Goal: Task Accomplishment & Management: Use online tool/utility

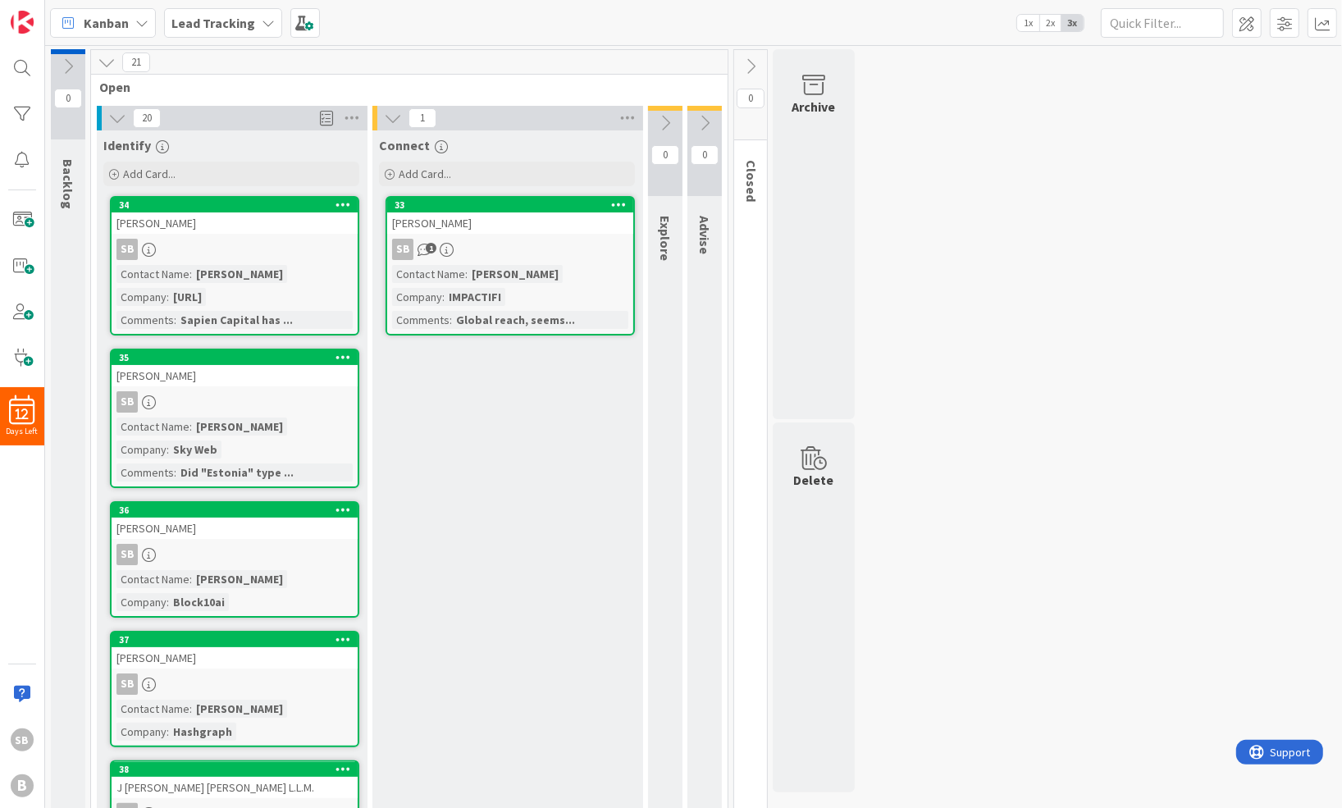
click at [116, 117] on icon at bounding box center [117, 118] width 18 height 18
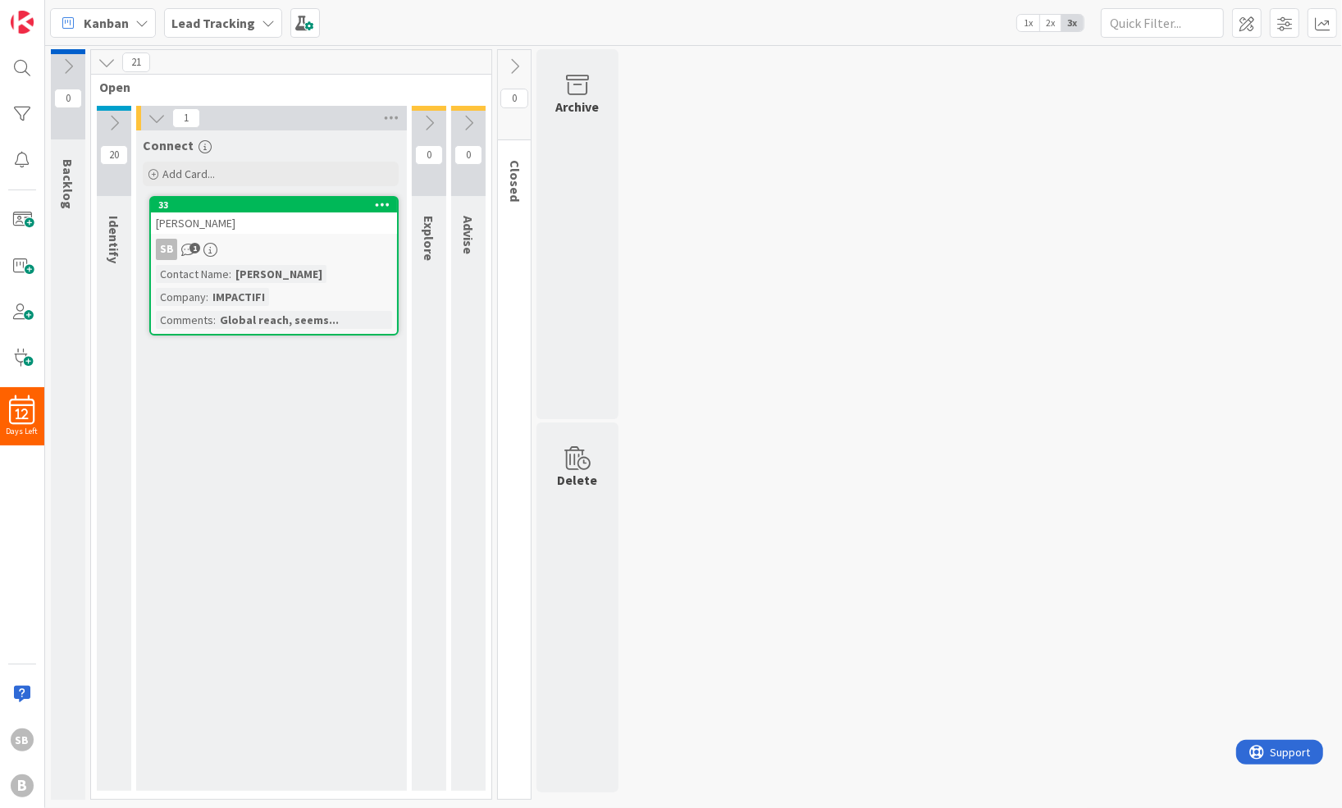
click at [158, 112] on icon at bounding box center [157, 118] width 18 height 18
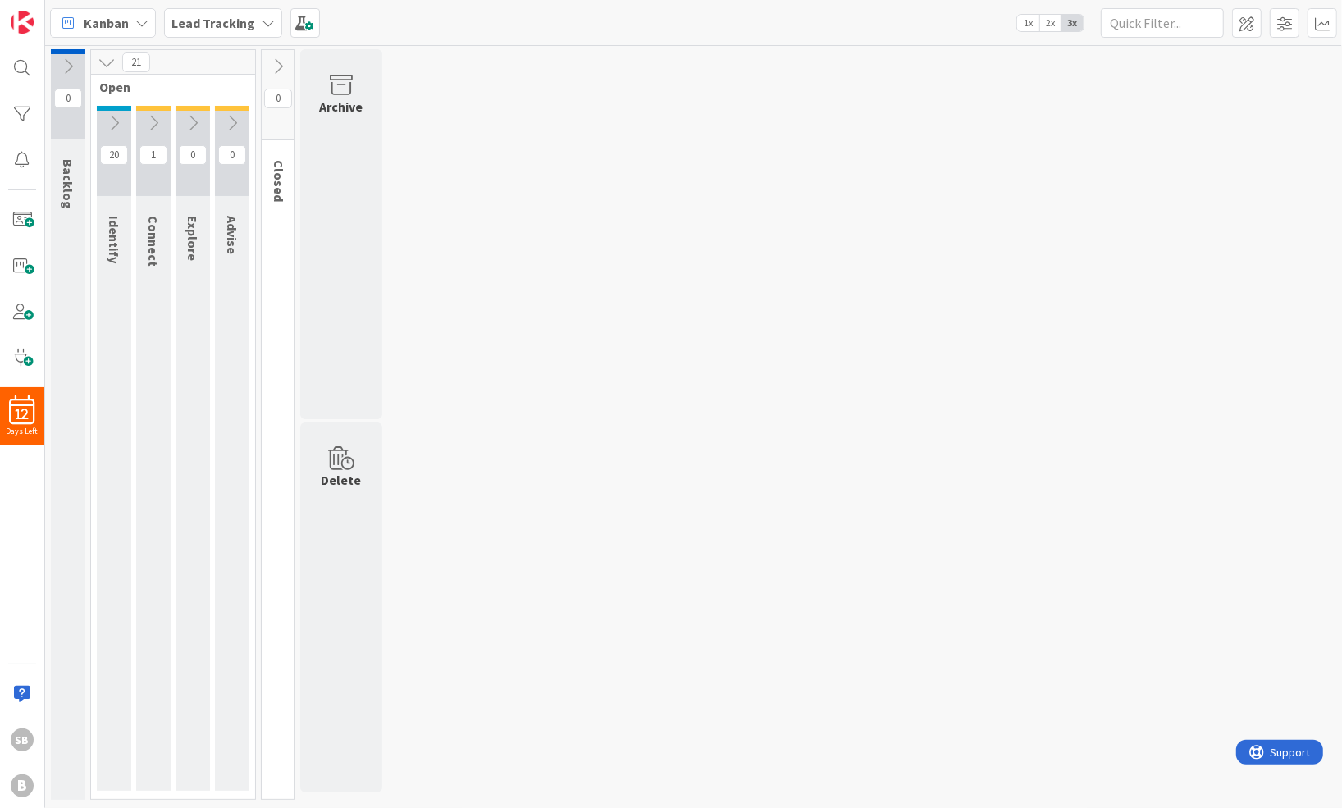
click at [512, 64] on div "0 Backlog 21 Open 20 Identify 1 Connect 0 Explore 0 Advise 0 Closed Archive Del…" at bounding box center [693, 428] width 1290 height 759
click at [110, 66] on icon at bounding box center [107, 62] width 18 height 18
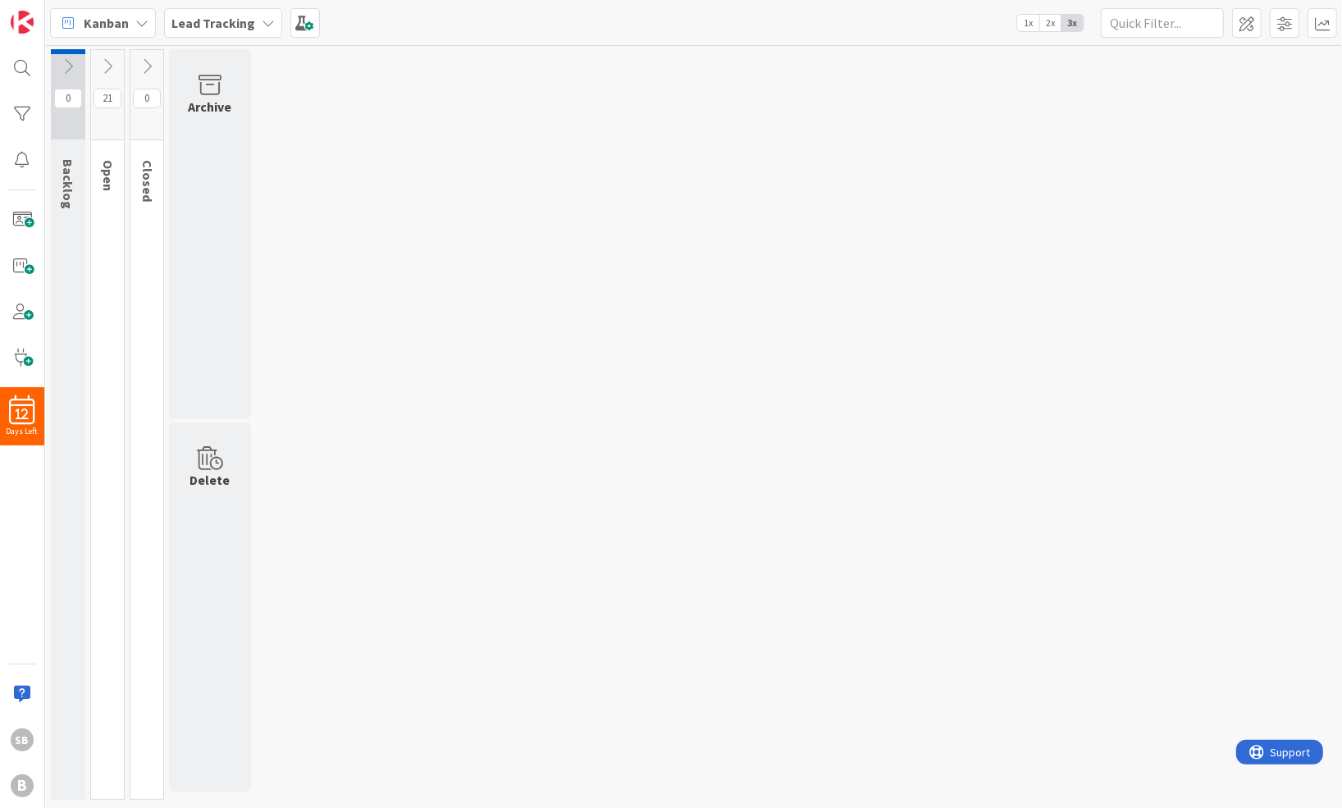
click at [62, 64] on icon at bounding box center [68, 66] width 18 height 18
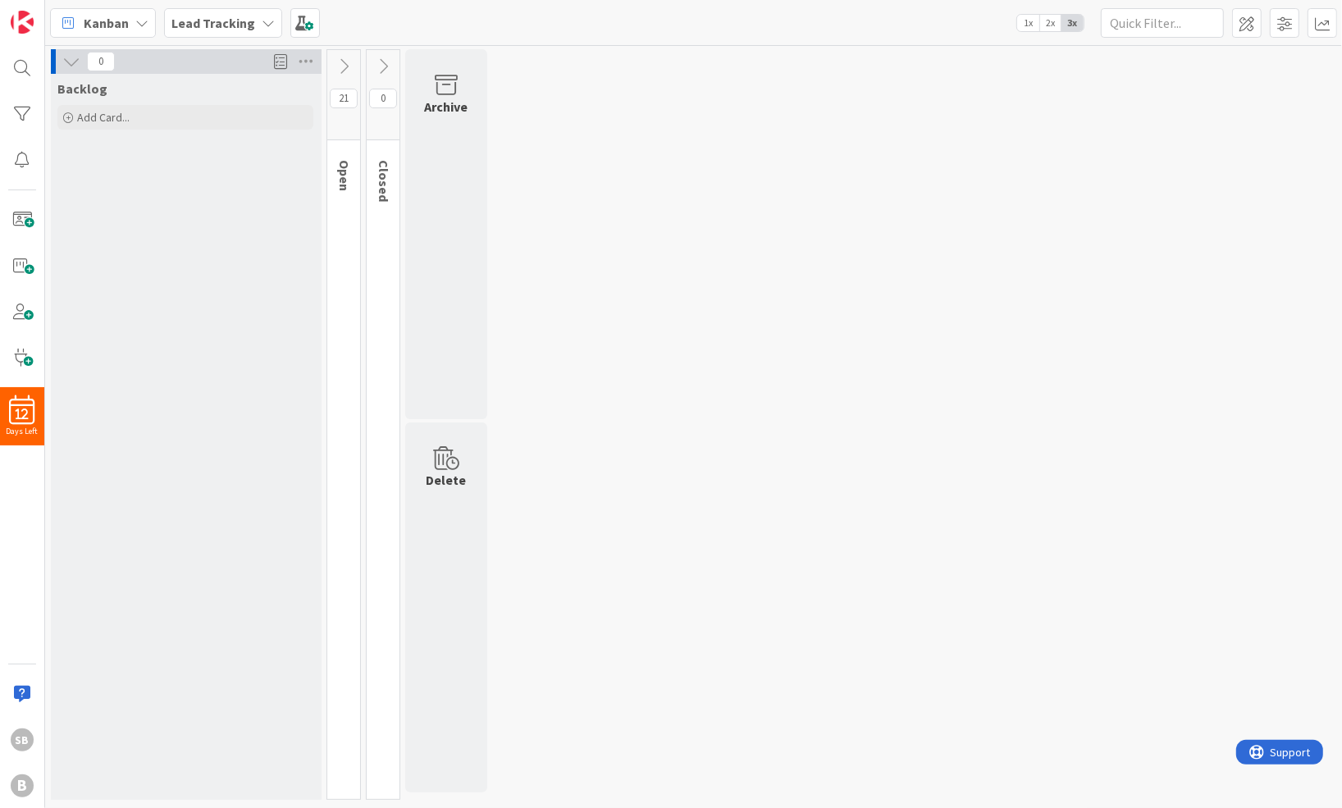
click at [337, 61] on icon at bounding box center [344, 66] width 18 height 18
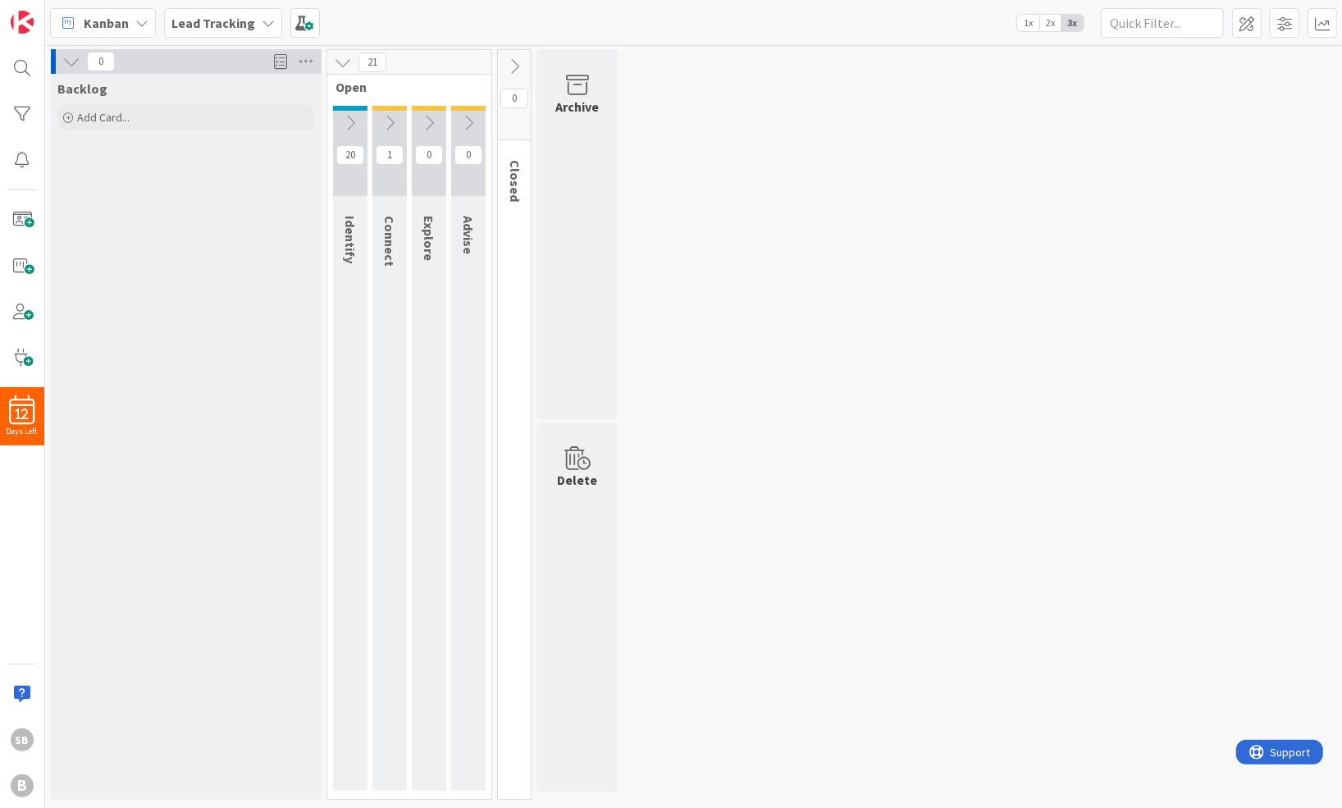
click at [351, 115] on icon at bounding box center [350, 123] width 18 height 18
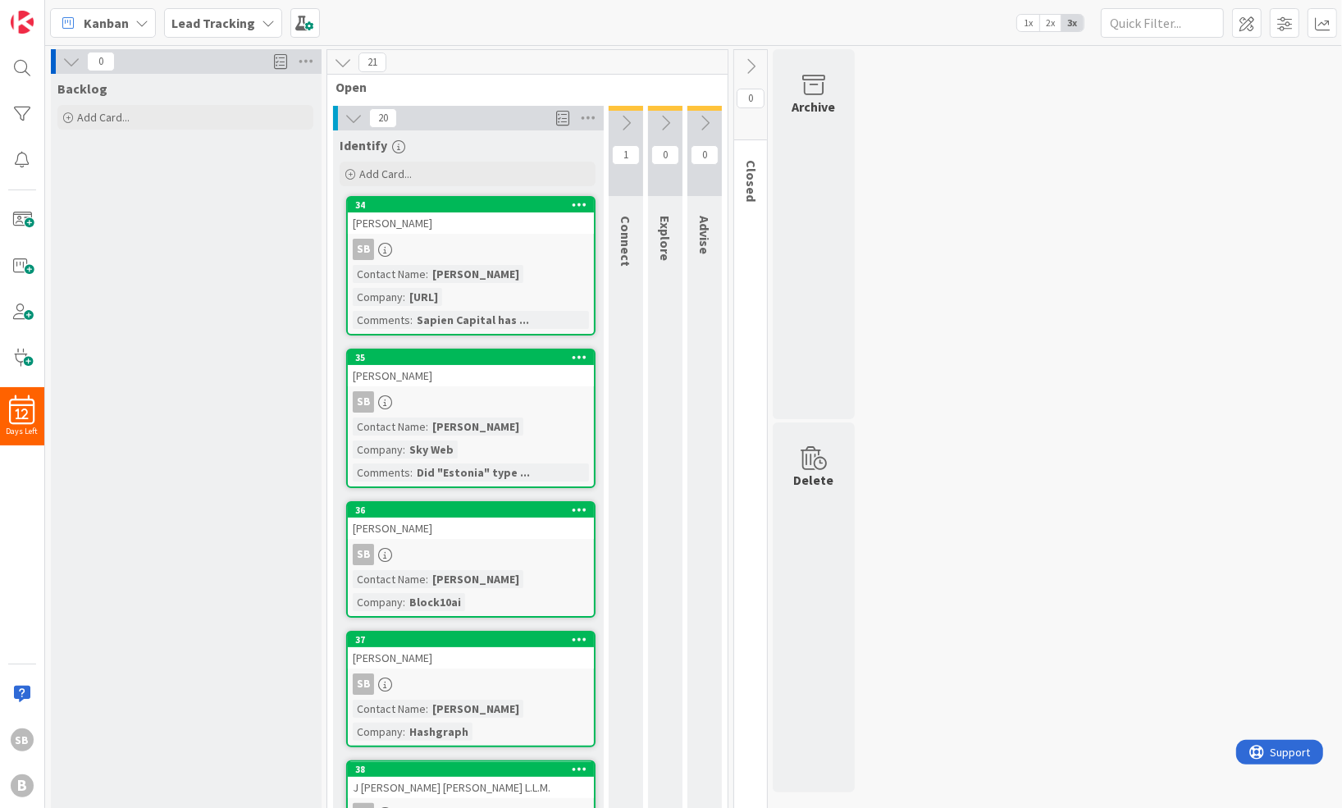
click at [617, 124] on icon at bounding box center [626, 123] width 18 height 18
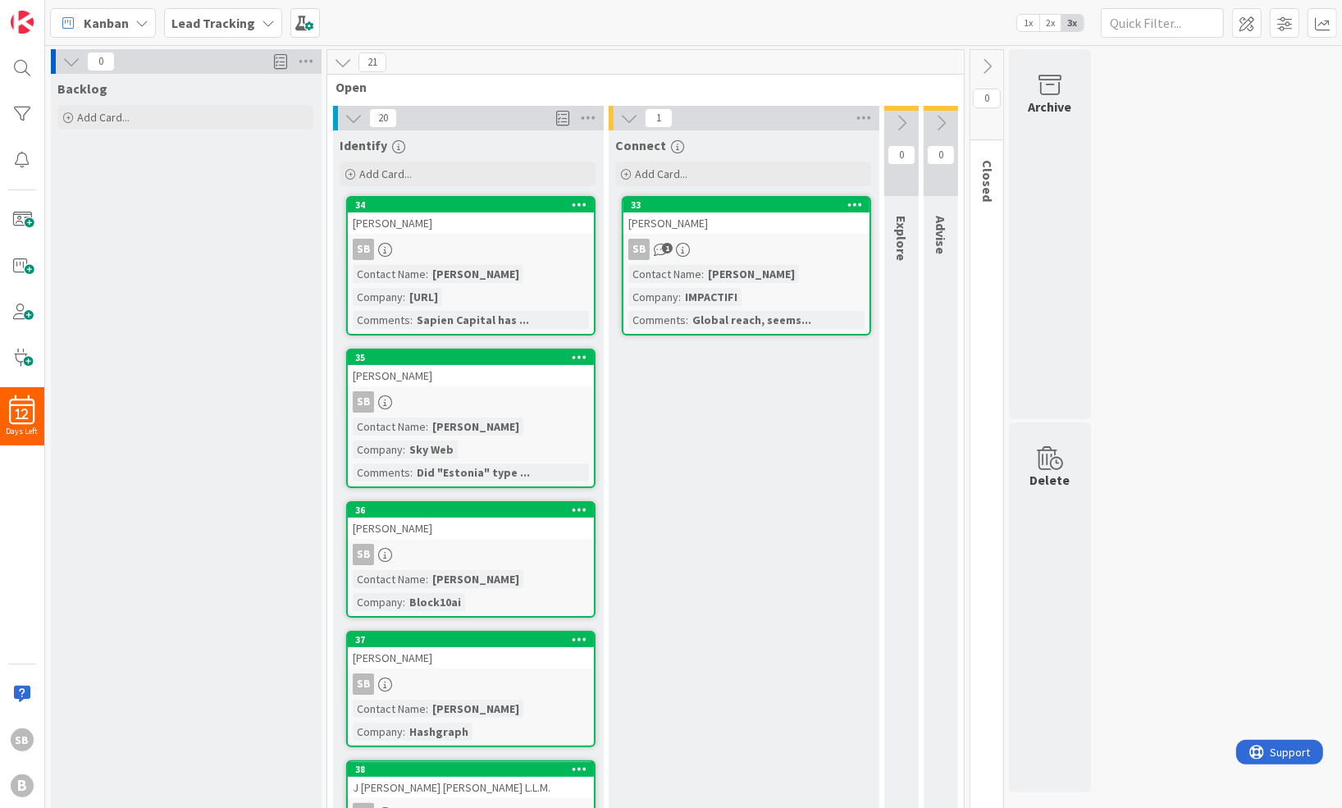
click at [902, 131] on button at bounding box center [901, 123] width 34 height 25
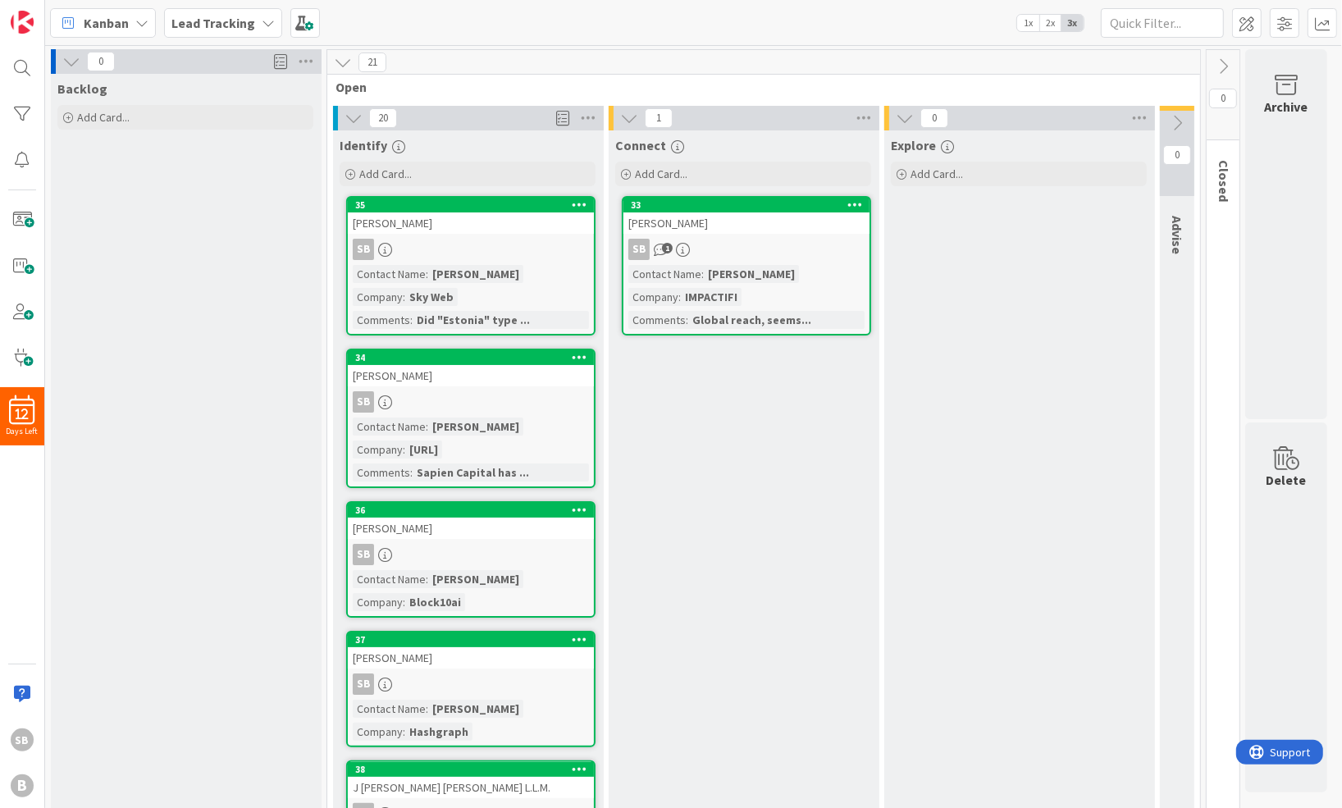
click at [106, 14] on span "Kanban" at bounding box center [106, 23] width 45 height 20
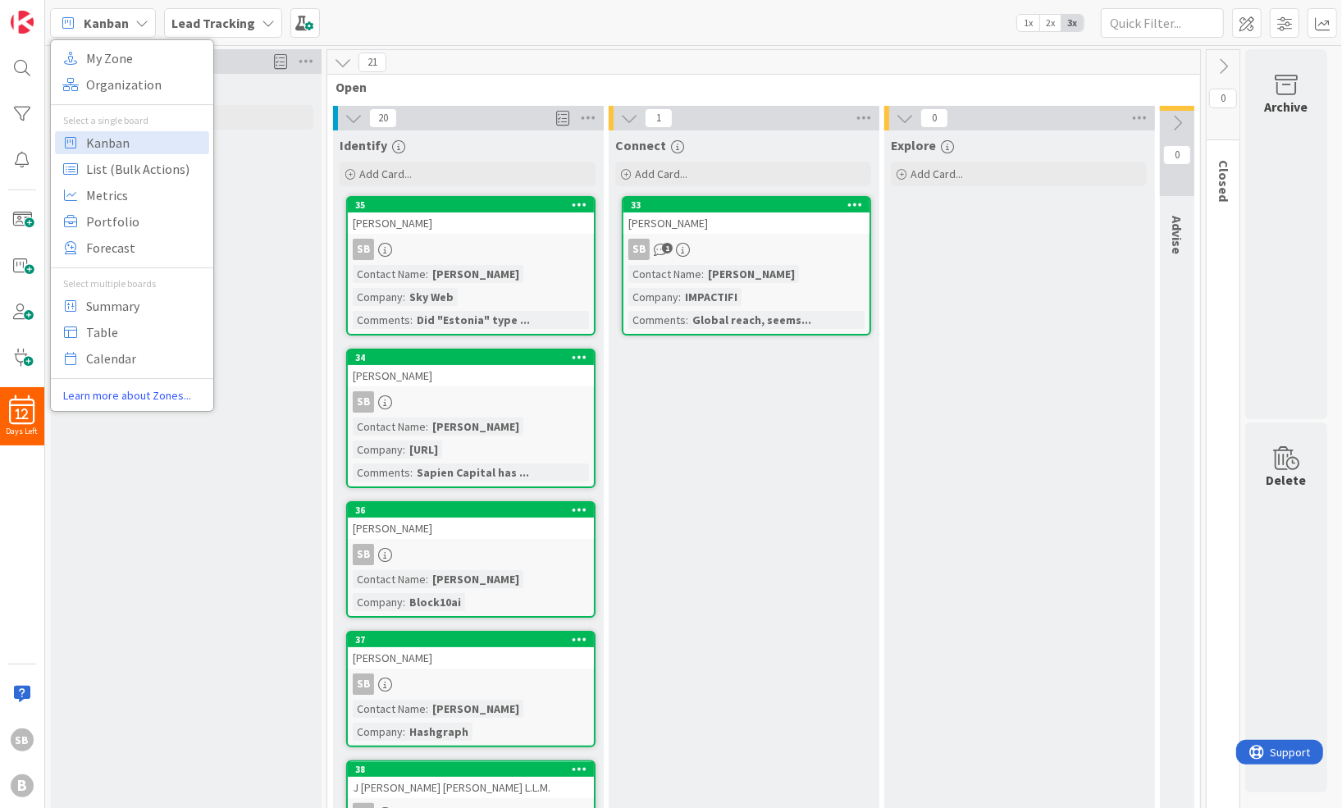
click at [499, 33] on div "Kanban My Zone Organization Select a single board Kanban List (Bulk Actions) Me…" at bounding box center [693, 22] width 1296 height 45
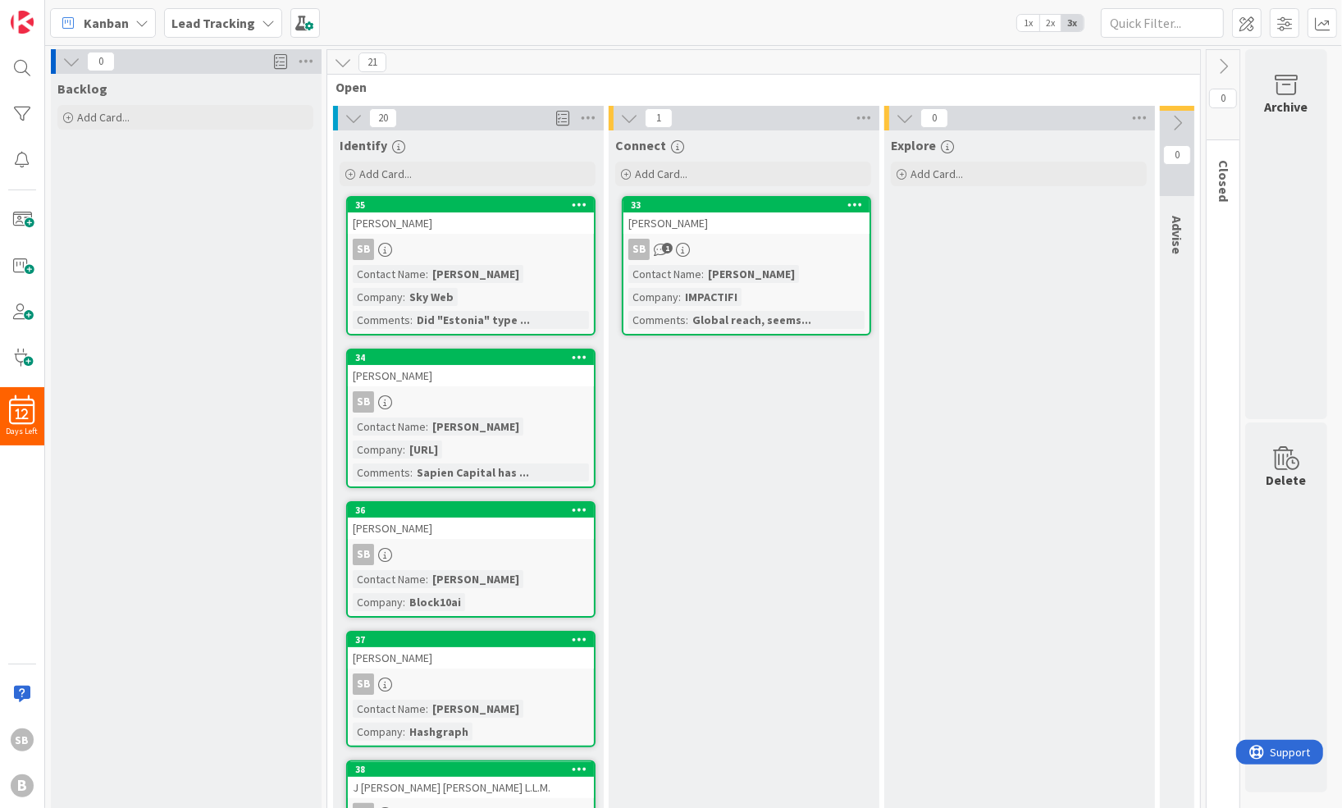
click at [231, 21] on b "Lead Tracking" at bounding box center [213, 23] width 84 height 16
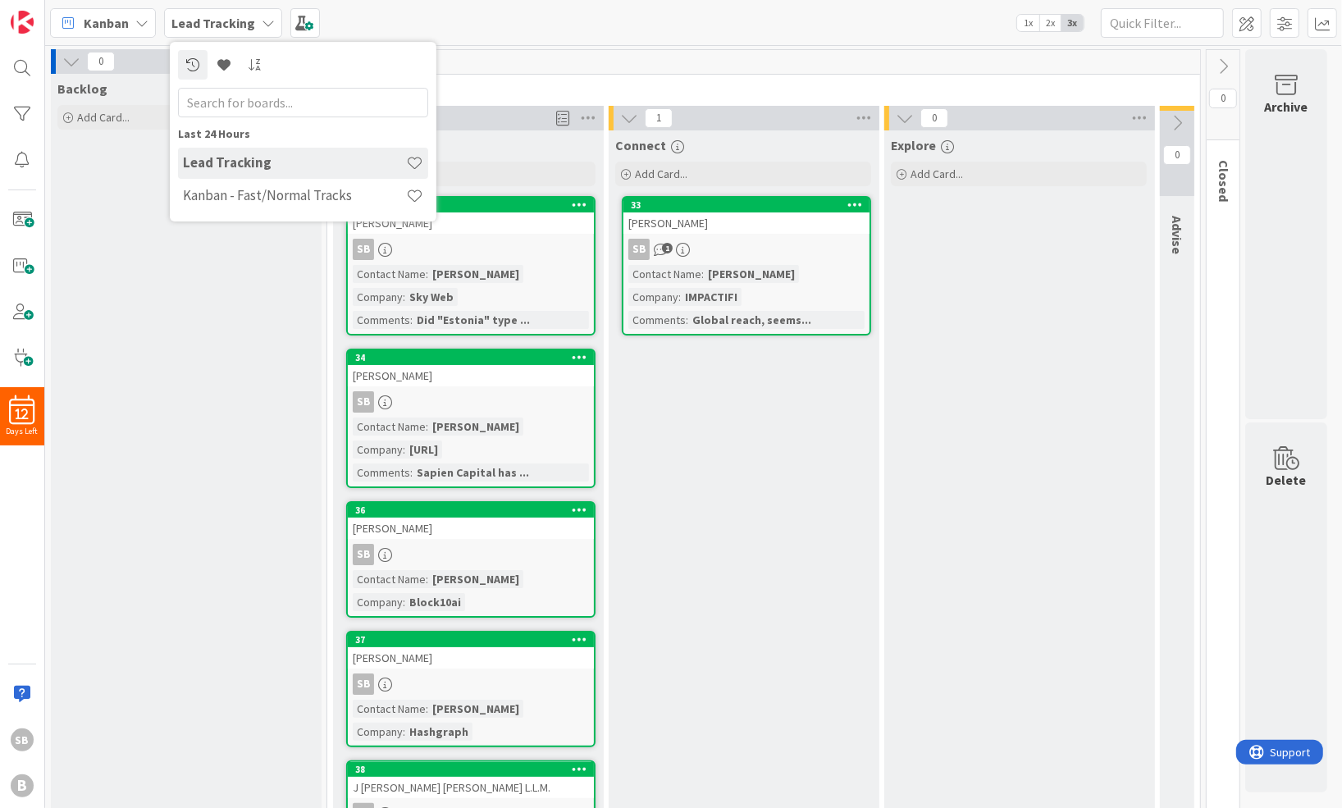
click at [126, 25] on span "Kanban" at bounding box center [106, 23] width 45 height 20
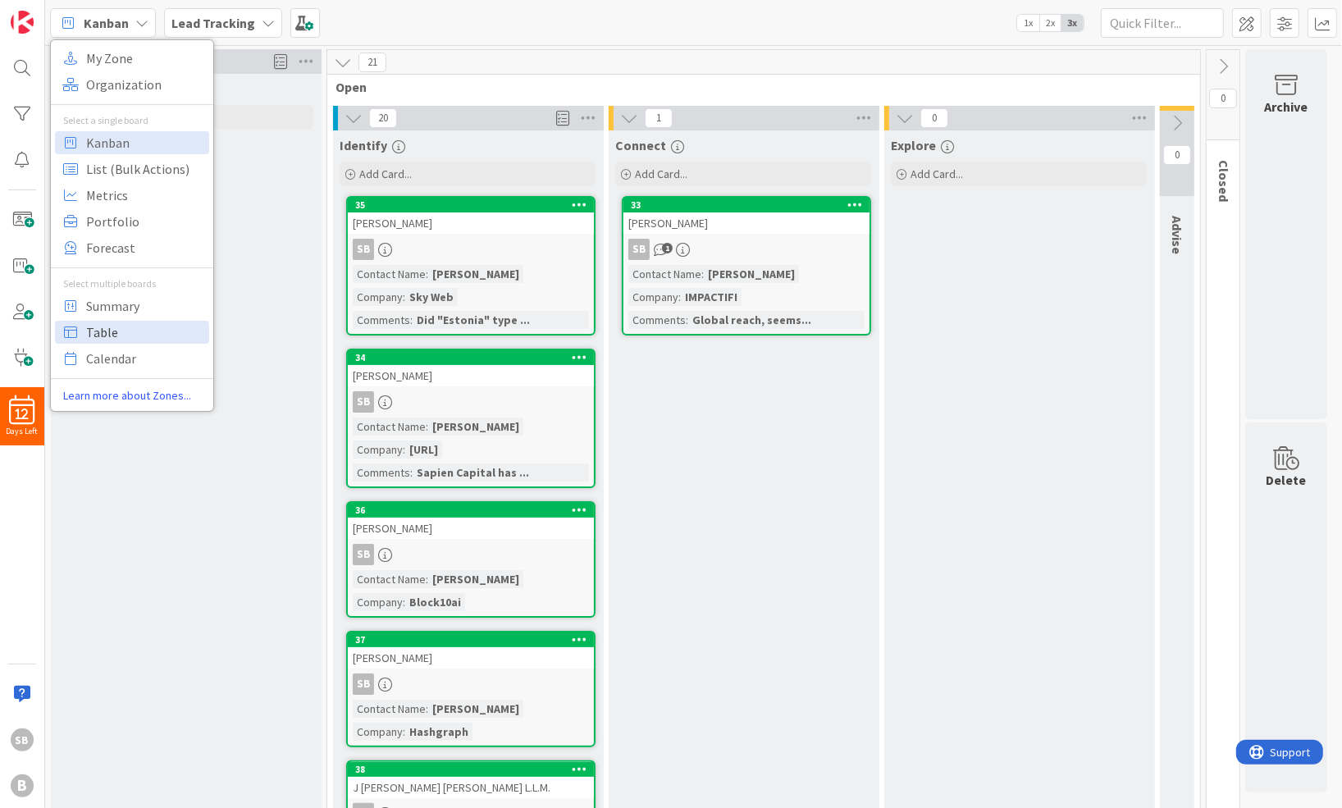
click at [160, 335] on span "Table" at bounding box center [145, 332] width 118 height 25
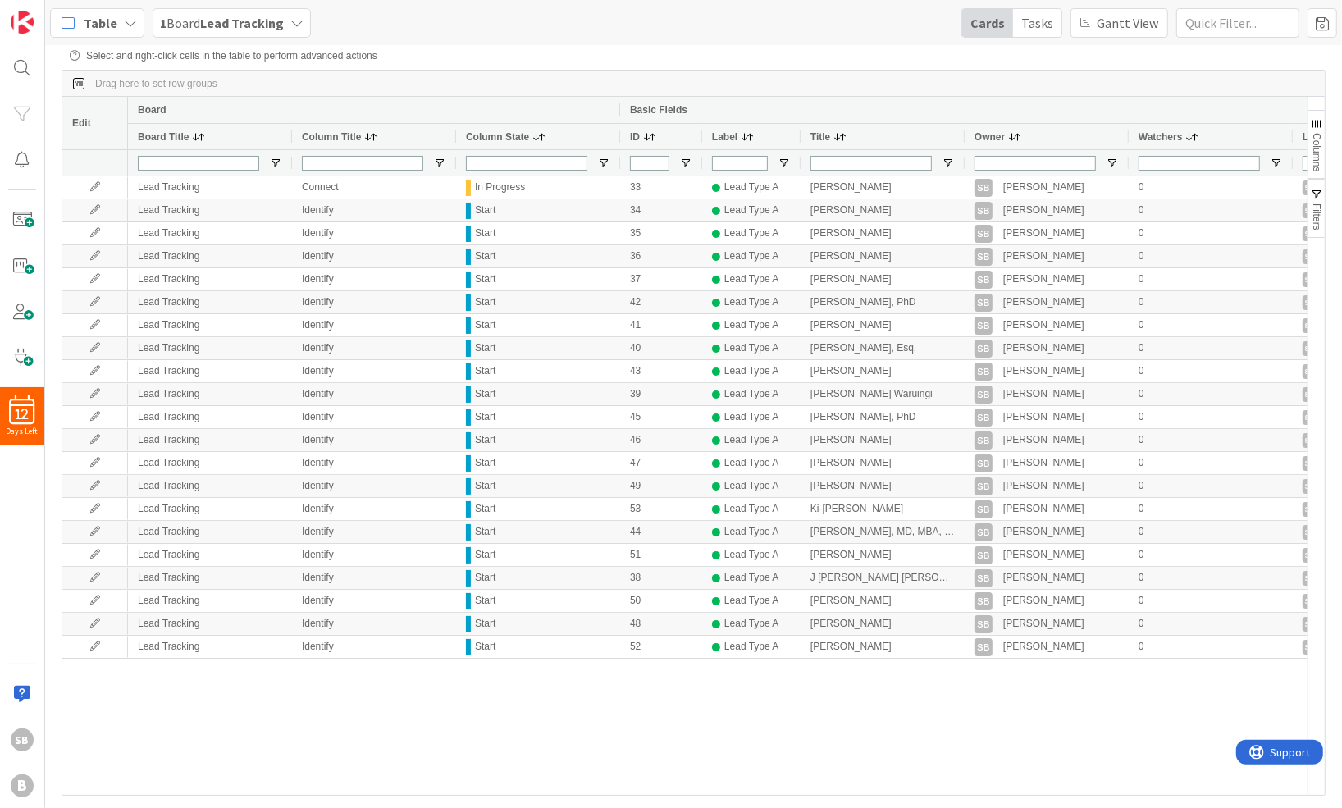
click at [107, 21] on span "Table" at bounding box center [101, 23] width 34 height 20
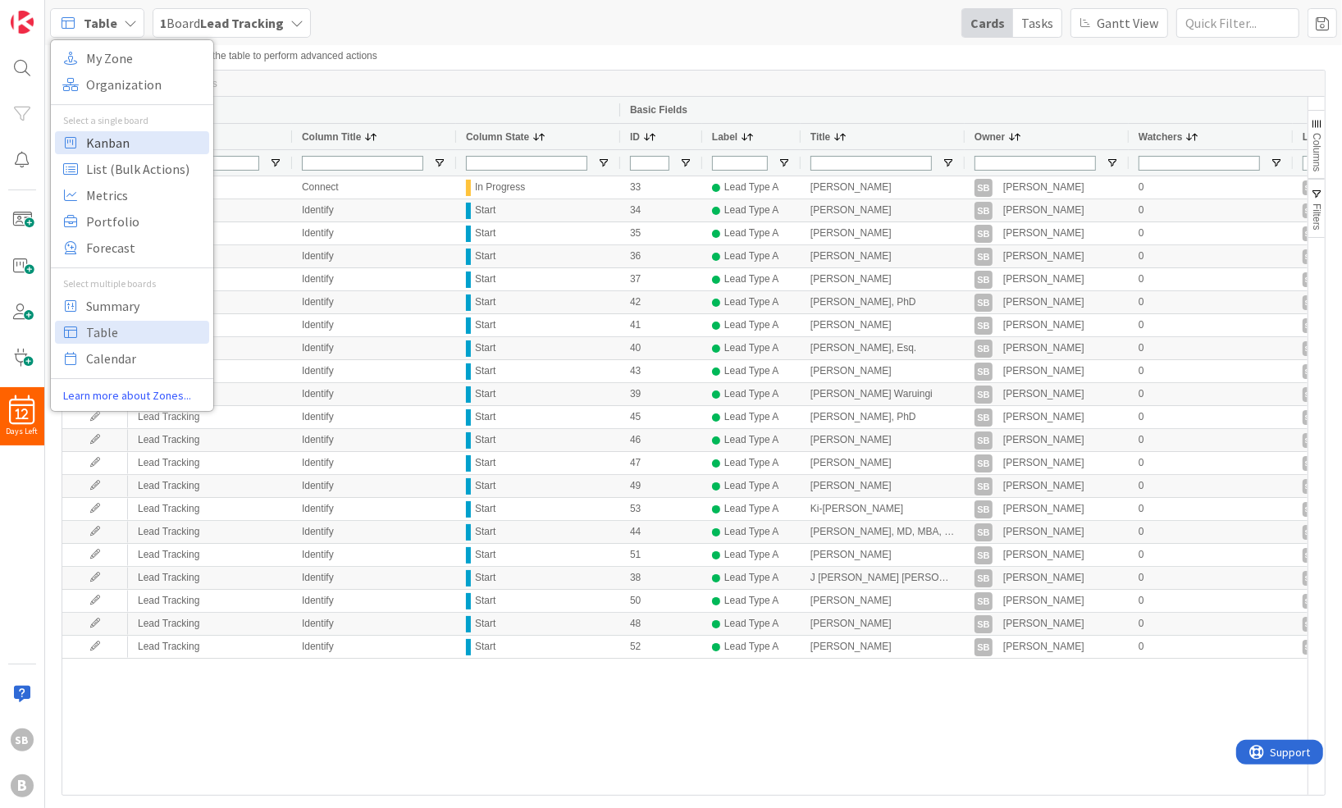
click at [139, 144] on span "Kanban" at bounding box center [145, 142] width 118 height 25
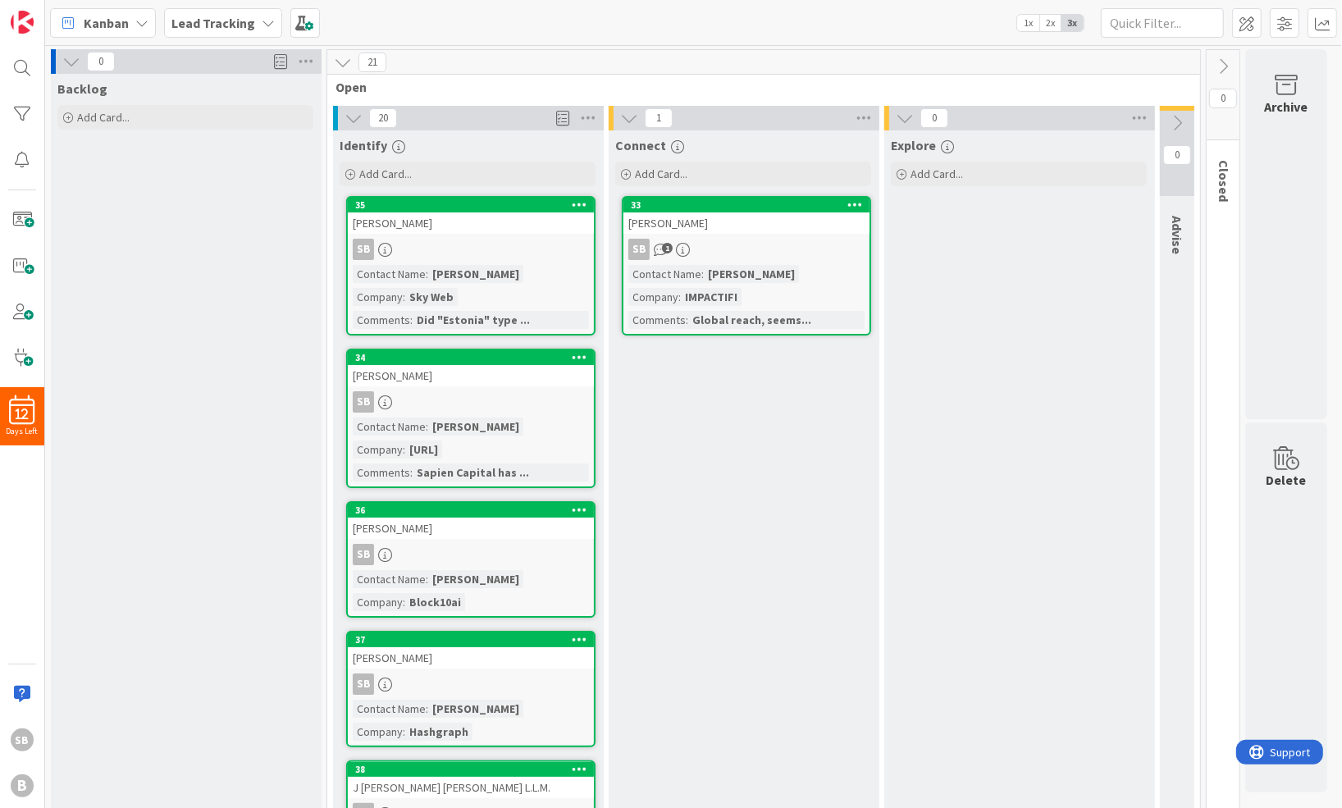
click at [236, 25] on b "Lead Tracking" at bounding box center [213, 23] width 84 height 16
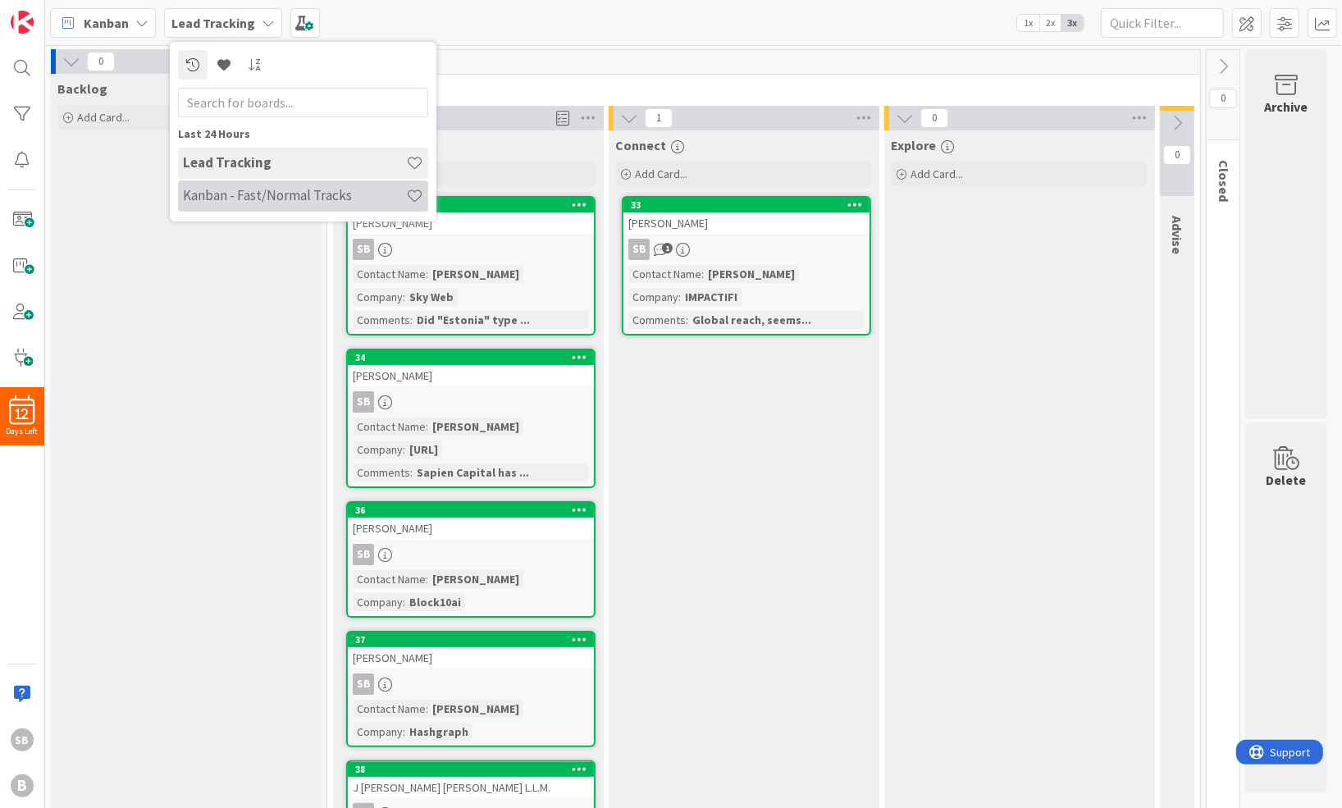
click at [261, 202] on h4 "Kanban - Fast/Normal Tracks" at bounding box center [294, 195] width 223 height 16
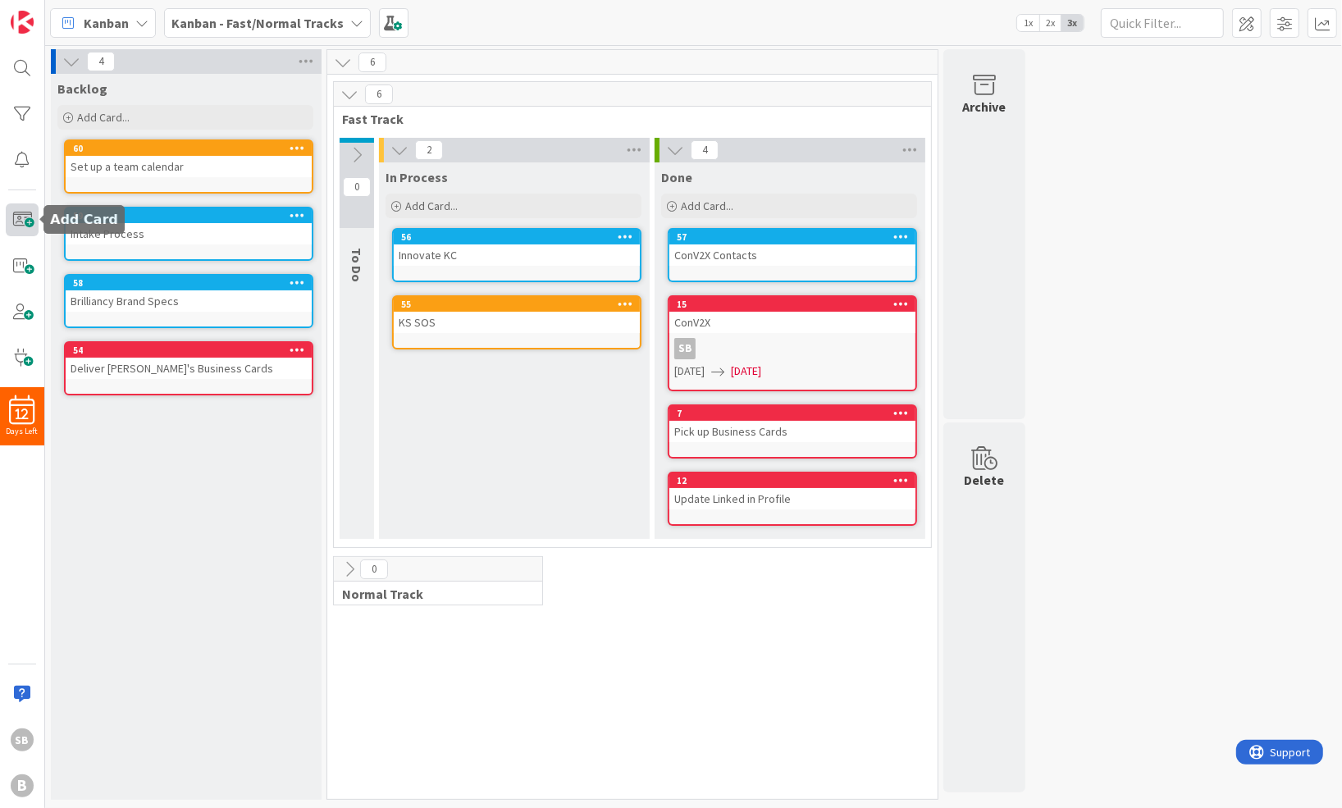
click at [15, 216] on span at bounding box center [22, 219] width 33 height 33
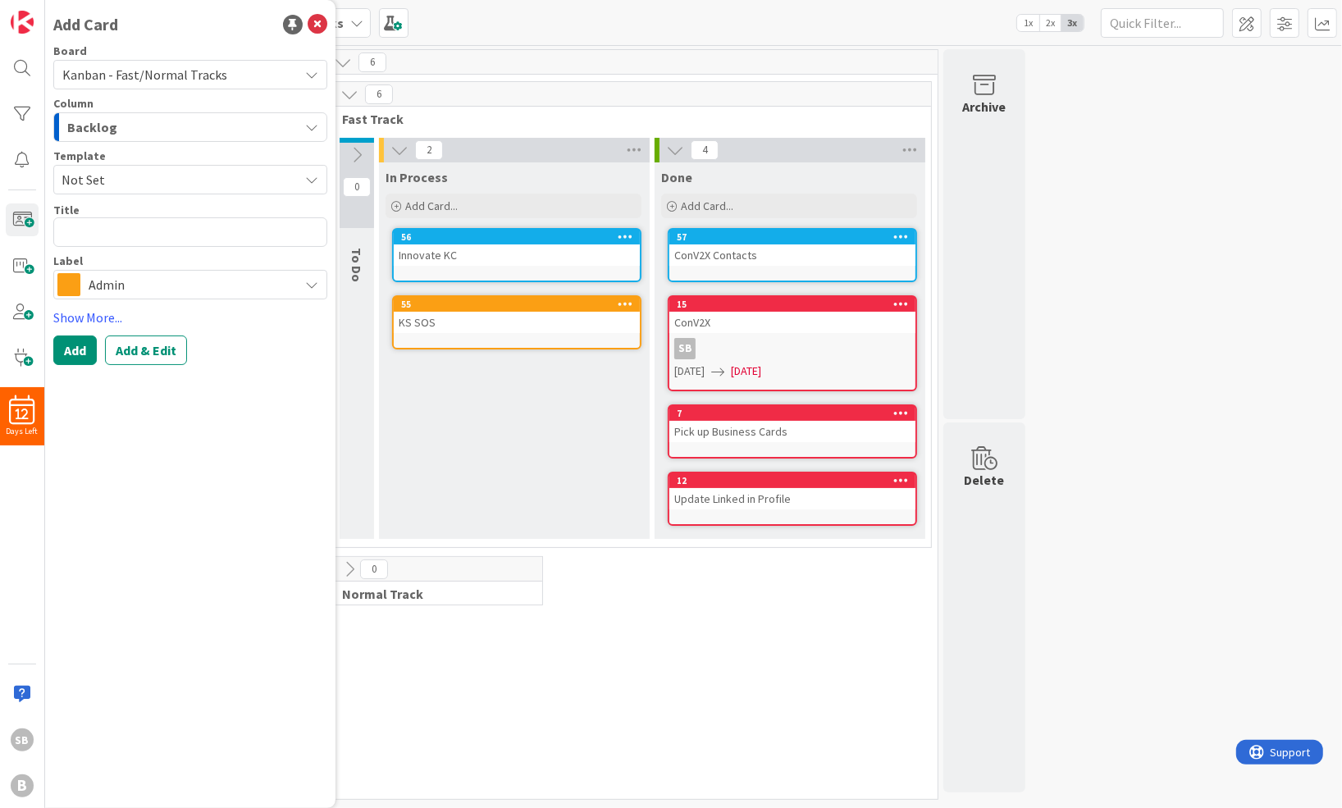
click at [121, 274] on span "Admin" at bounding box center [190, 284] width 202 height 23
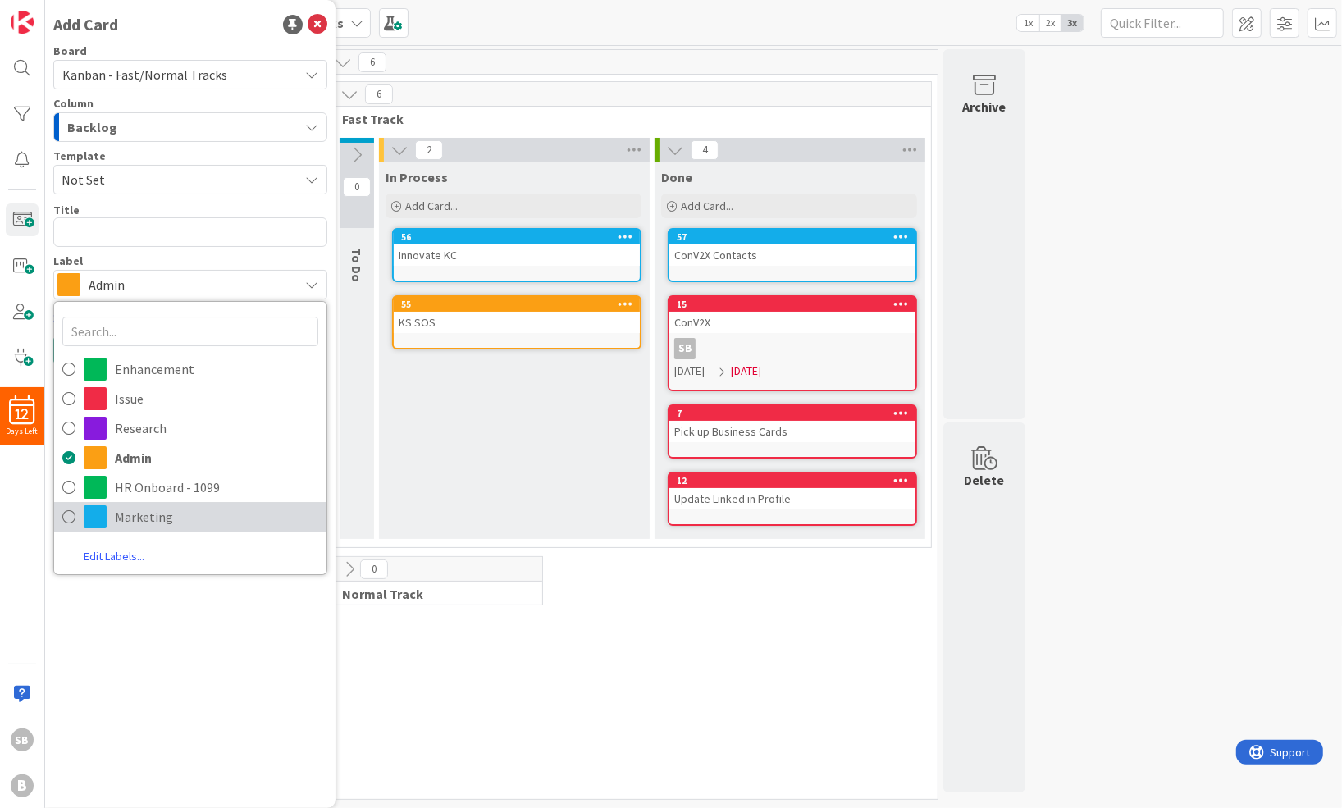
click at [148, 519] on span "Marketing" at bounding box center [216, 516] width 203 height 25
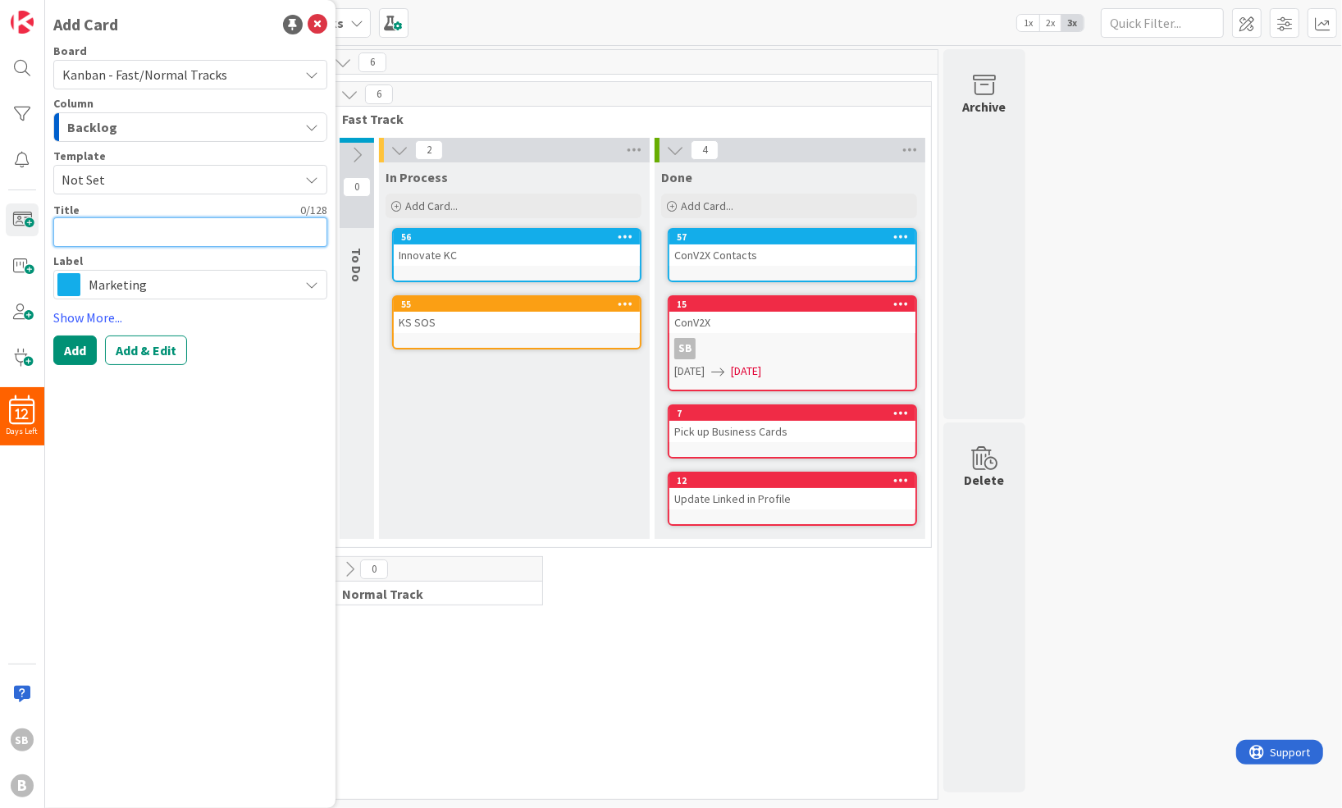
click at [111, 244] on textarea at bounding box center [190, 232] width 274 height 30
paste textarea "use pieces of the document for LinkedIn posts."
type textarea "x"
type textarea "Use pieces of the document for LinkedIn posts."
type textarea "x"
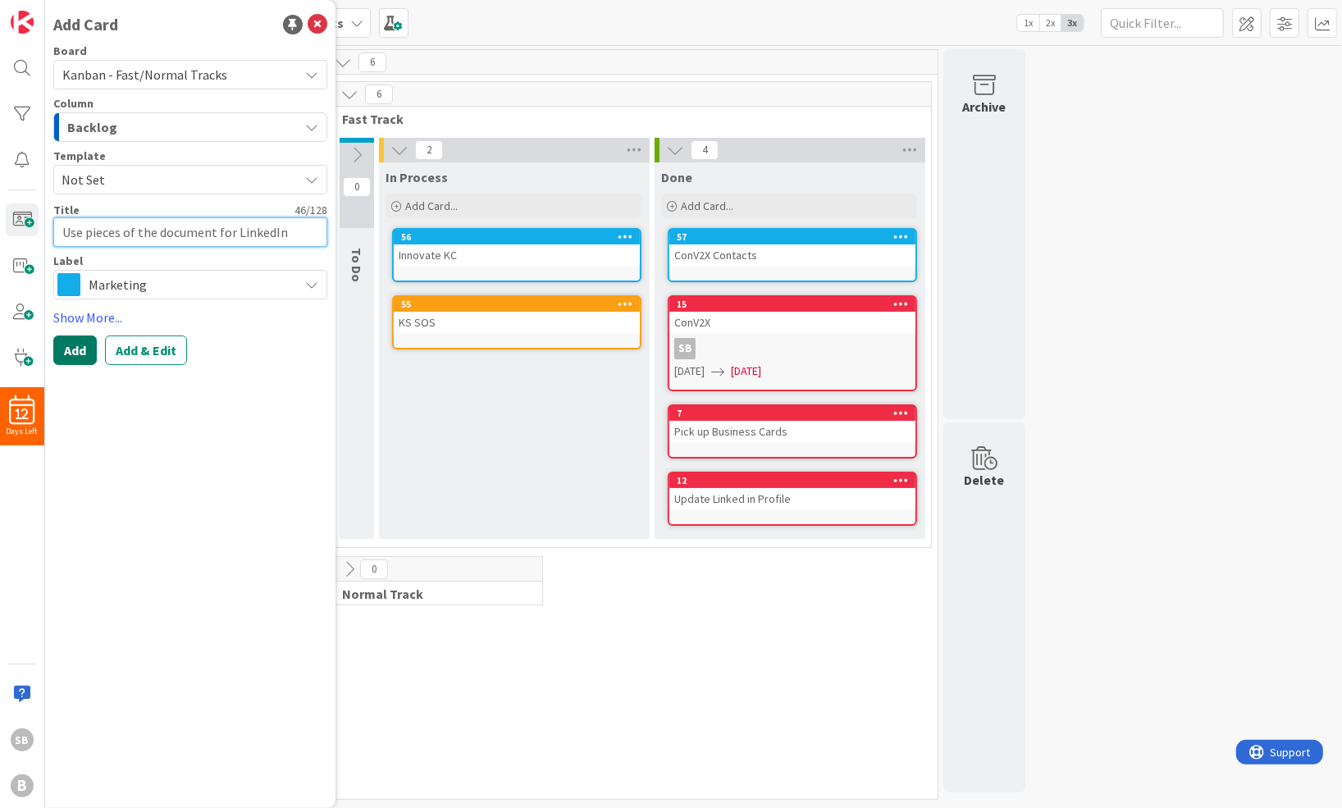
type textarea "Use pieces of the document for LinkedIn posts."
click at [69, 355] on button "Add" at bounding box center [74, 350] width 43 height 30
click at [139, 286] on span "Admin" at bounding box center [190, 284] width 202 height 23
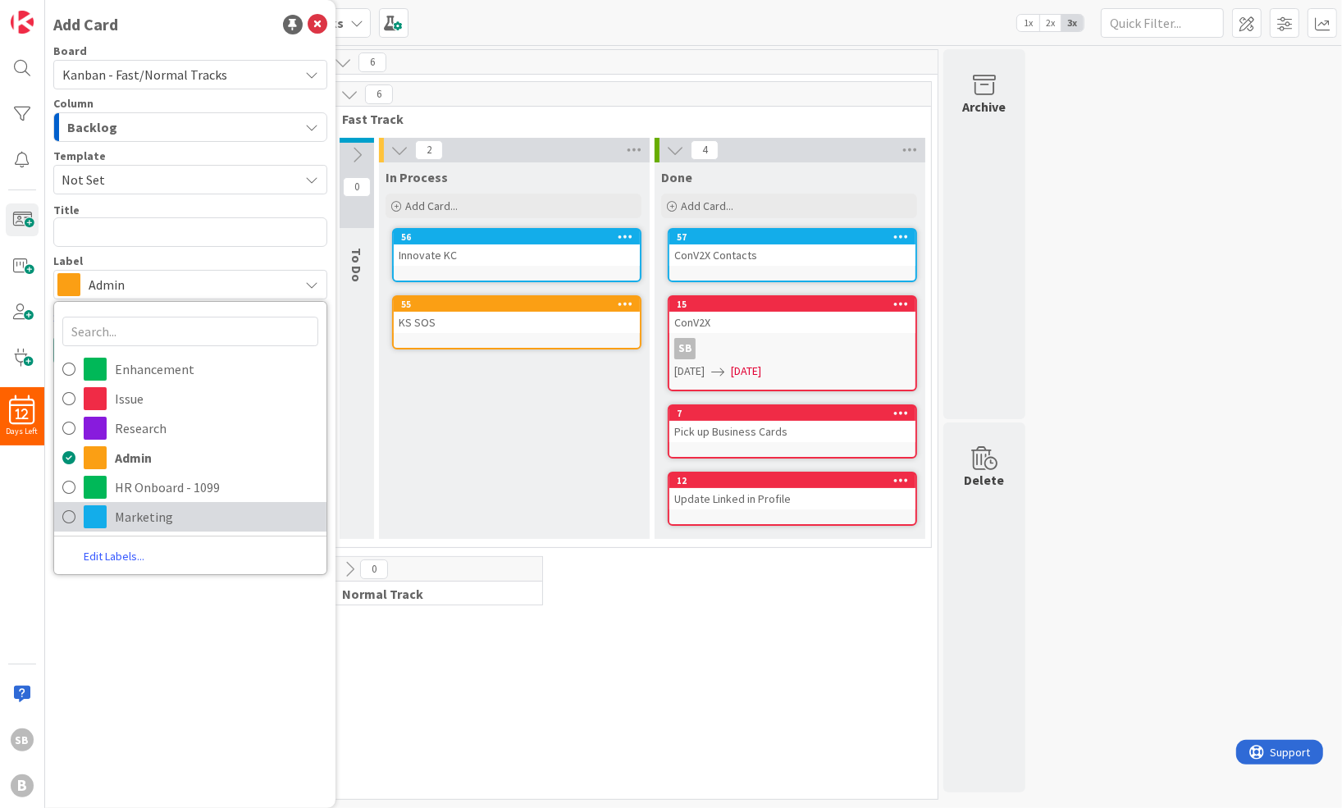
click at [144, 510] on span "Marketing" at bounding box center [216, 516] width 203 height 25
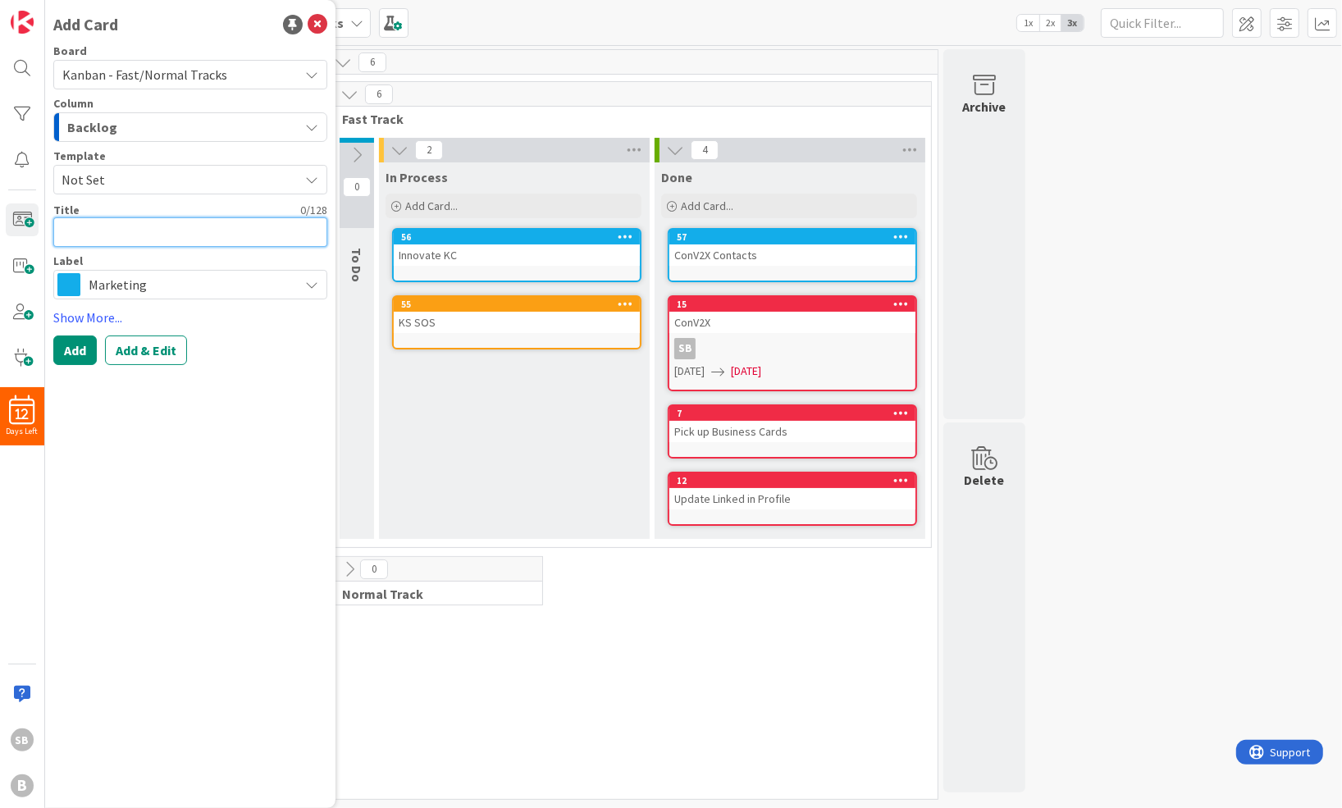
click at [136, 232] on textarea at bounding box center [190, 232] width 274 height 30
paste textarea "Compile Video from Innovation Summit"
type textarea "x"
type textarea "Compile Video from Innovation Summit"
click at [85, 357] on button "Add" at bounding box center [74, 350] width 43 height 30
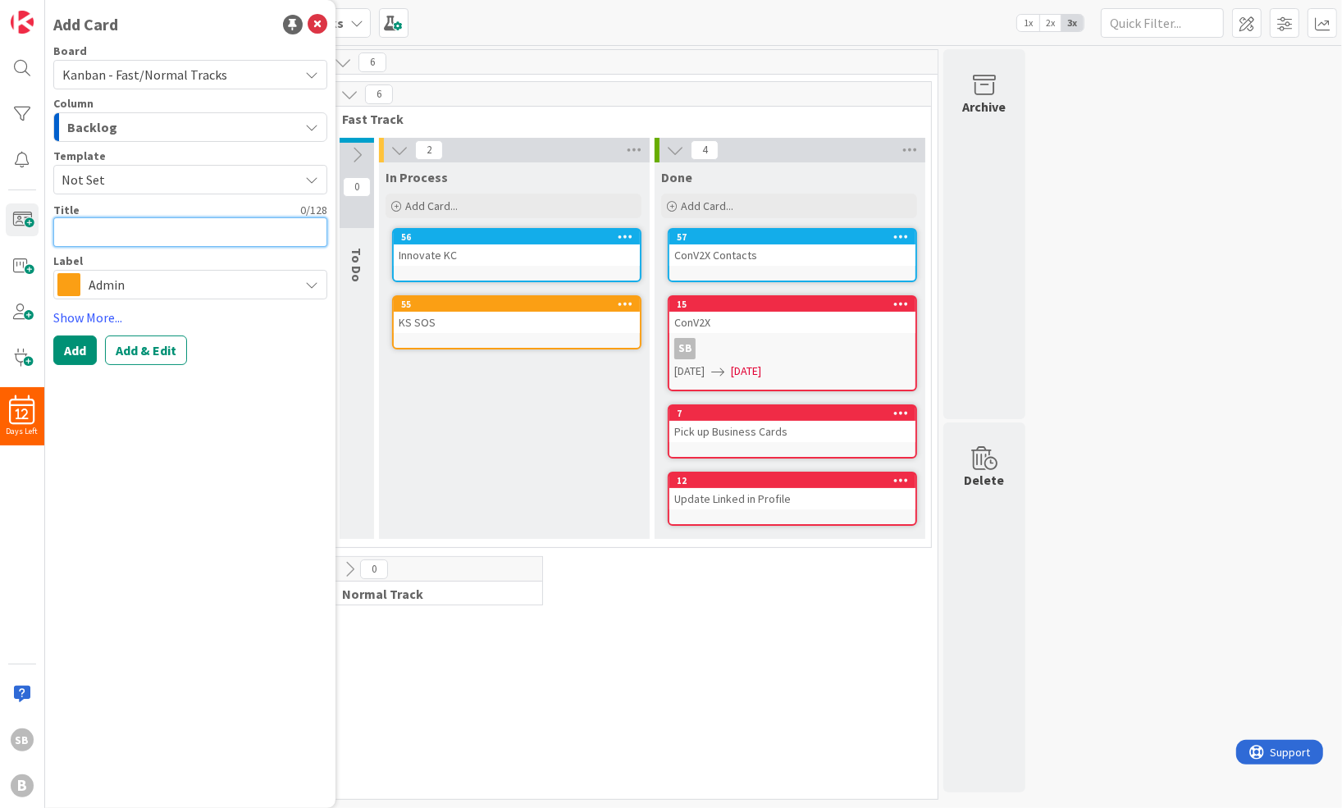
click at [75, 229] on textarea at bounding box center [190, 232] width 274 height 30
click at [86, 230] on textarea at bounding box center [190, 232] width 274 height 30
paste textarea "1099 for [PERSON_NAME]"
type textarea "x"
type textarea "1099 for [PERSON_NAME]"
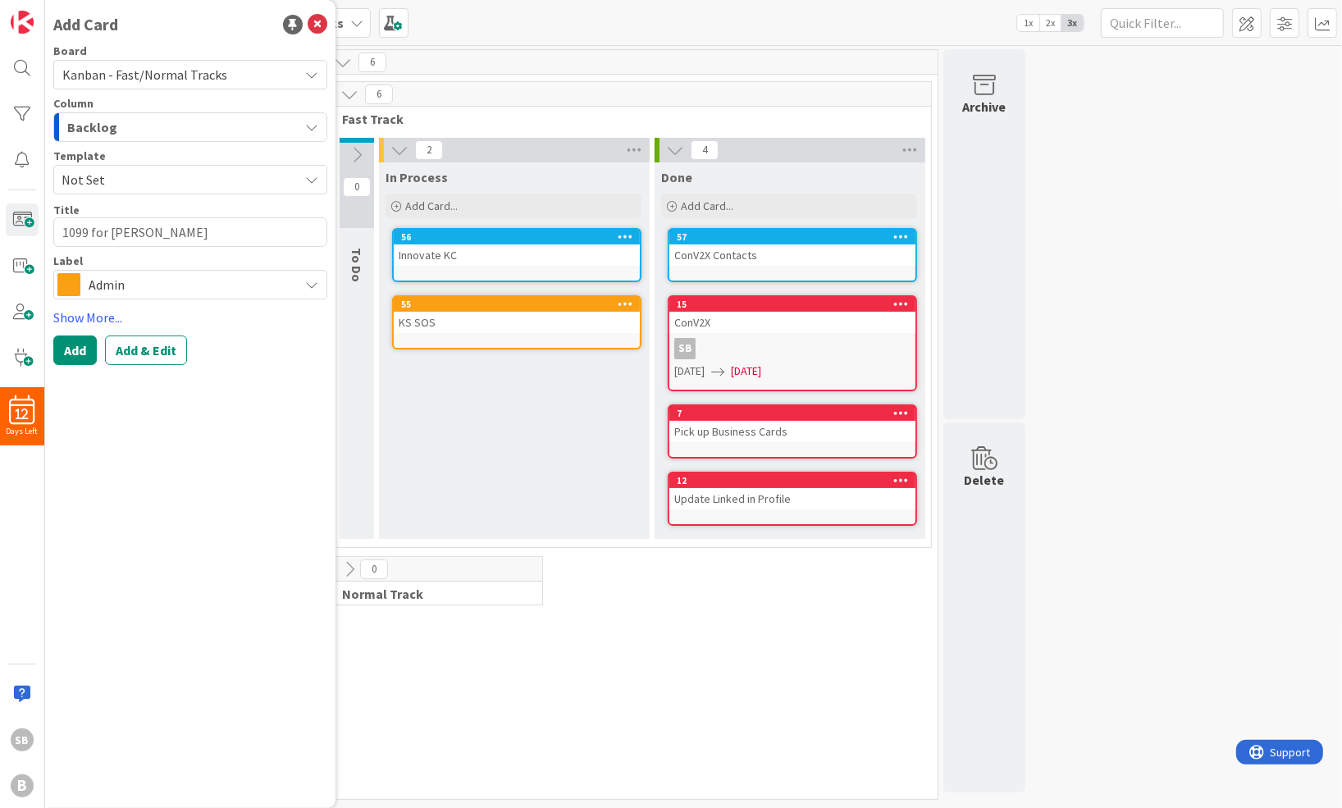
click at [145, 288] on span "Admin" at bounding box center [190, 284] width 202 height 23
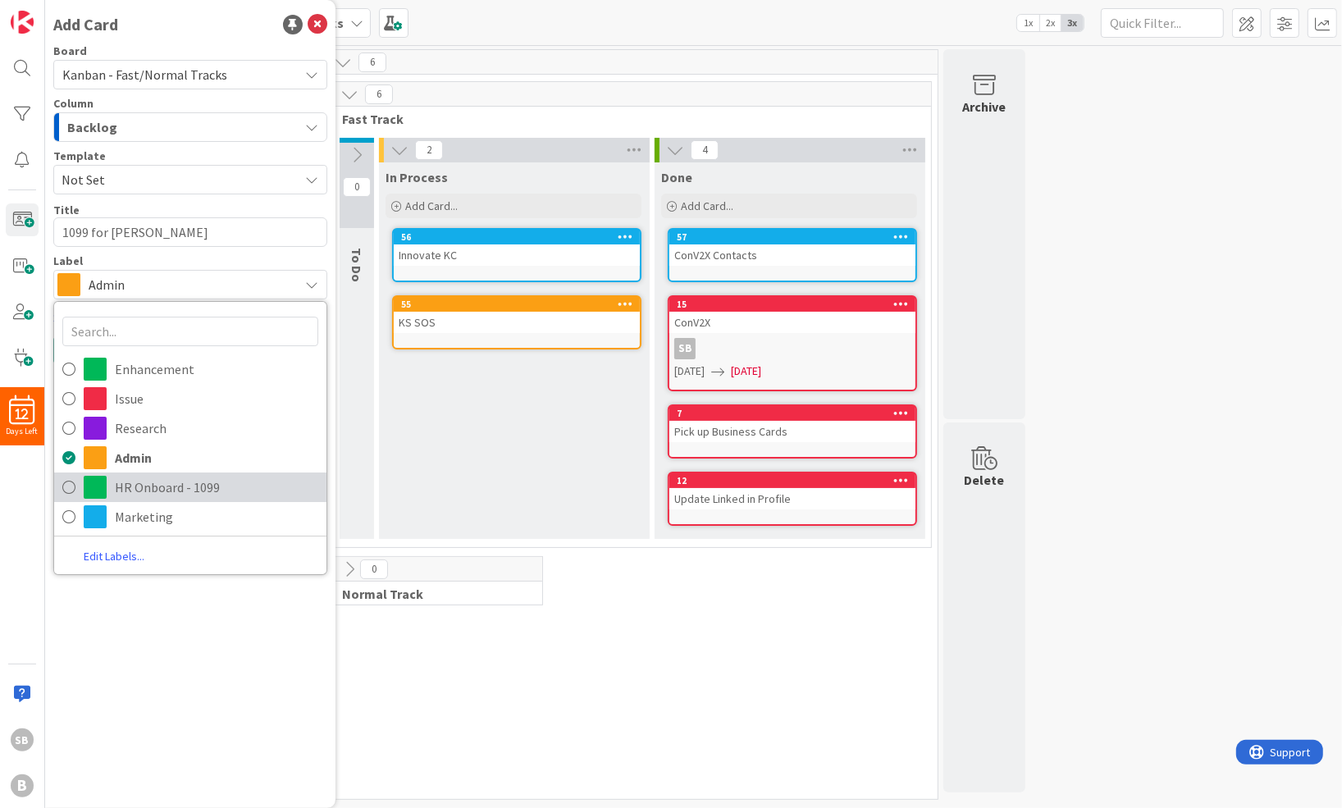
click at [161, 489] on span "HR Onboard - 1099" at bounding box center [216, 487] width 203 height 25
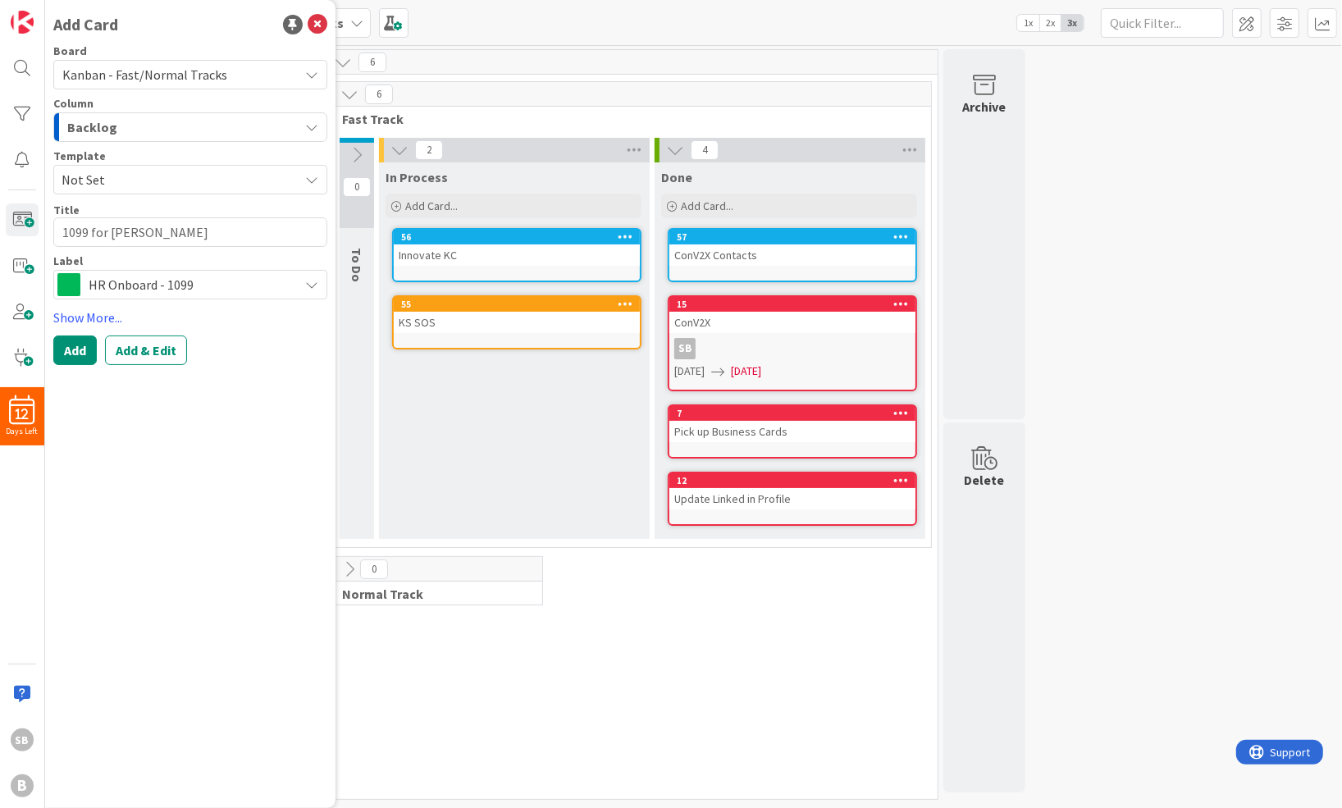
click at [134, 131] on div "Backlog" at bounding box center [180, 127] width 235 height 26
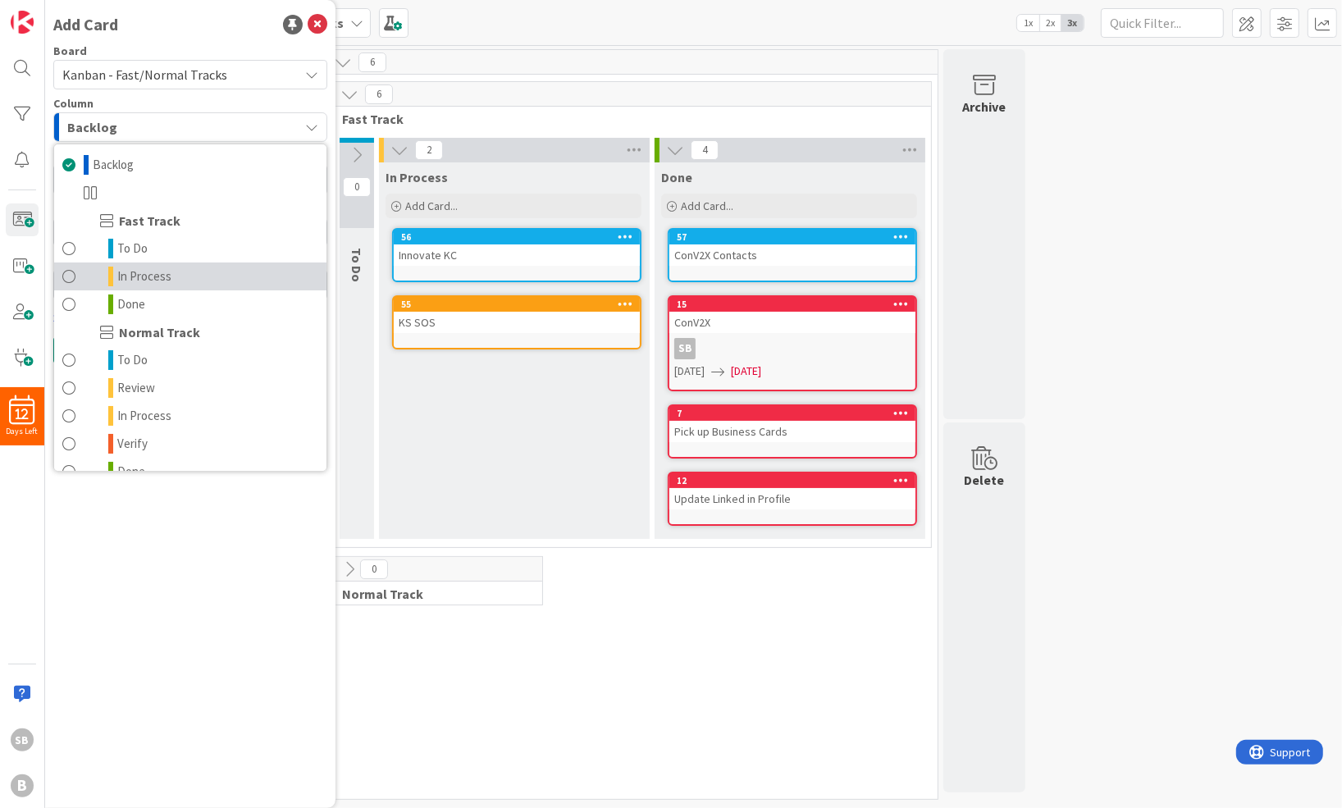
click at [62, 272] on span at bounding box center [68, 277] width 13 height 20
type textarea "x"
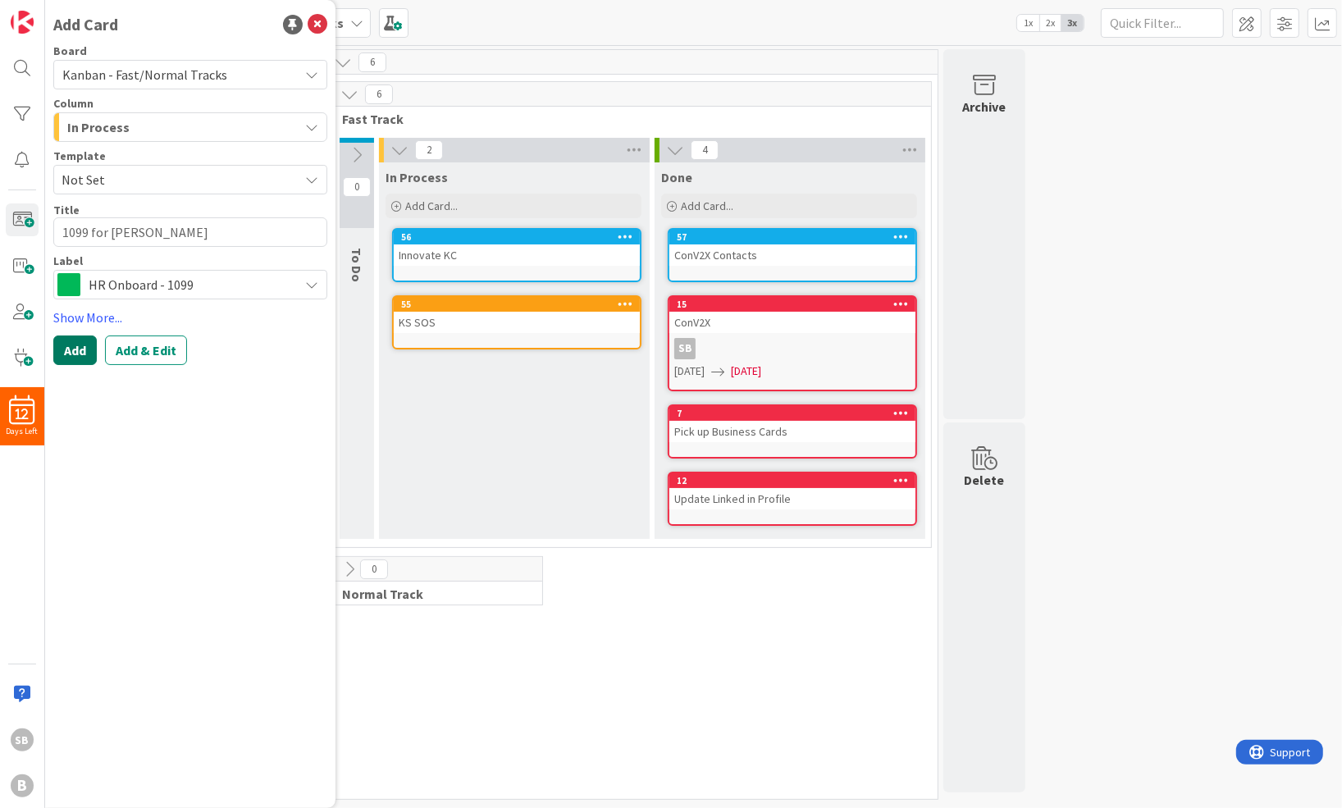
click at [71, 351] on button "Add" at bounding box center [74, 350] width 43 height 30
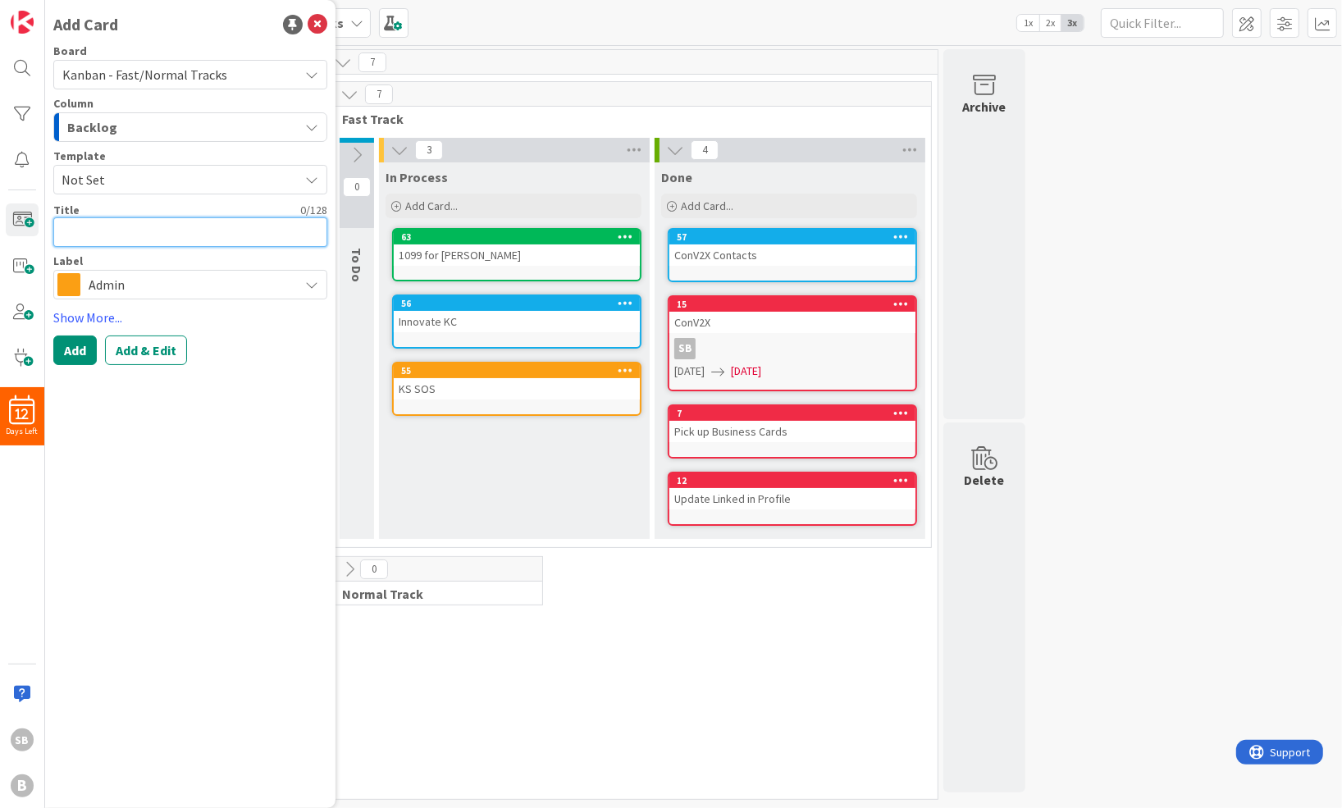
click at [103, 232] on textarea at bounding box center [190, 232] width 274 height 30
paste textarea "Need for a picture top down structure- give us a napkin drawing."
type textarea "x"
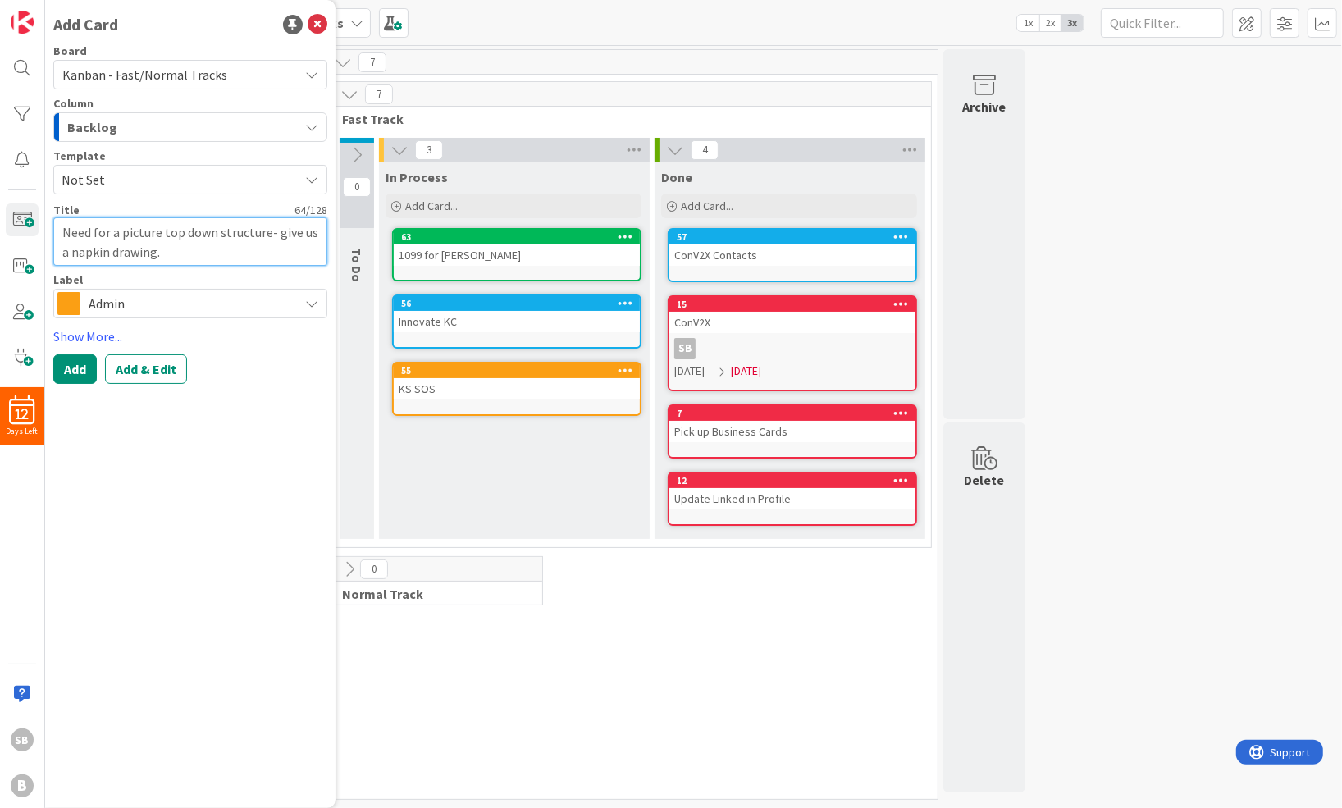
type textarea "Need for a picture top down structure- give us a napkin drawing."
click at [97, 298] on span "Admin" at bounding box center [190, 303] width 202 height 23
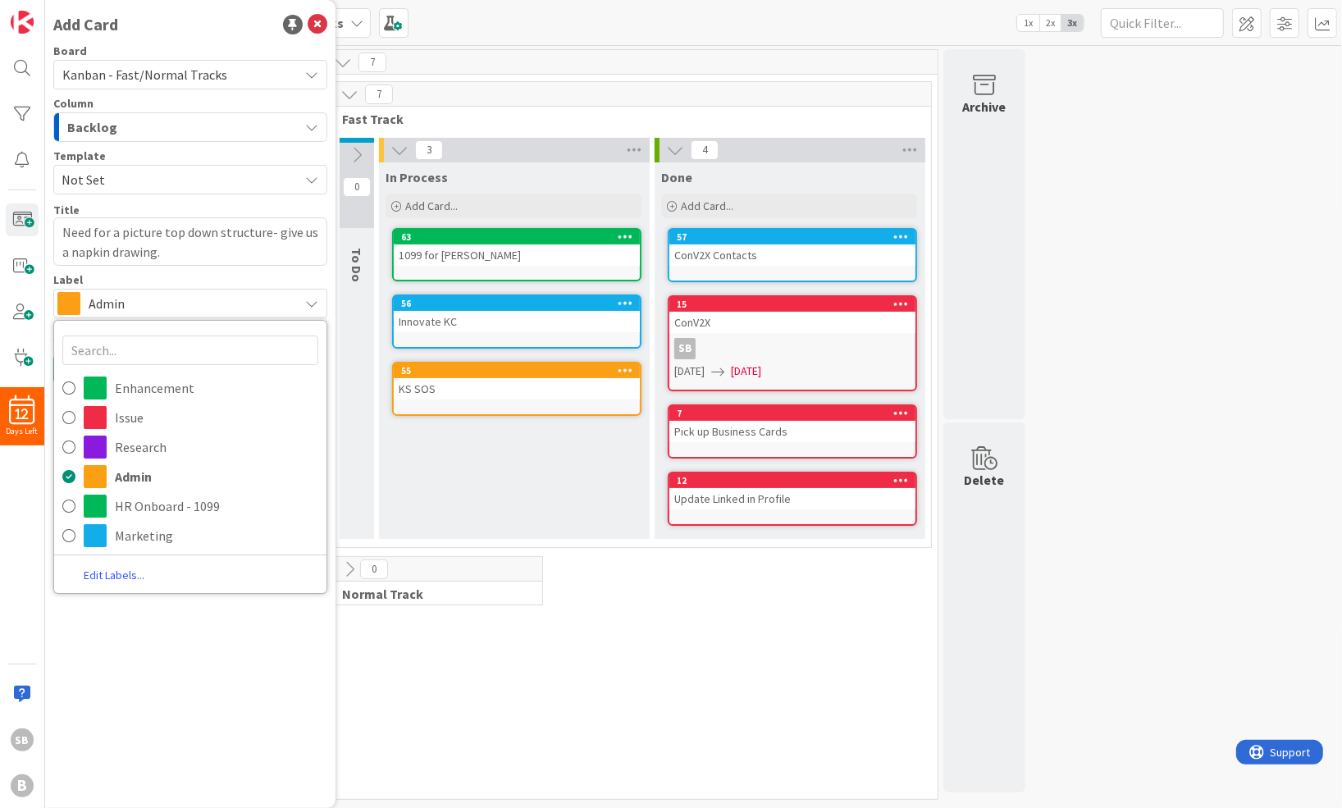
click at [254, 704] on div "Add Card Board Kanban - Fast/Normal Tracks Column Backlog Backlog Fast Track To…" at bounding box center [190, 404] width 290 height 808
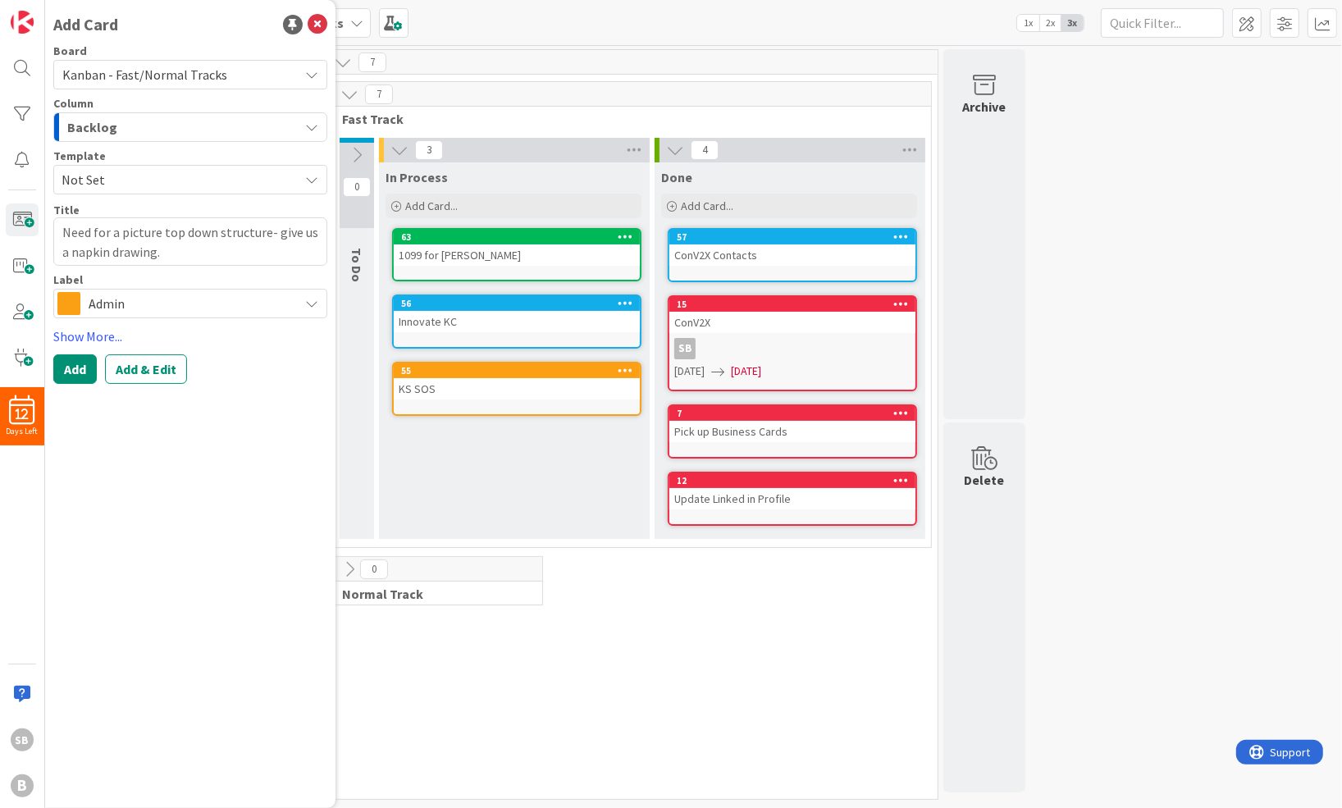
click at [144, 308] on span "Admin" at bounding box center [190, 303] width 202 height 23
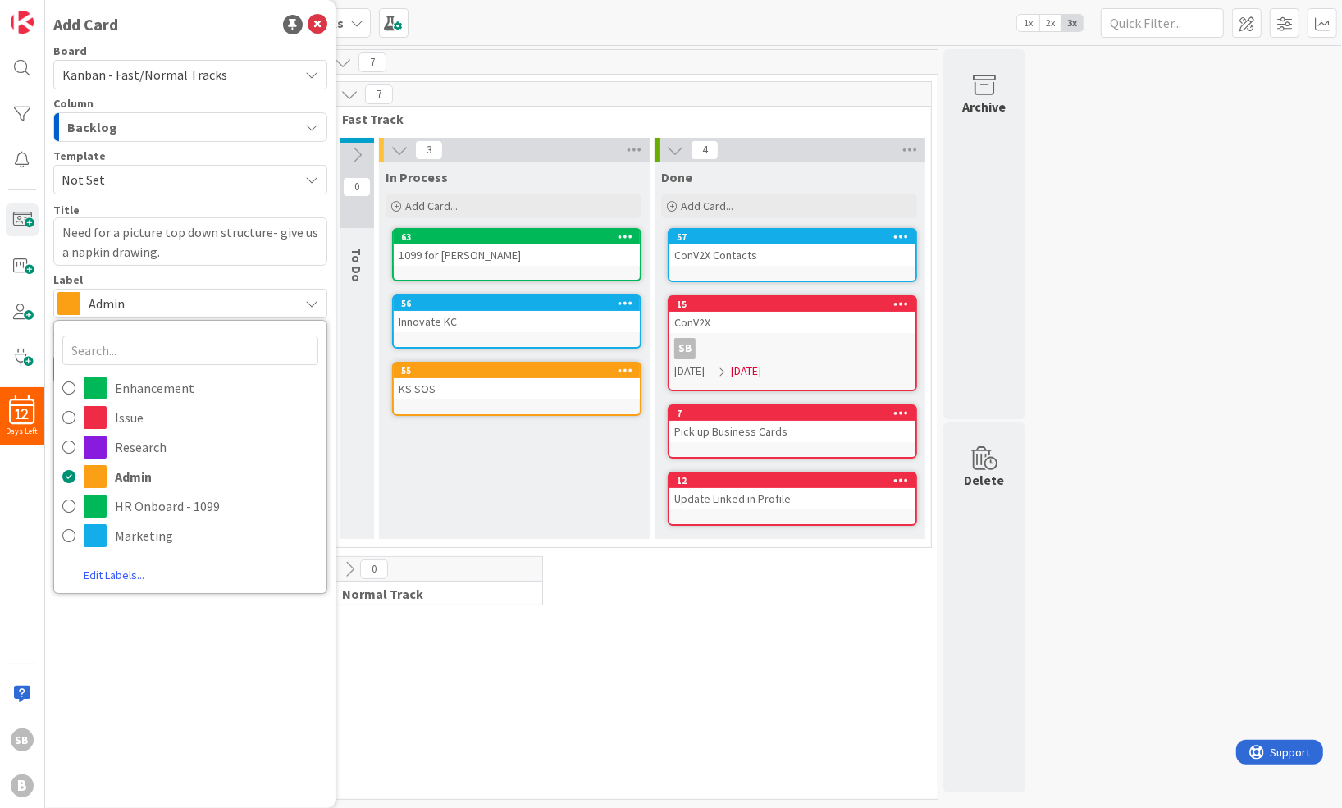
click at [125, 570] on link "Edit Labels..." at bounding box center [114, 575] width 120 height 22
type textarea "x"
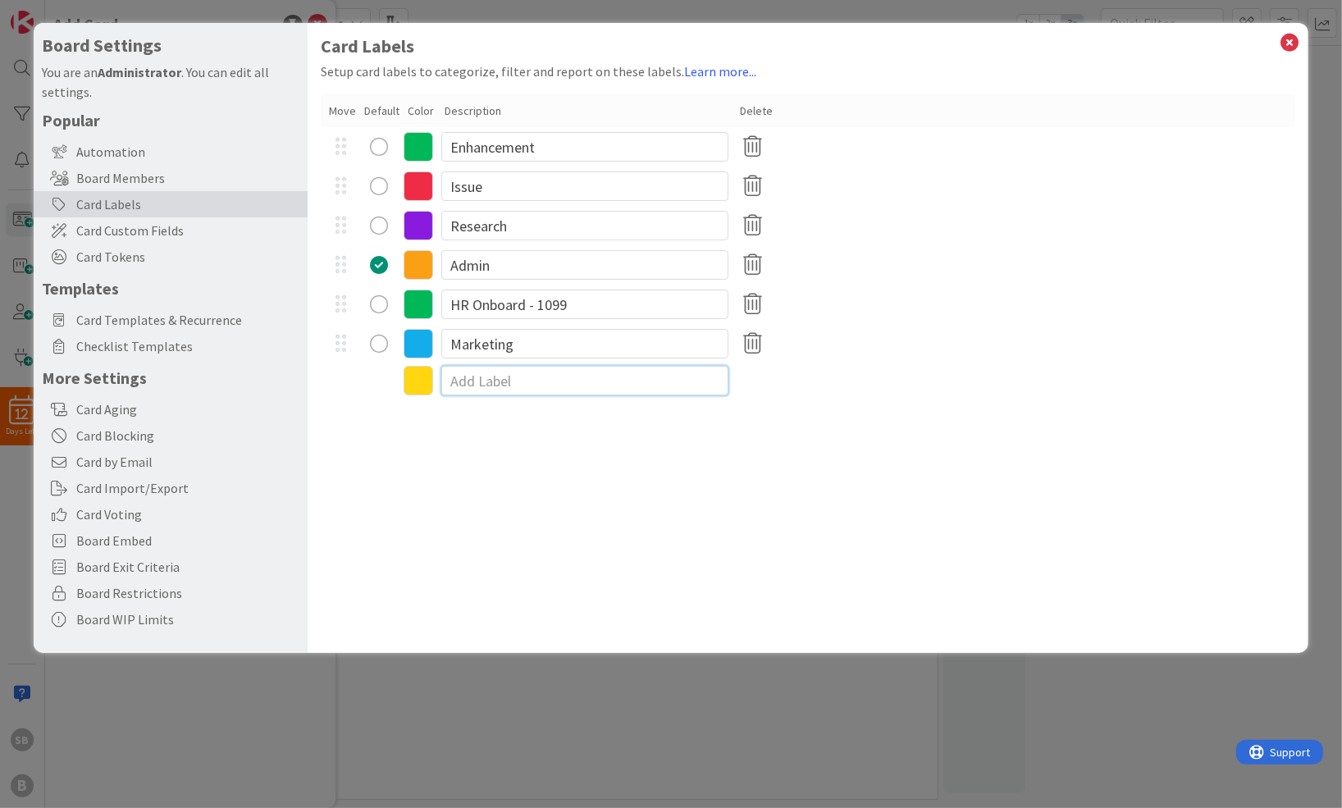
click at [522, 389] on input at bounding box center [584, 381] width 287 height 30
type input "Organization"
click at [381, 380] on div "radio" at bounding box center [379, 383] width 18 height 18
click at [1293, 39] on icon at bounding box center [1288, 42] width 21 height 23
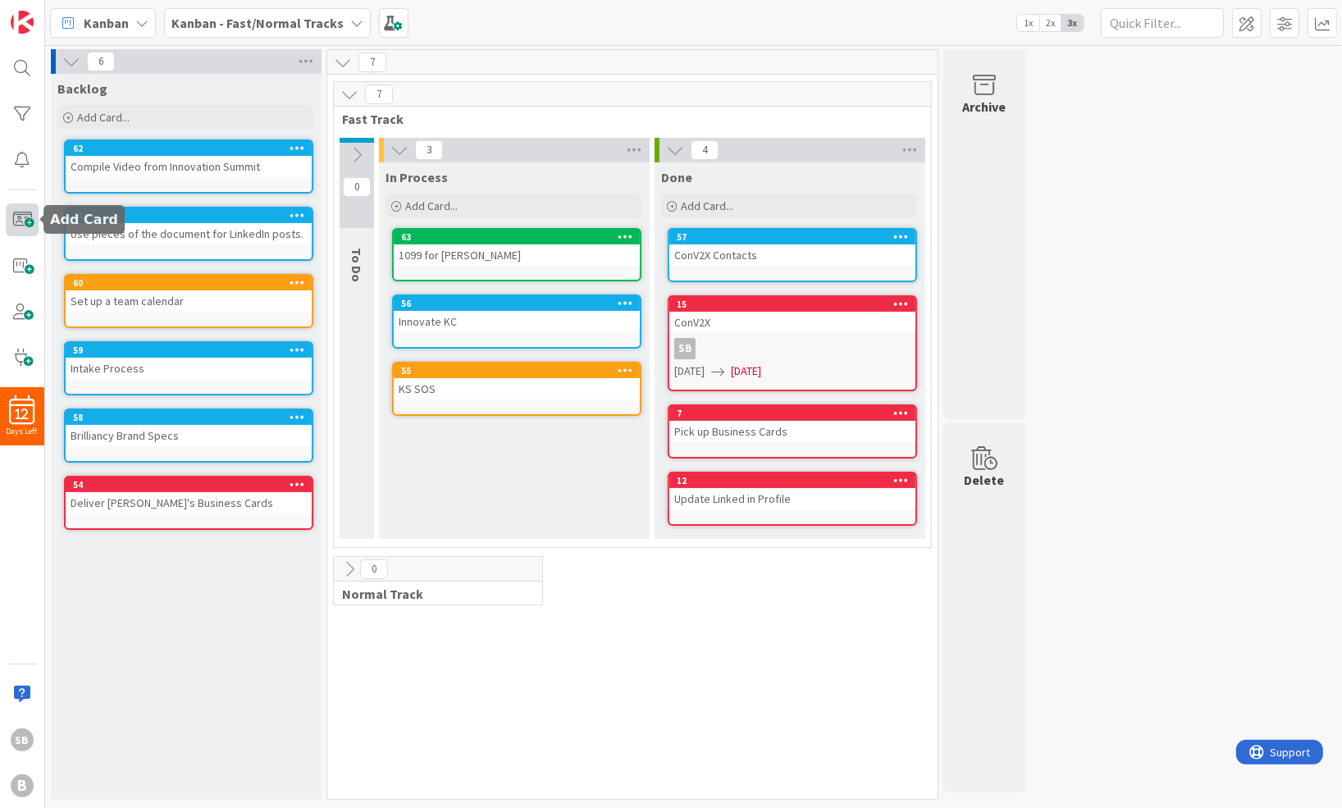
click at [20, 211] on span at bounding box center [22, 219] width 33 height 33
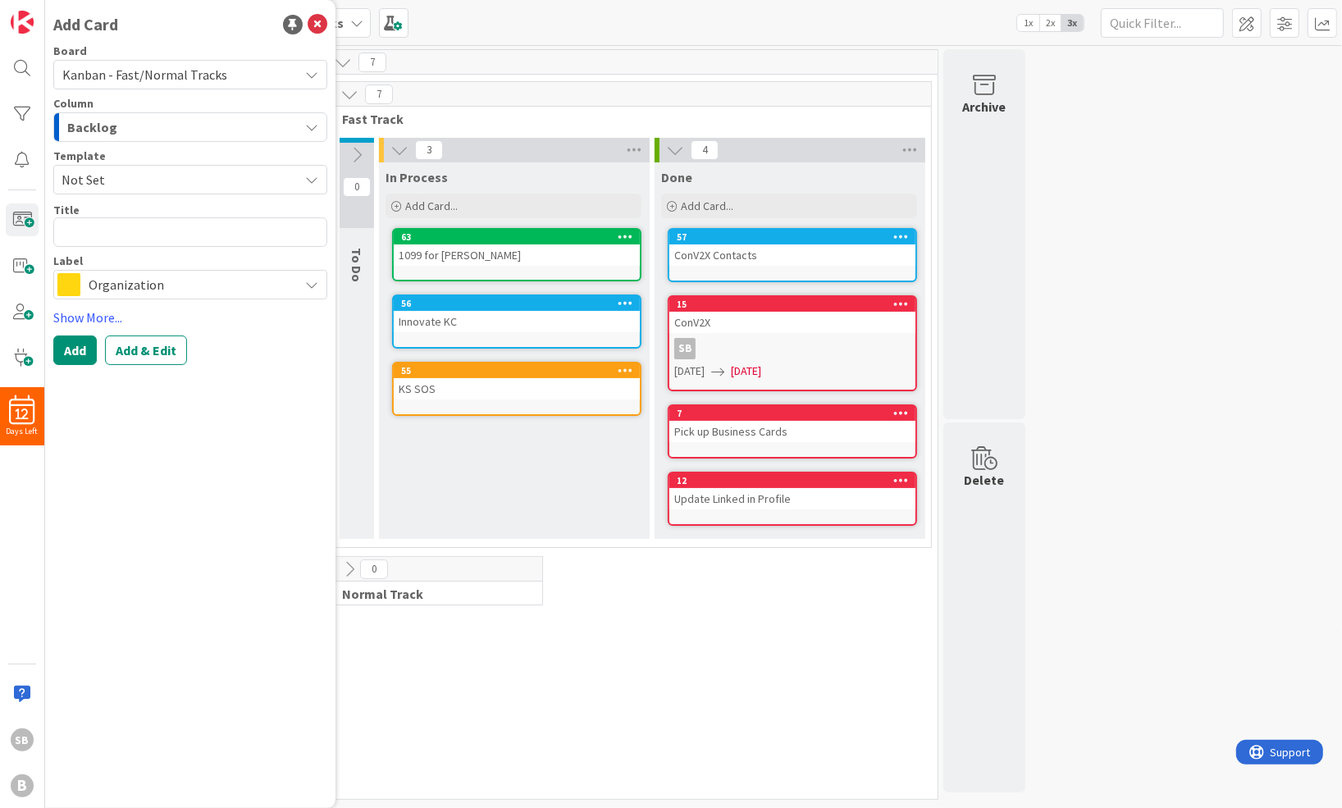
type textarea "x"
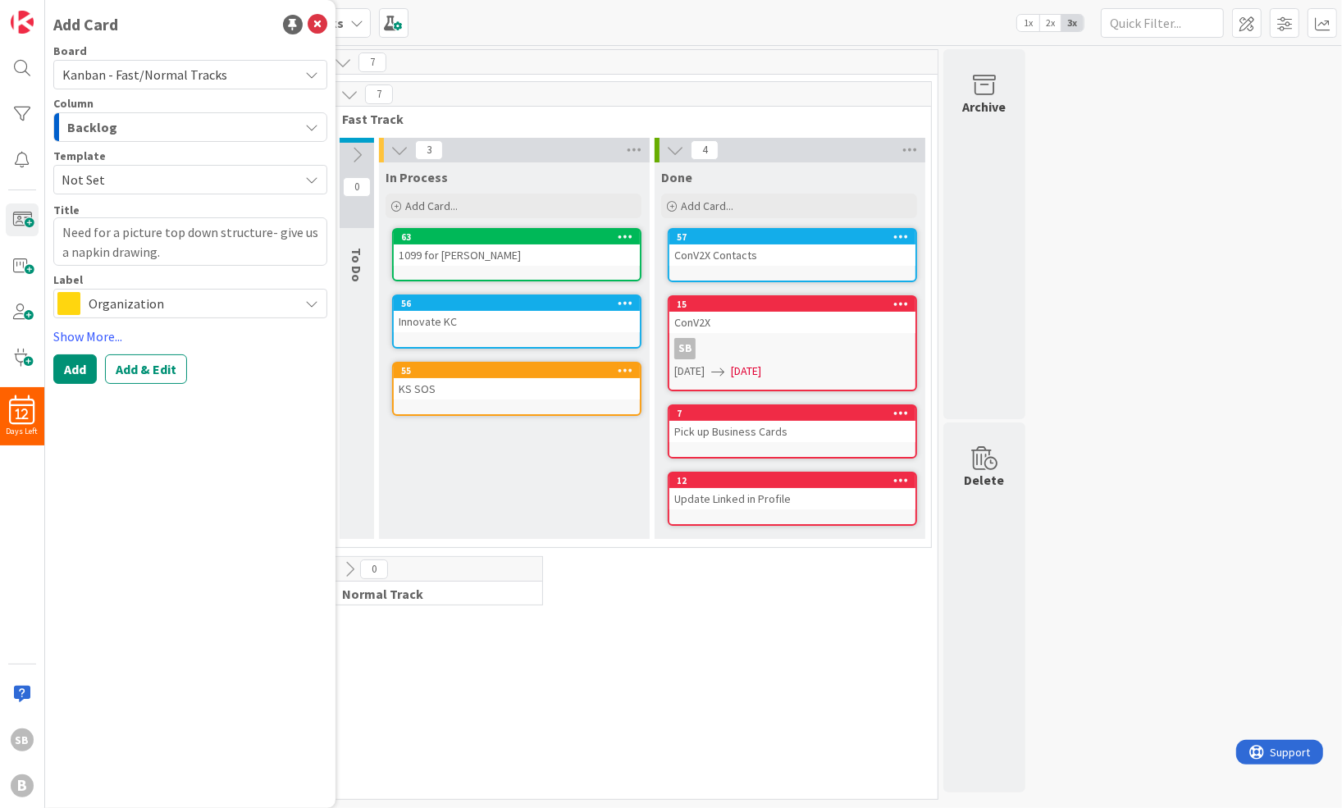
type textarea "Need for a picture top down structure- give us a napkin drawing."
click at [172, 296] on span "Organization" at bounding box center [190, 303] width 202 height 23
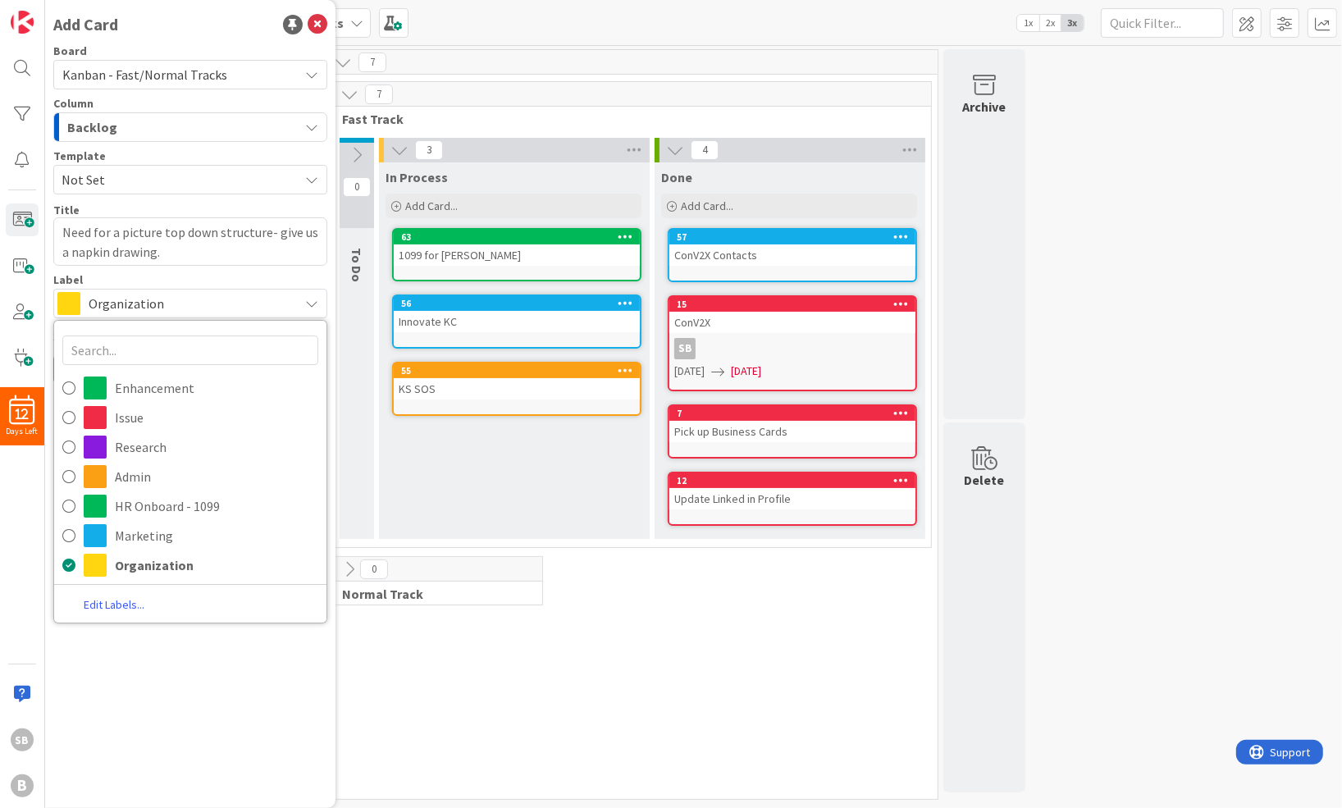
click at [172, 296] on span "Organization" at bounding box center [190, 303] width 202 height 23
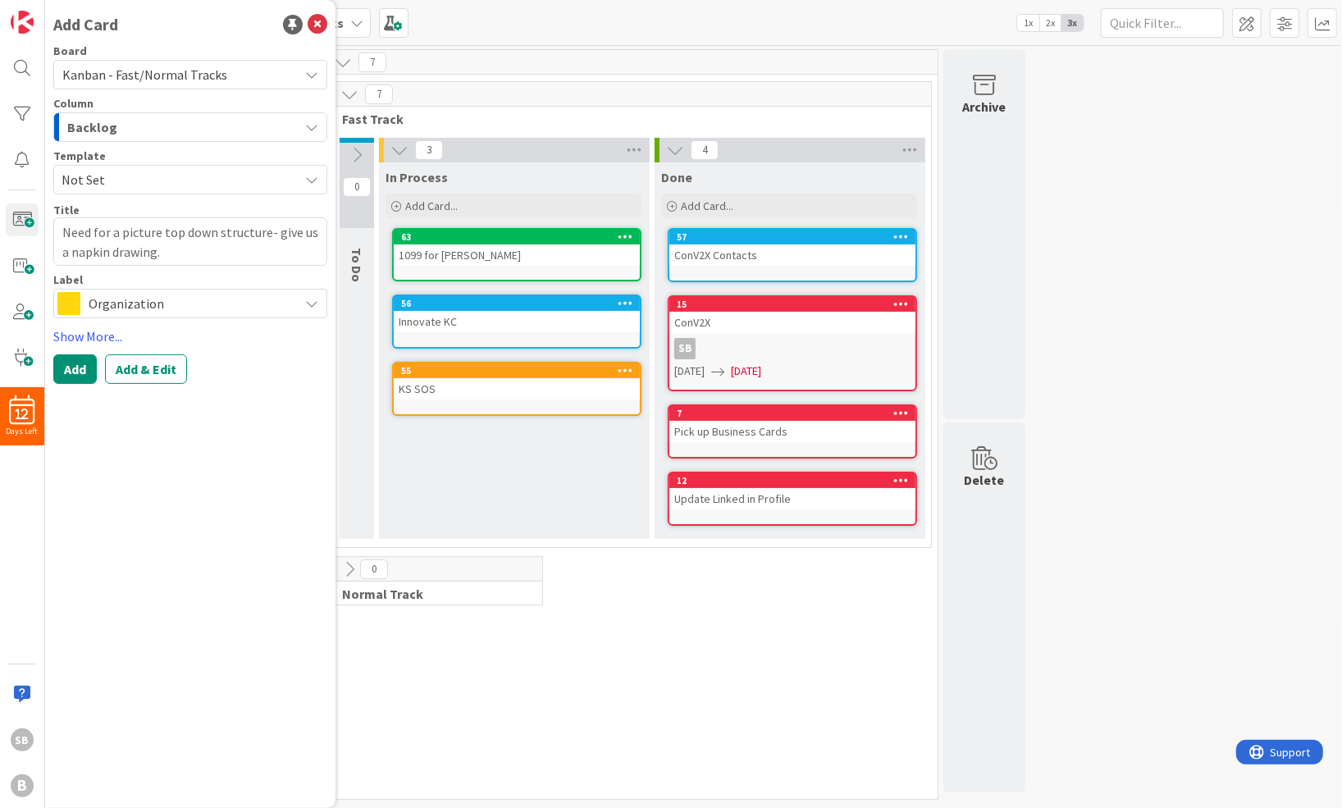
click at [71, 353] on div "Board Kanban - Fast/Normal Tracks Column Backlog Template Not Set Title 64 / 12…" at bounding box center [190, 214] width 274 height 339
click at [71, 362] on button "Add" at bounding box center [74, 369] width 43 height 30
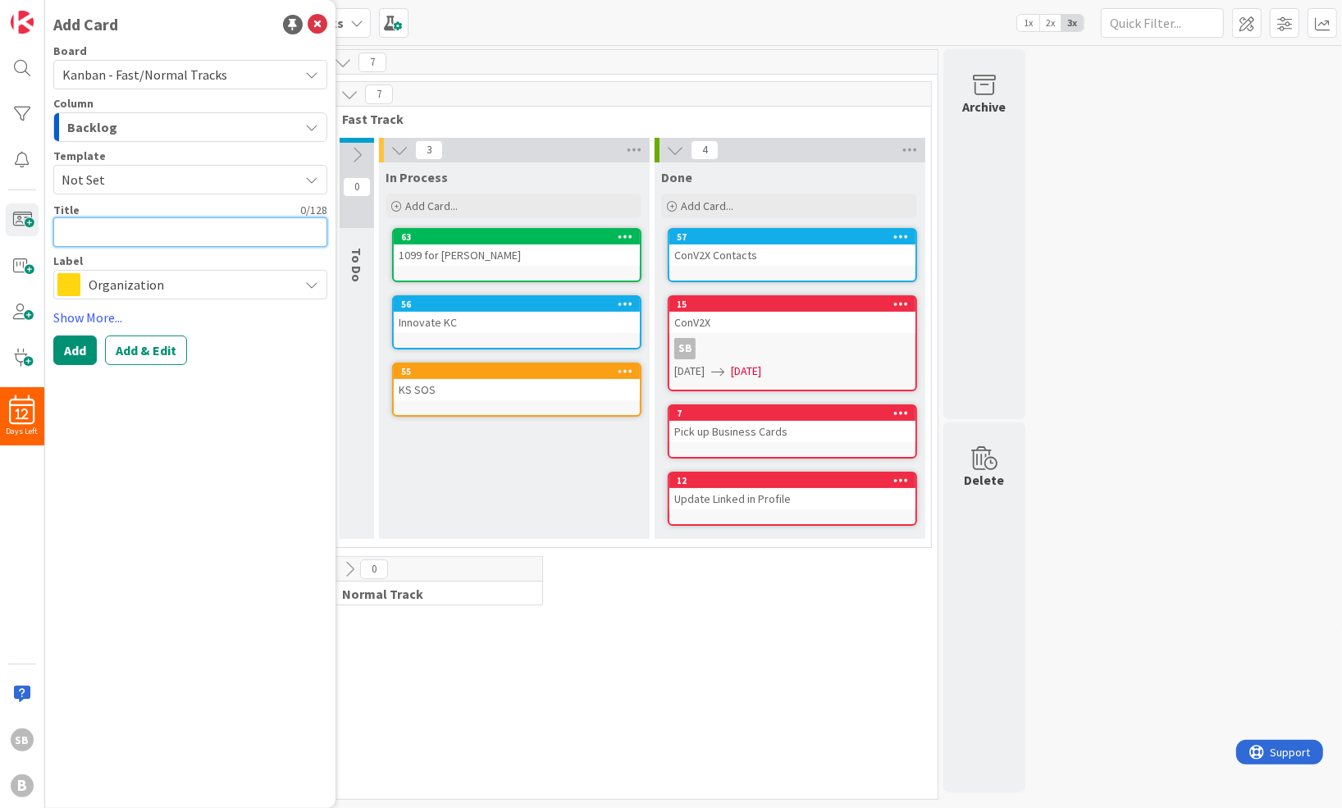
click at [108, 235] on textarea at bounding box center [190, 232] width 274 height 30
paste textarea "Decide if you want to register use of the Trademarks...eg "Brilliancy" at the s…"
type textarea "x"
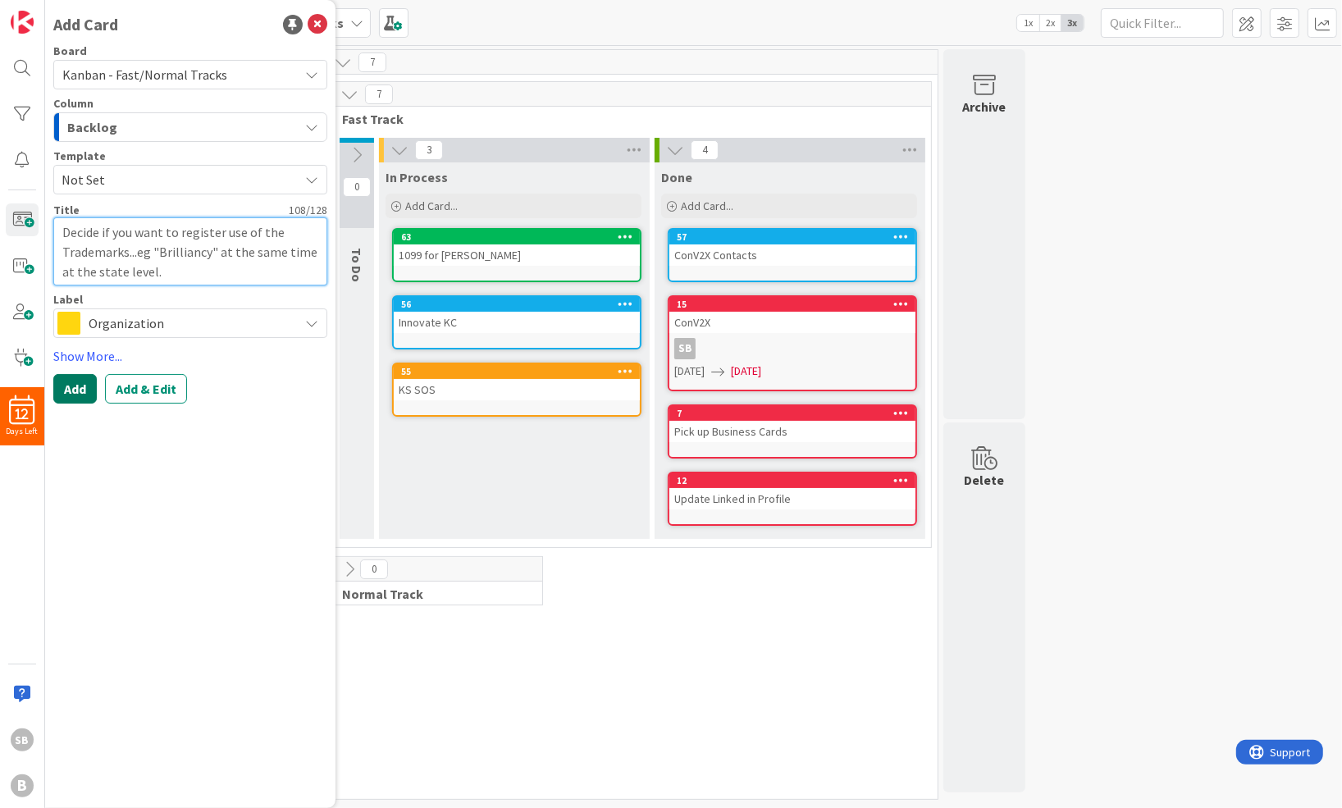
type textarea "Decide if you want to register use of the Trademarks...eg "Brilliancy" at the s…"
click at [85, 399] on button "Add" at bounding box center [74, 389] width 43 height 30
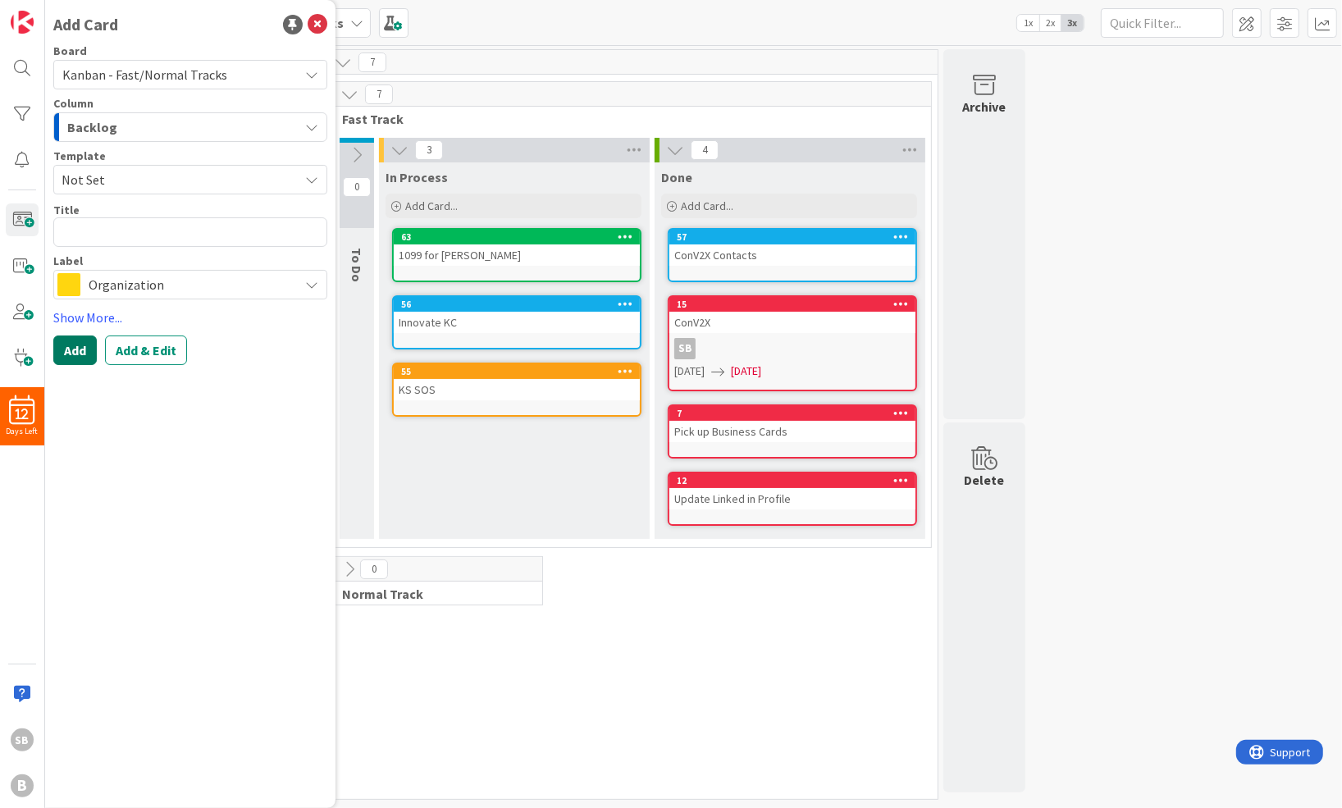
click at [85, 399] on div "Add Card Board Kanban - Fast/Normal Tracks Column Backlog Template Not Set Titl…" at bounding box center [190, 404] width 290 height 808
click at [316, 19] on icon at bounding box center [318, 25] width 20 height 20
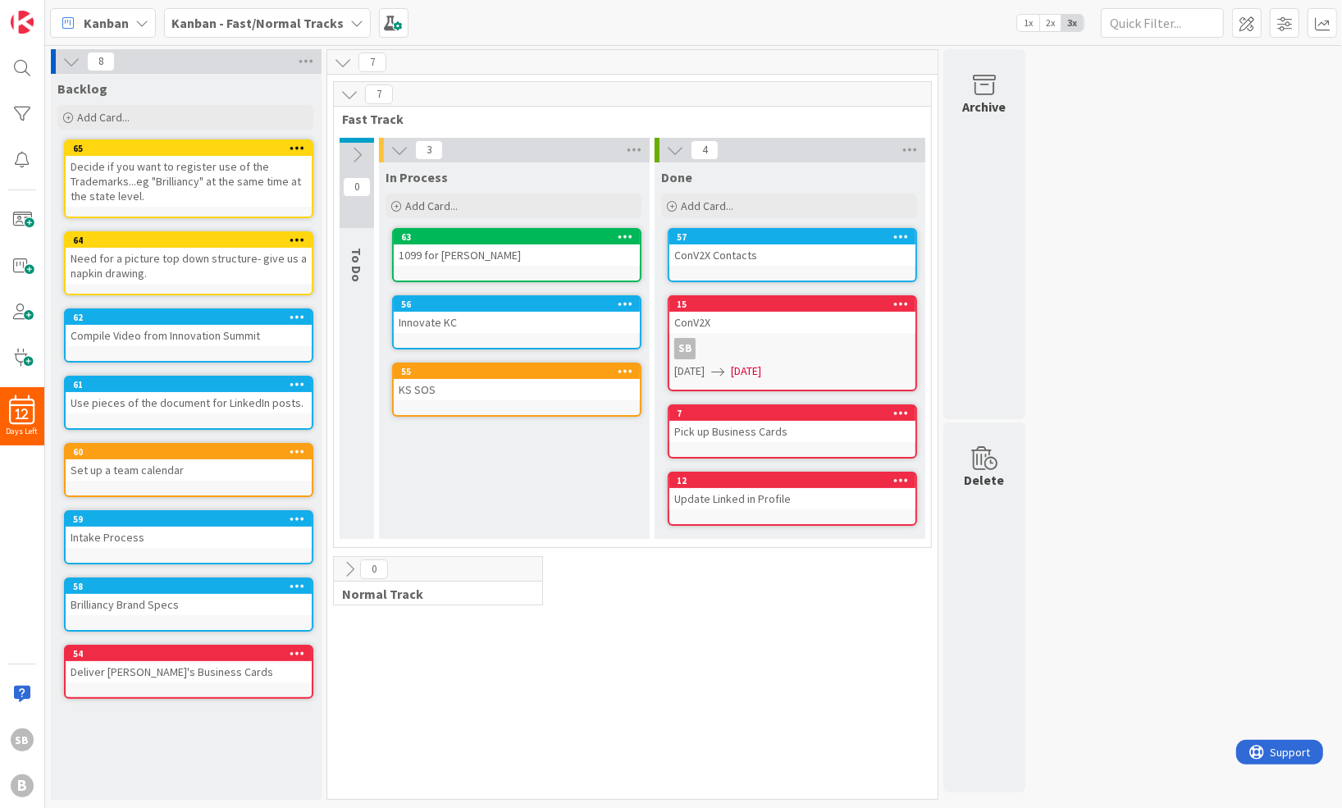
click at [624, 369] on icon at bounding box center [625, 370] width 16 height 11
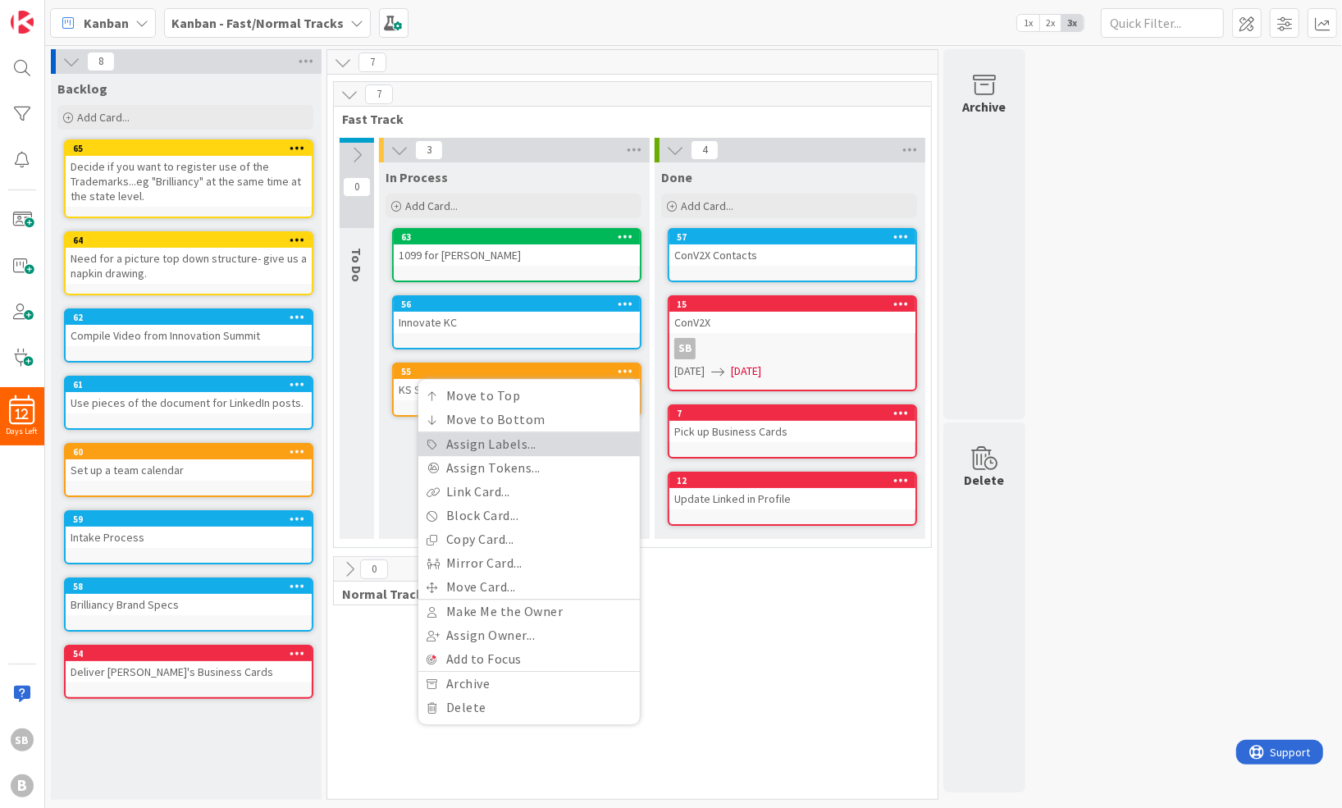
click at [538, 442] on link "Assign Labels..." at bounding box center [528, 444] width 221 height 24
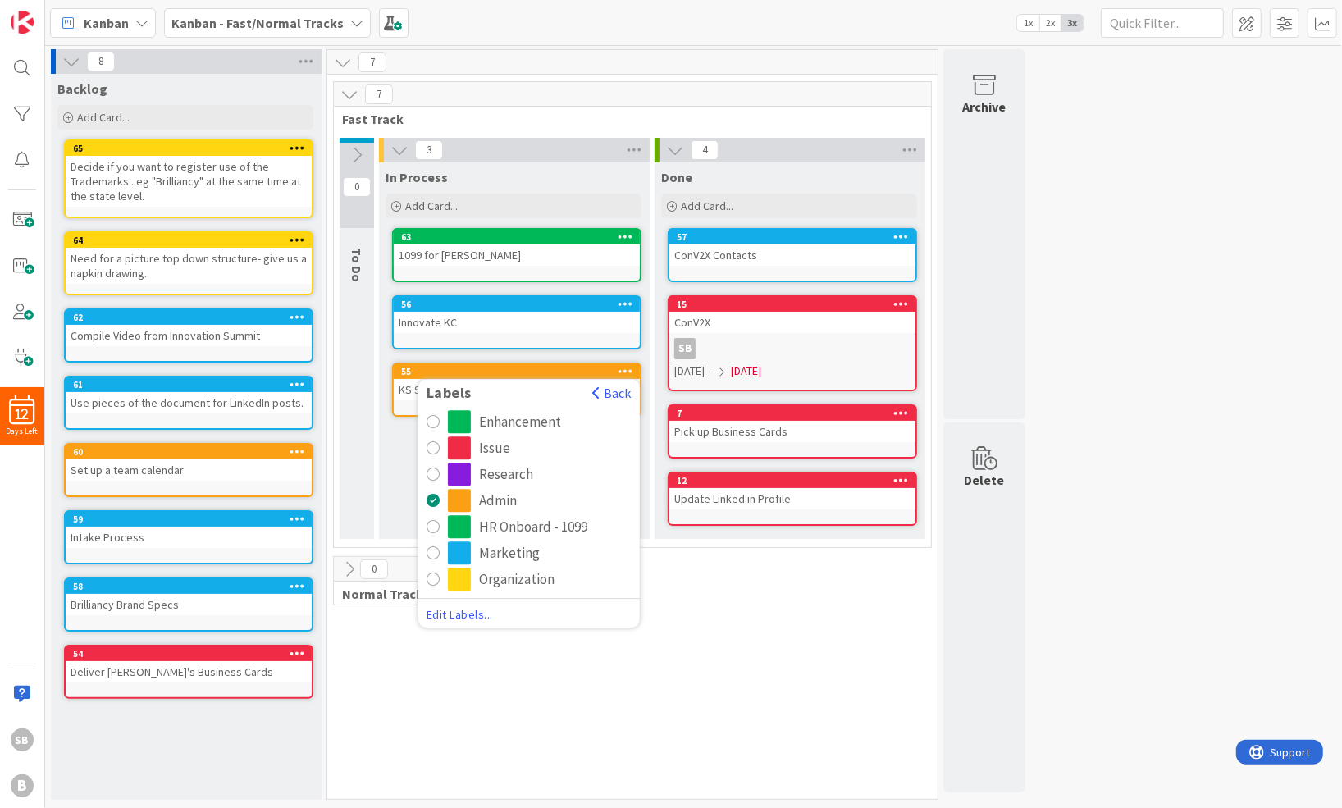
click at [437, 574] on div "radio" at bounding box center [432, 578] width 13 height 13
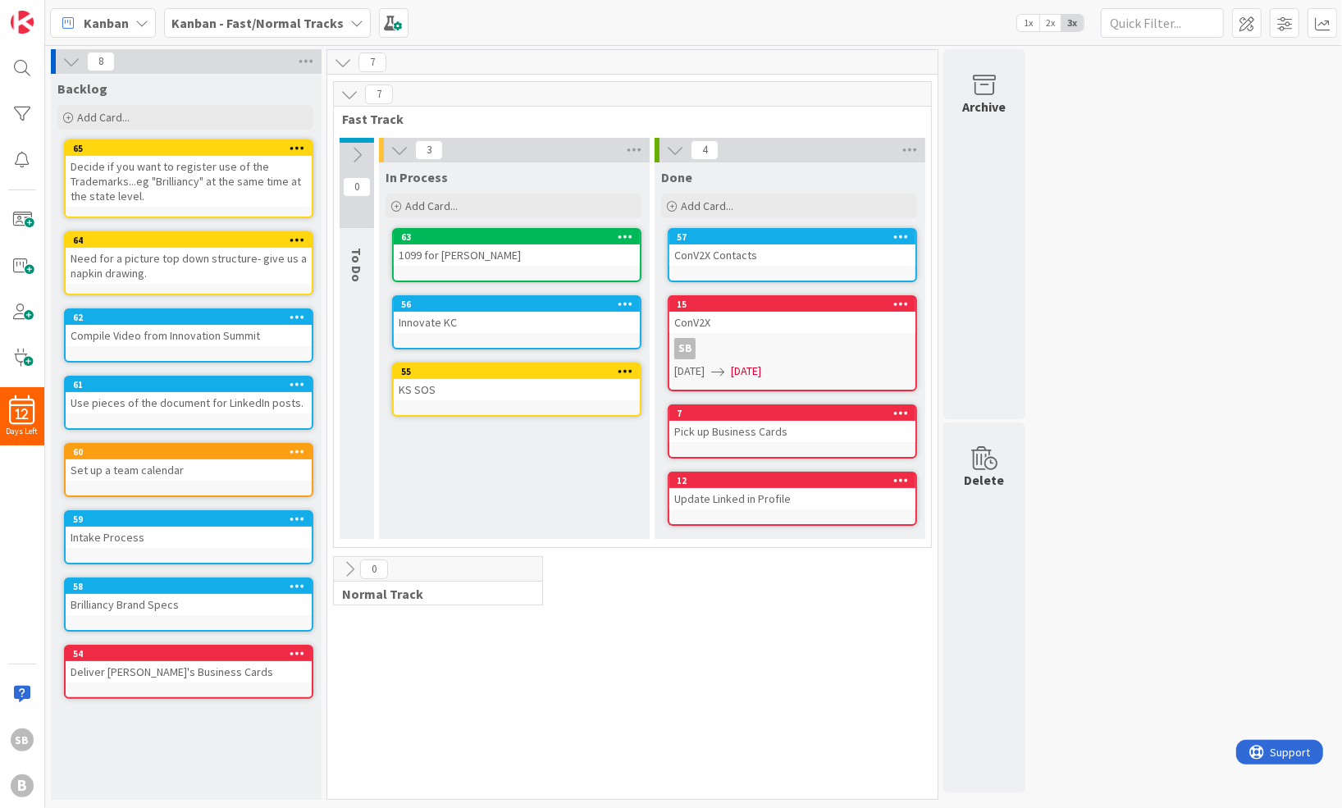
click at [547, 452] on div "In Process Add Card... 63 1099 for [PERSON_NAME] 56 Innovate KC 55 Labels Back …" at bounding box center [513, 350] width 269 height 376
click at [71, 67] on icon at bounding box center [71, 61] width 18 height 18
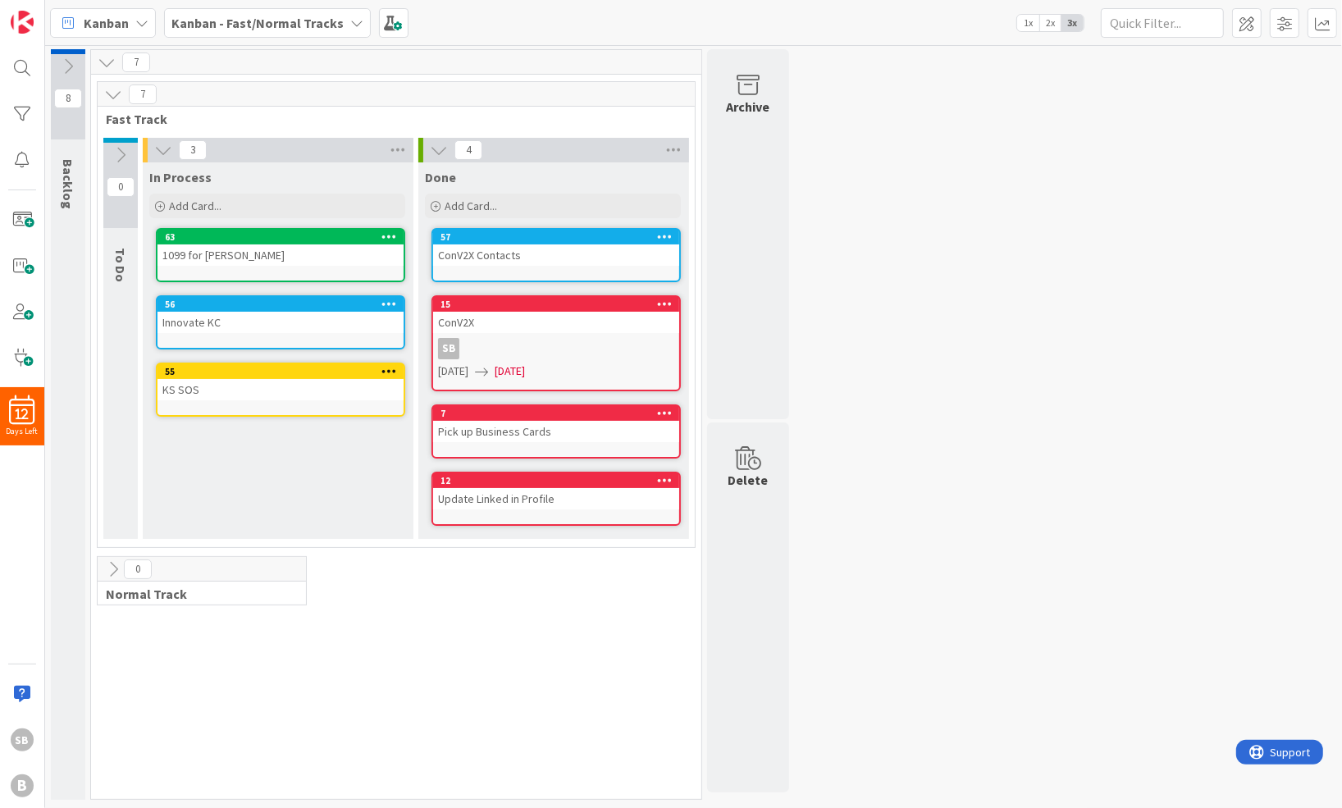
click at [953, 184] on div "8 Backlog 7 7 Fast Track 0 To Do 3 In Process Add Card... 63 1099 for [PERSON_N…" at bounding box center [693, 428] width 1290 height 759
click at [22, 218] on span at bounding box center [22, 219] width 33 height 33
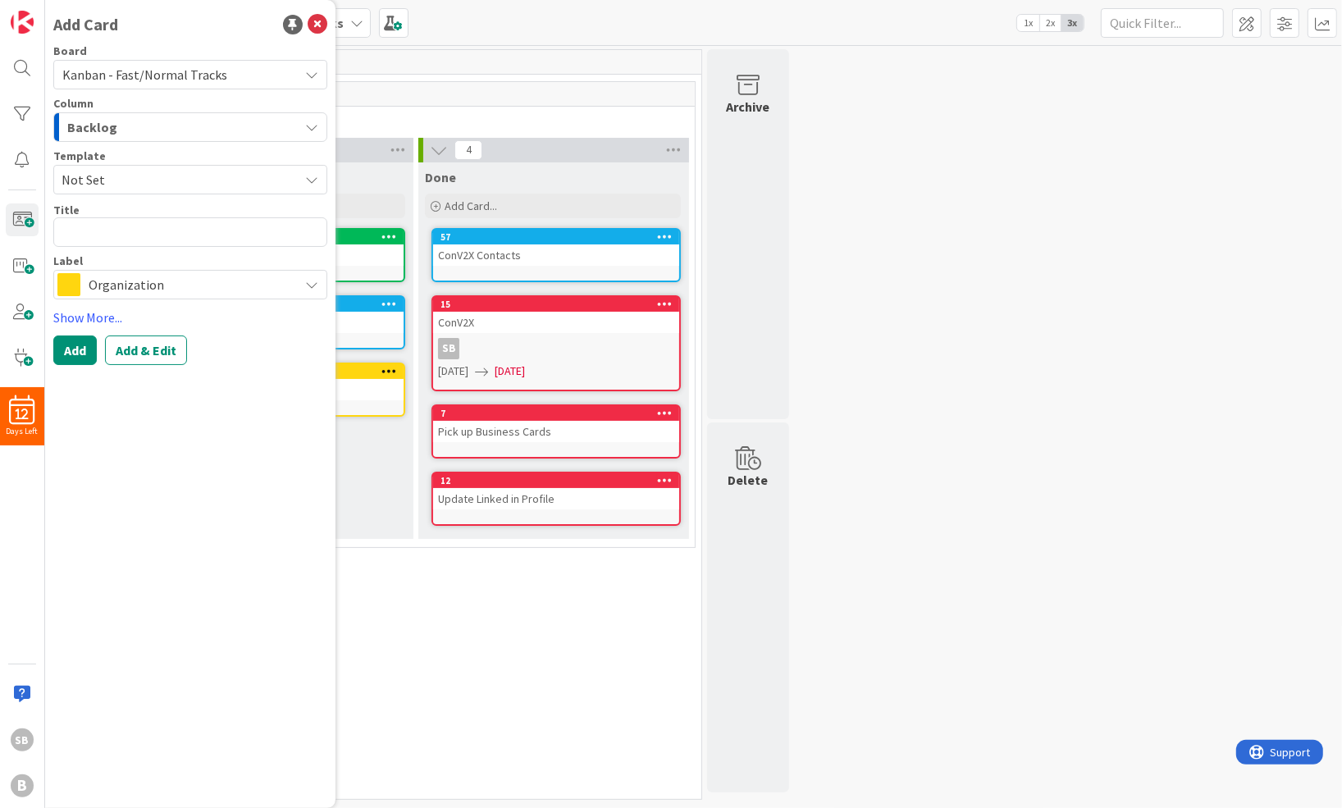
click at [156, 227] on textarea at bounding box center [190, 232] width 274 height 30
type textarea "x"
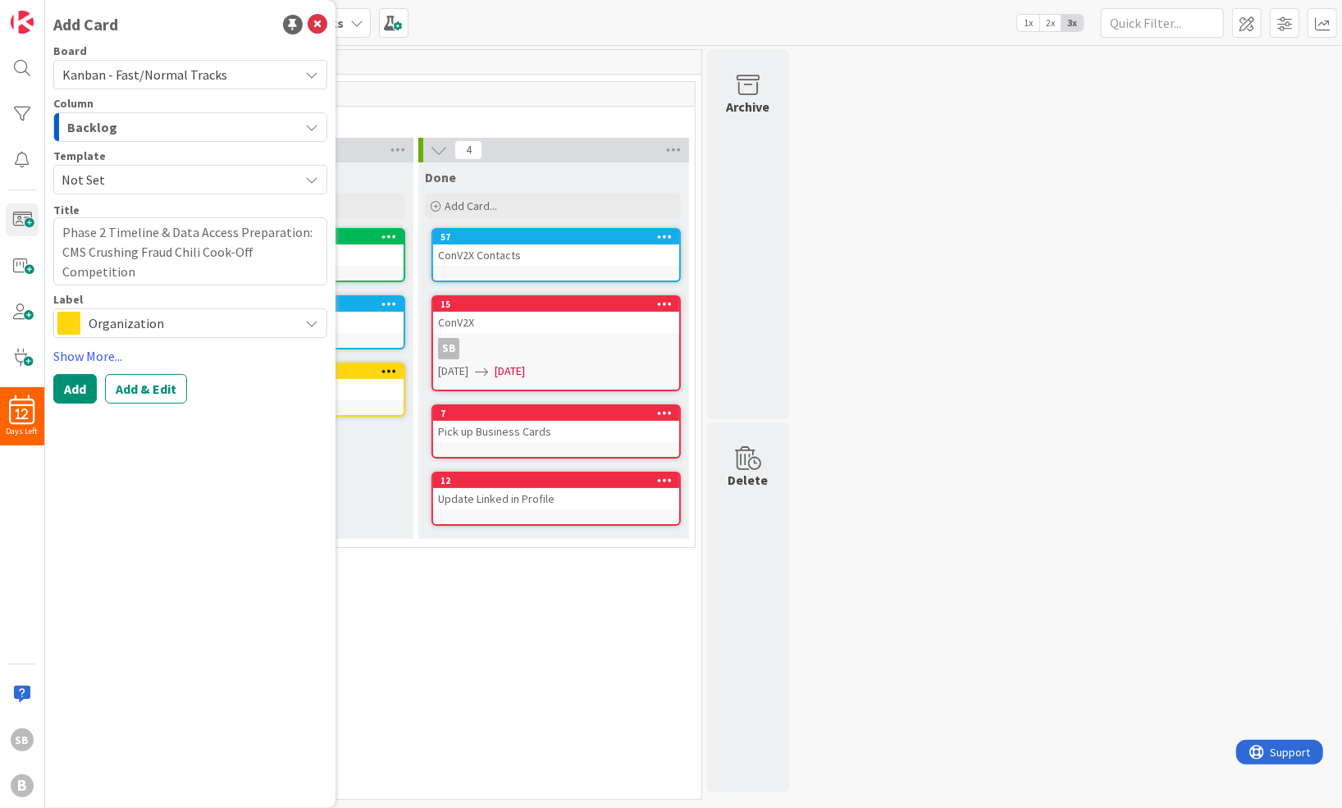
type textarea "Phase 2 Timeline & Data Access Preparation: CMS Crushing Fraud Chili Cook-Off C…"
click at [130, 341] on div "Board Kanban - Fast/Normal Tracks Column Backlog Template Not Set Title 89 / 12…" at bounding box center [190, 224] width 274 height 358
click at [130, 325] on span "Organization" at bounding box center [190, 323] width 202 height 23
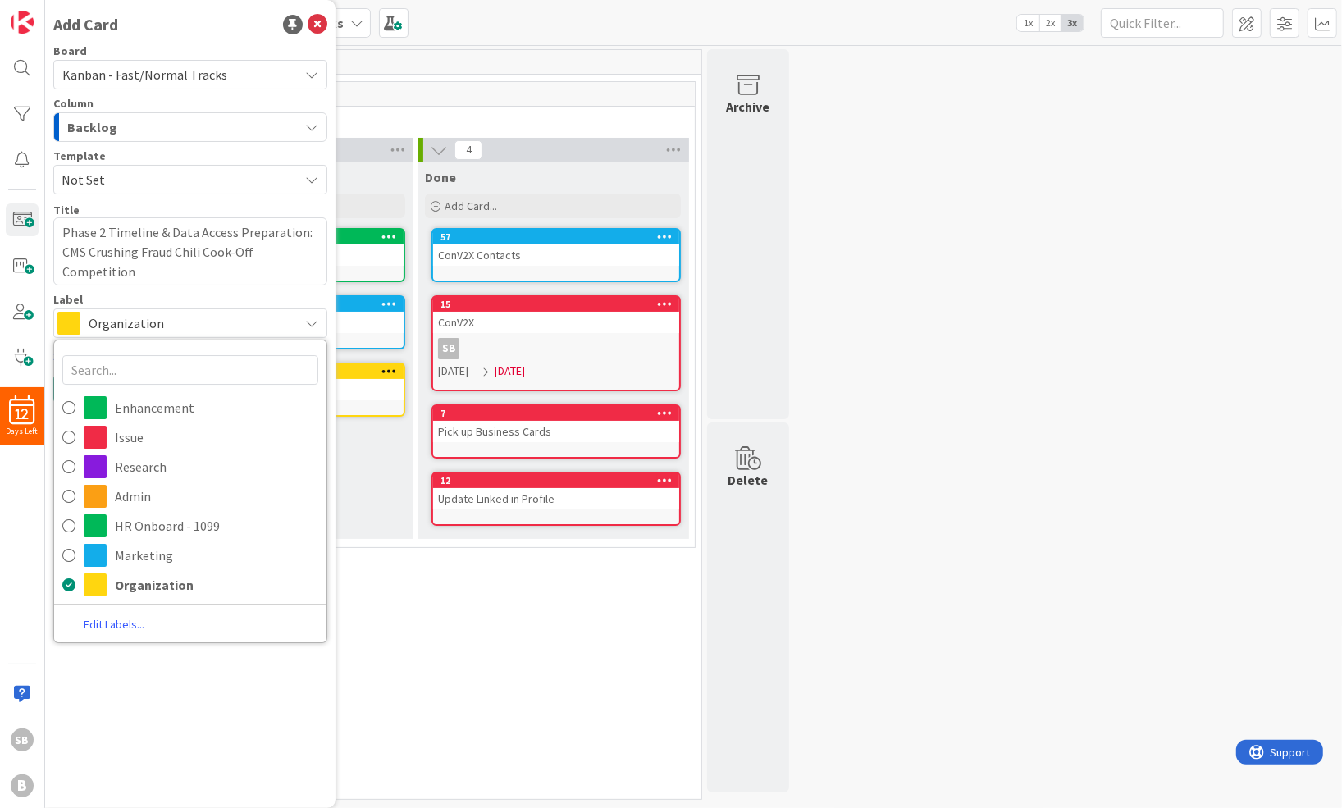
click at [125, 622] on link "Edit Labels..." at bounding box center [114, 624] width 120 height 22
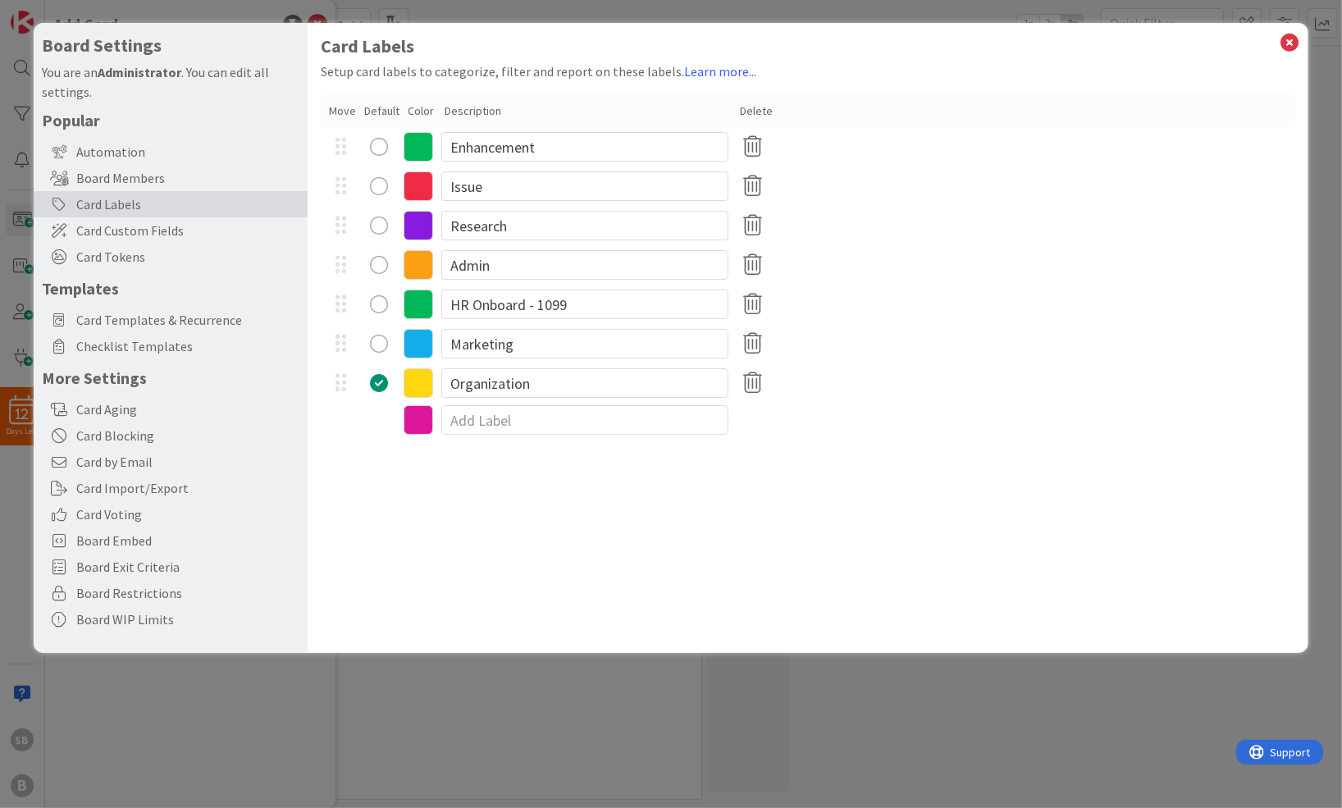
type textarea "x"
click at [476, 403] on div at bounding box center [808, 420] width 974 height 34
click at [476, 422] on input at bounding box center [584, 420] width 287 height 30
type input "Project"
click at [375, 426] on div "radio" at bounding box center [379, 422] width 18 height 18
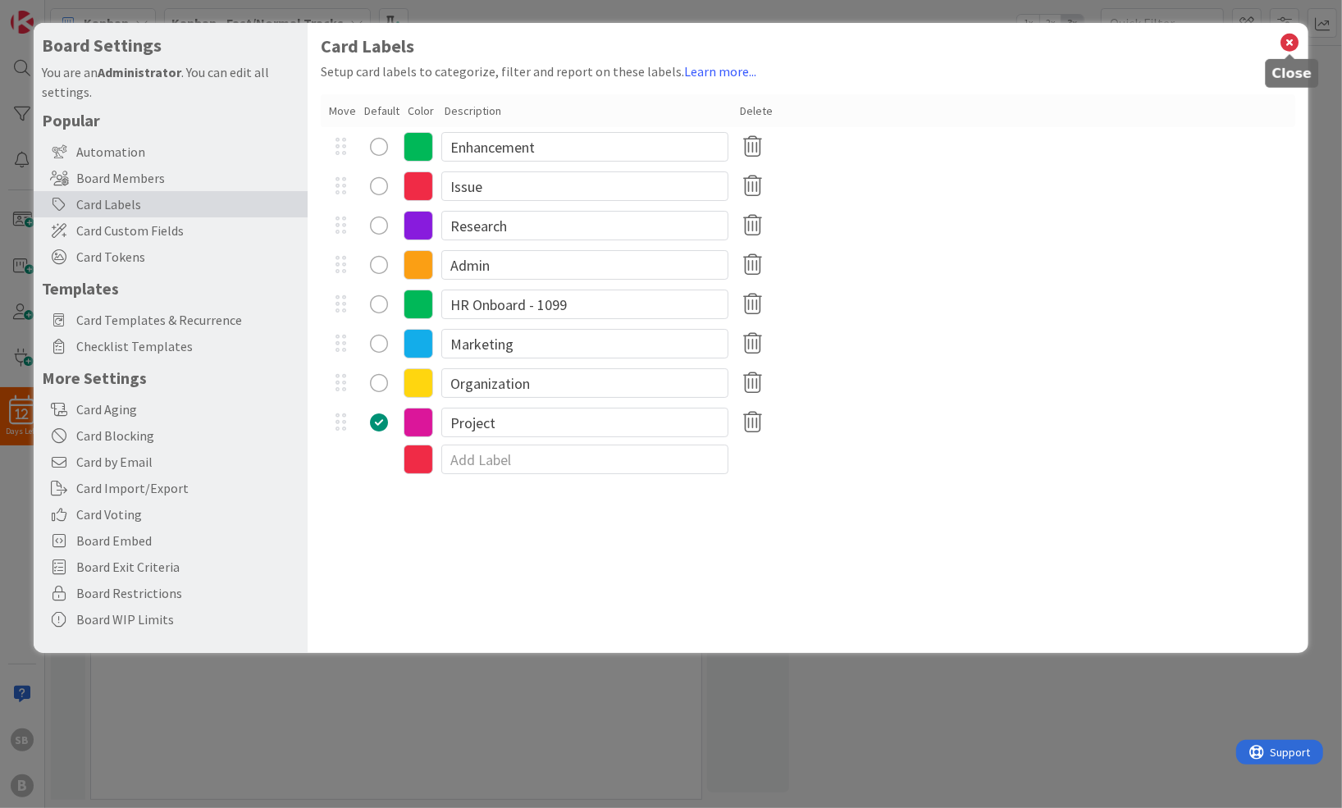
click at [1296, 39] on icon at bounding box center [1288, 42] width 21 height 23
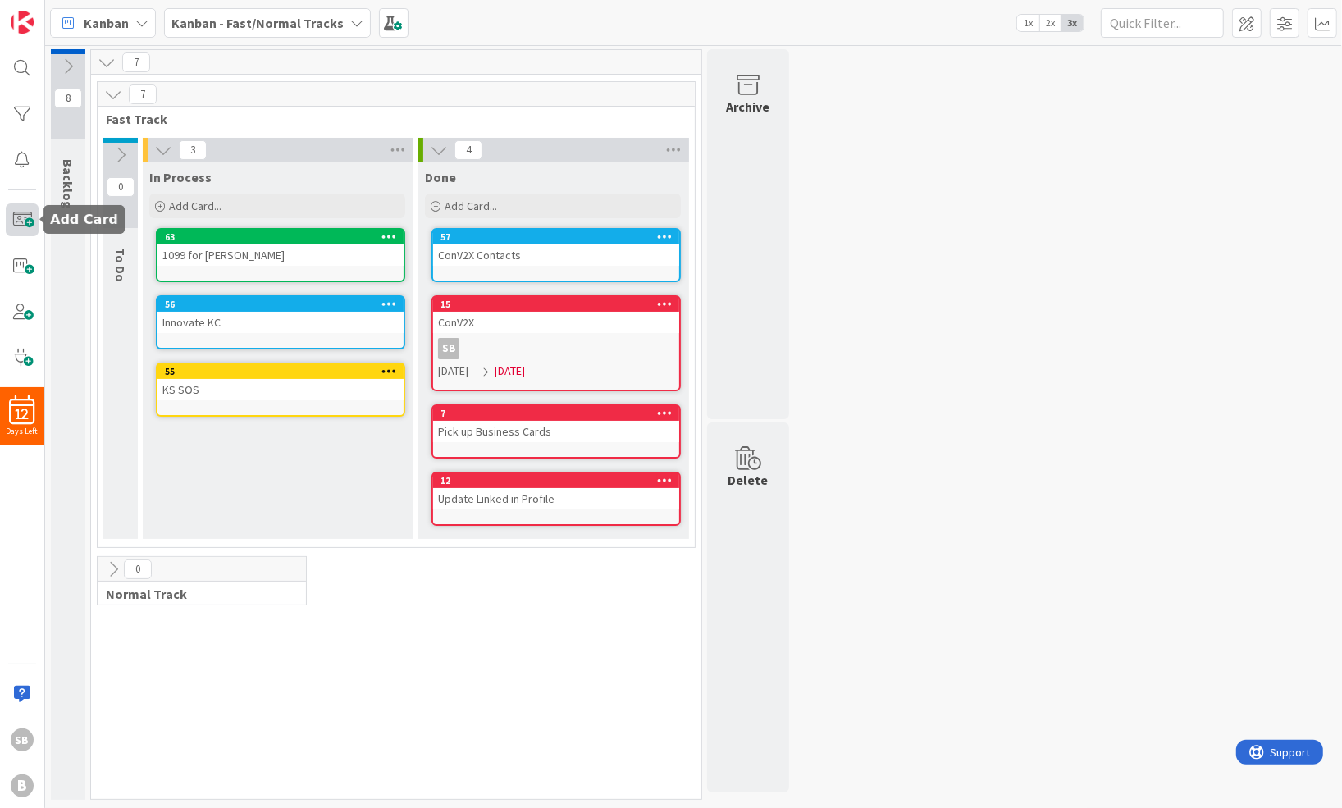
click at [25, 213] on span at bounding box center [22, 219] width 33 height 33
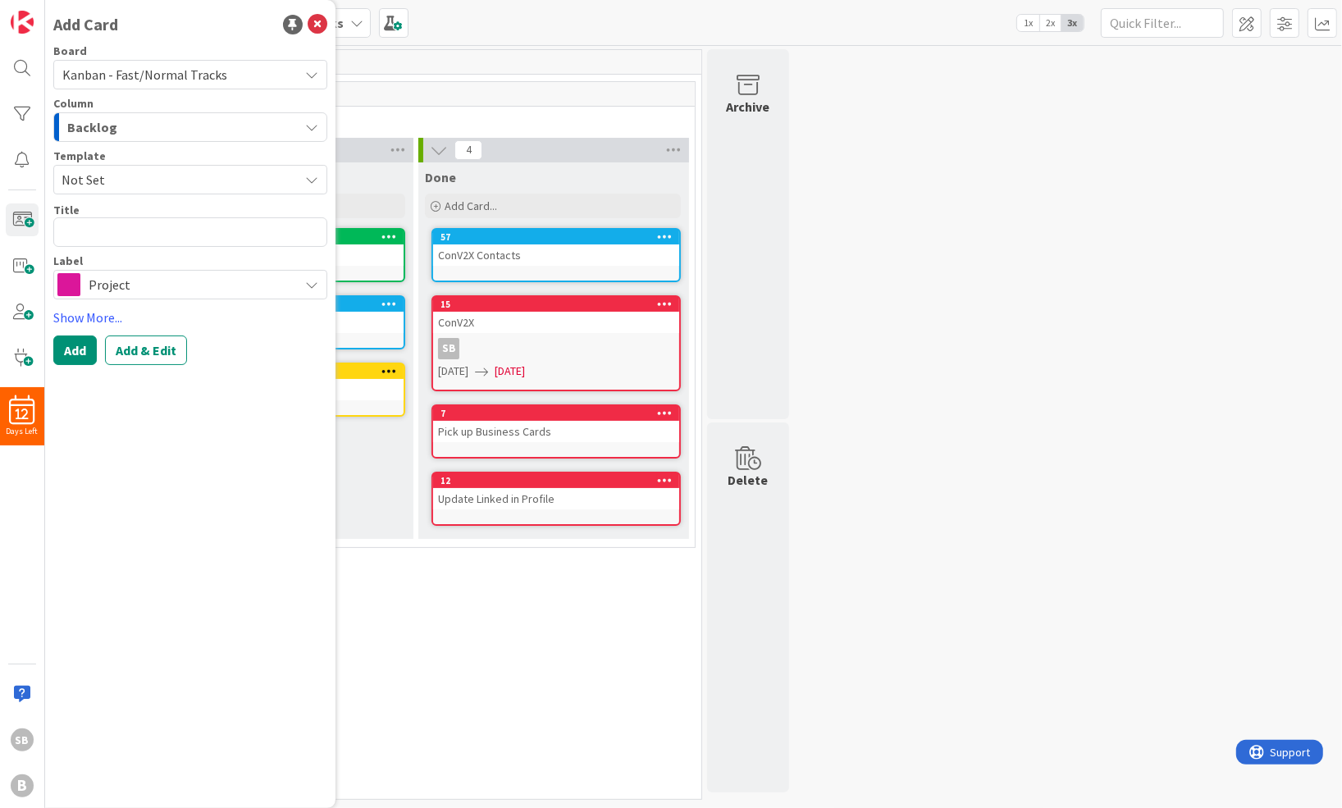
click at [161, 228] on textarea at bounding box center [190, 232] width 274 height 30
type textarea "x"
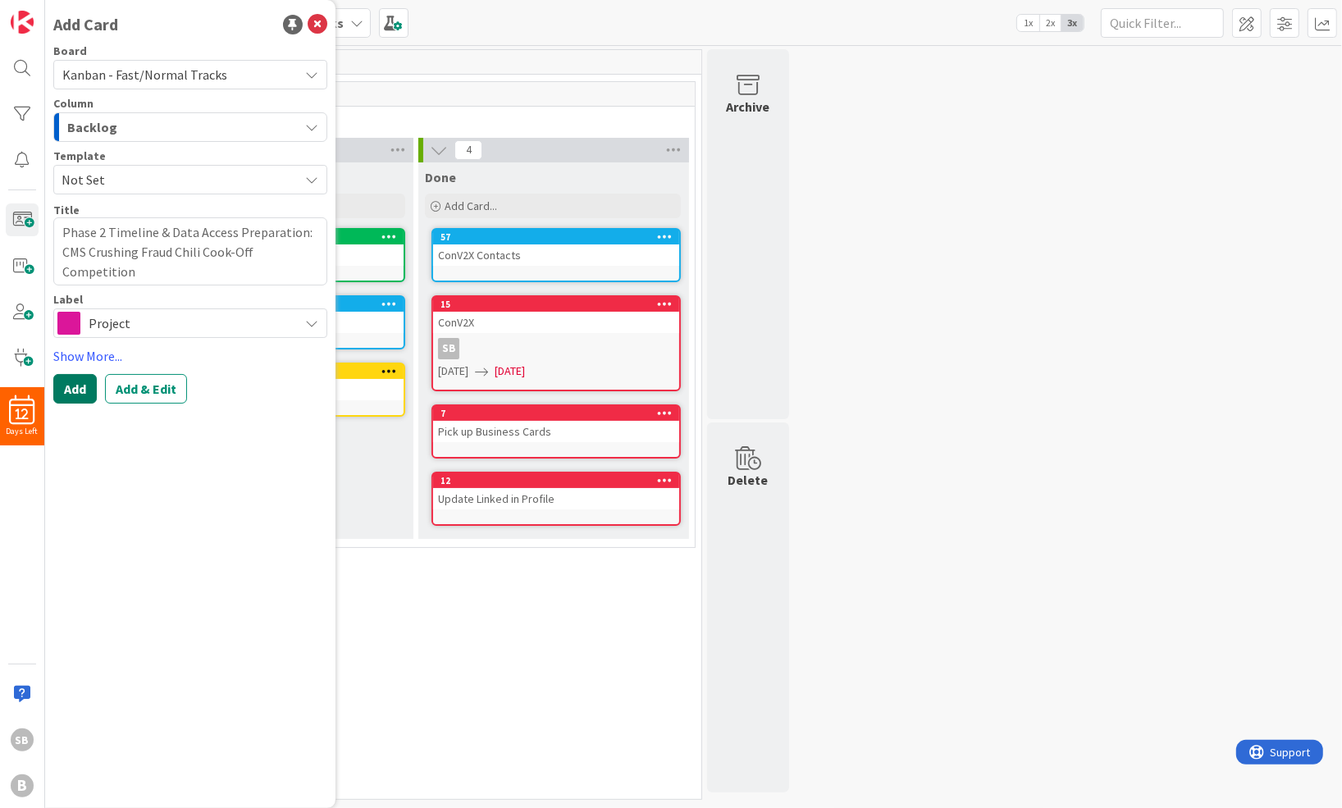
type textarea "Phase 2 Timeline & Data Access Preparation: CMS Crushing Fraud Chili Cook-Off C…"
click at [77, 387] on button "Add" at bounding box center [74, 389] width 43 height 30
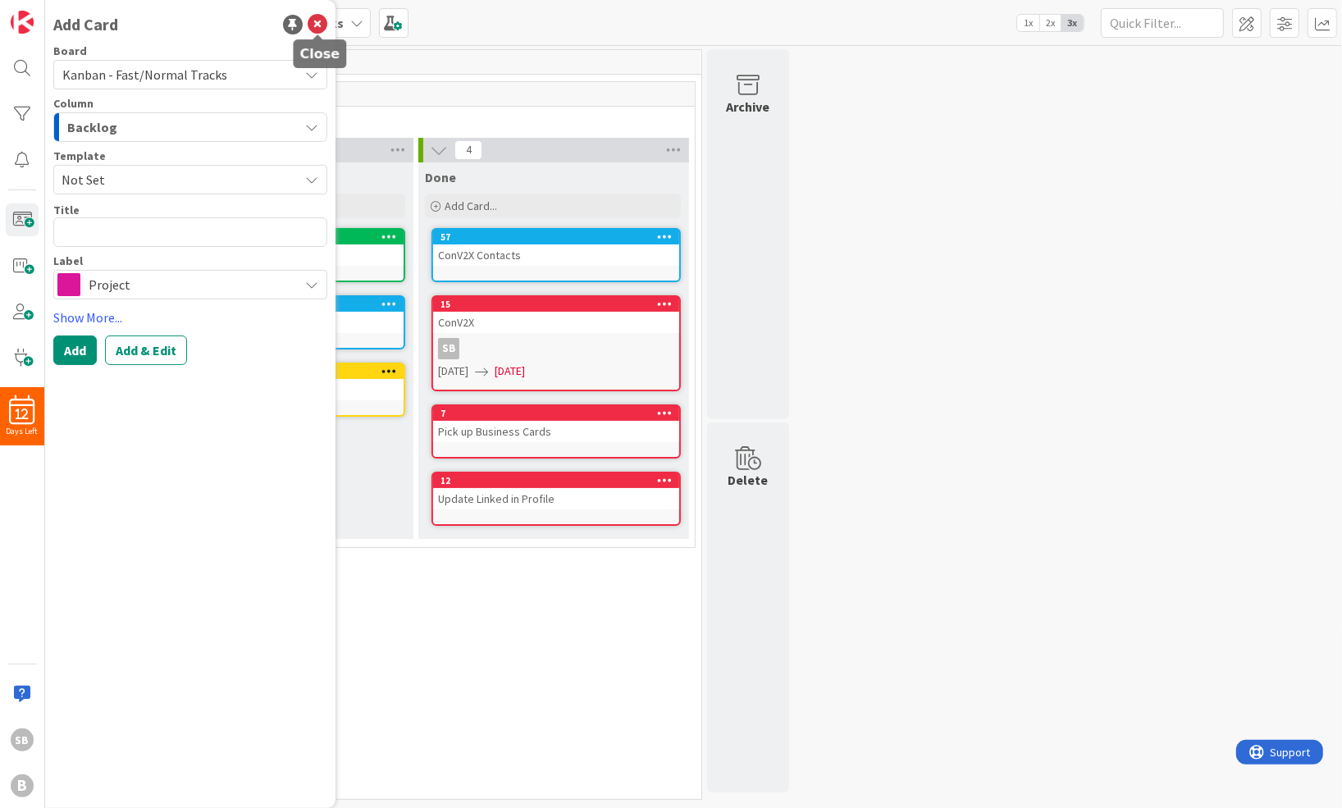
click at [317, 16] on icon at bounding box center [318, 25] width 20 height 20
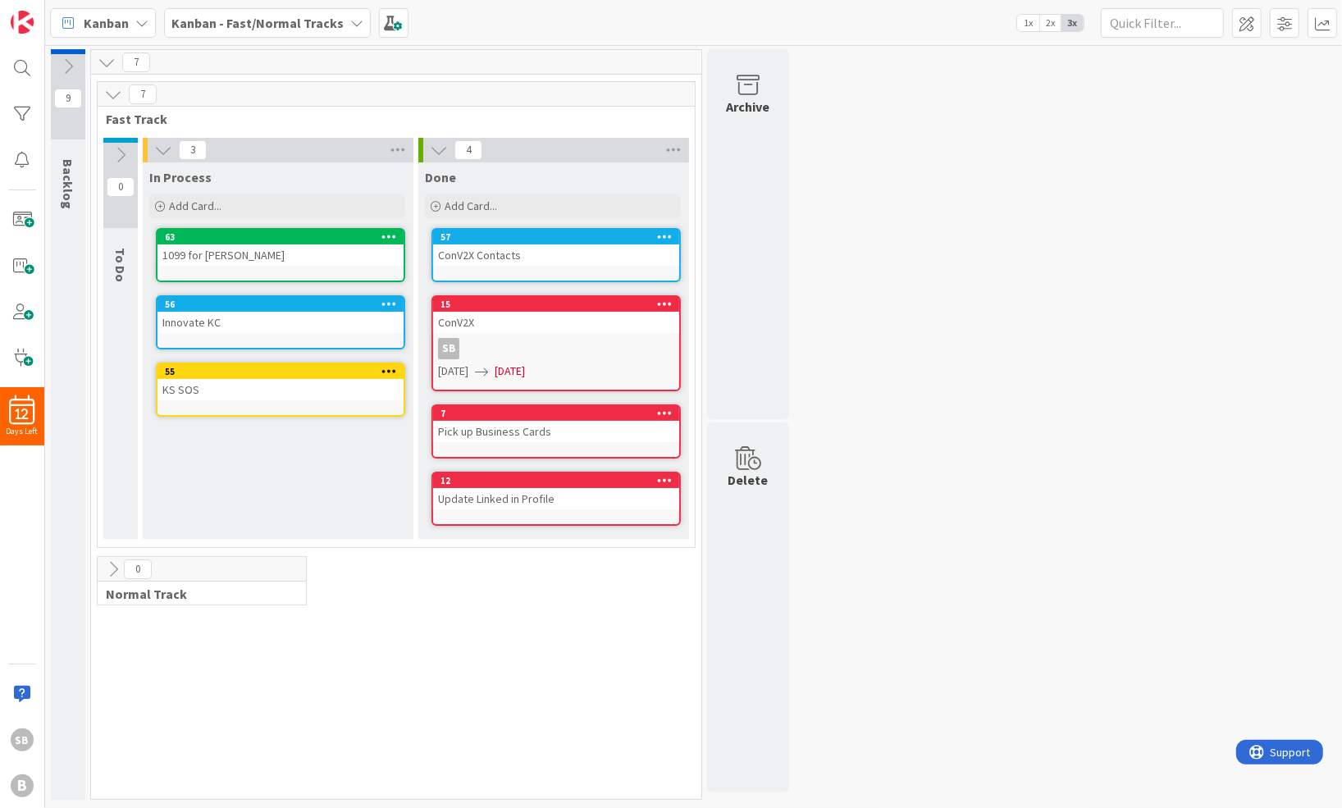
click at [67, 59] on icon at bounding box center [68, 66] width 18 height 18
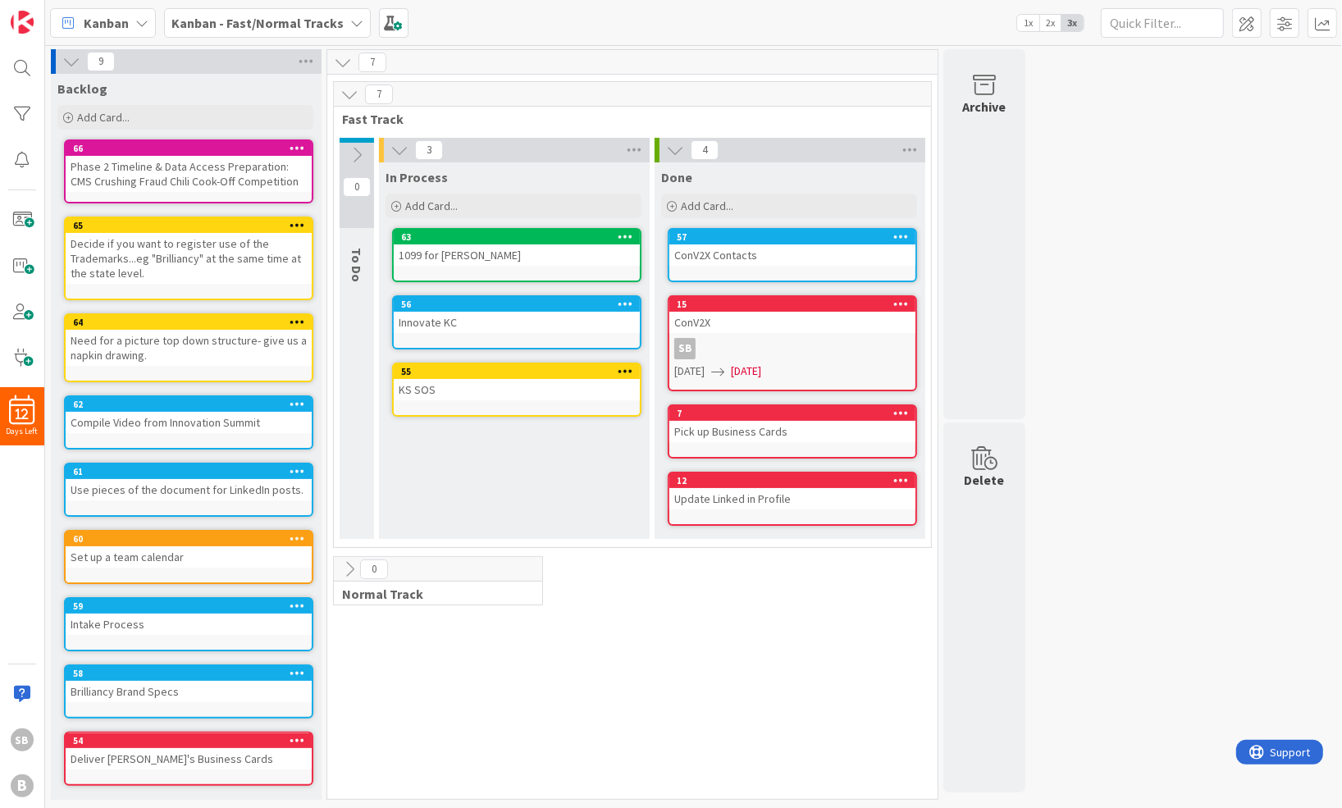
click at [71, 59] on icon at bounding box center [71, 61] width 18 height 18
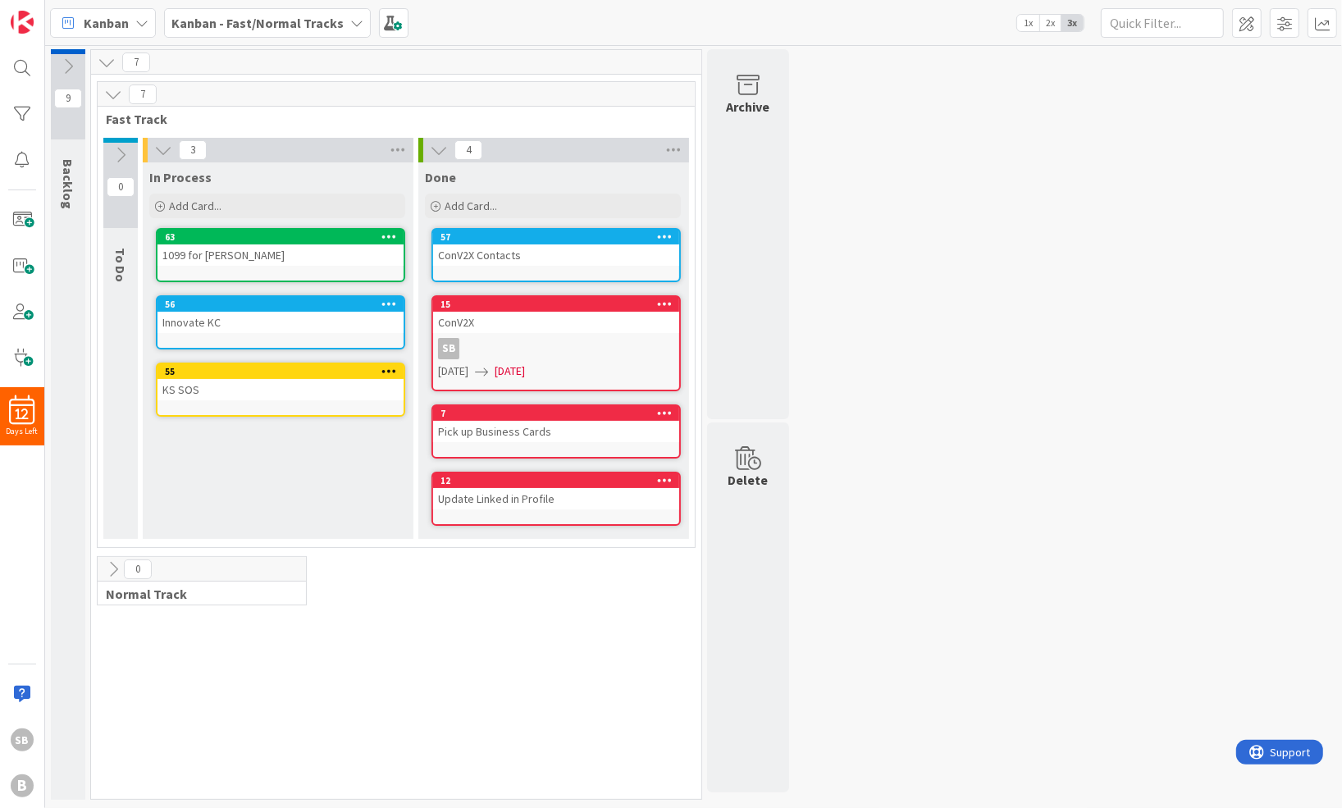
click at [163, 148] on icon at bounding box center [163, 150] width 18 height 18
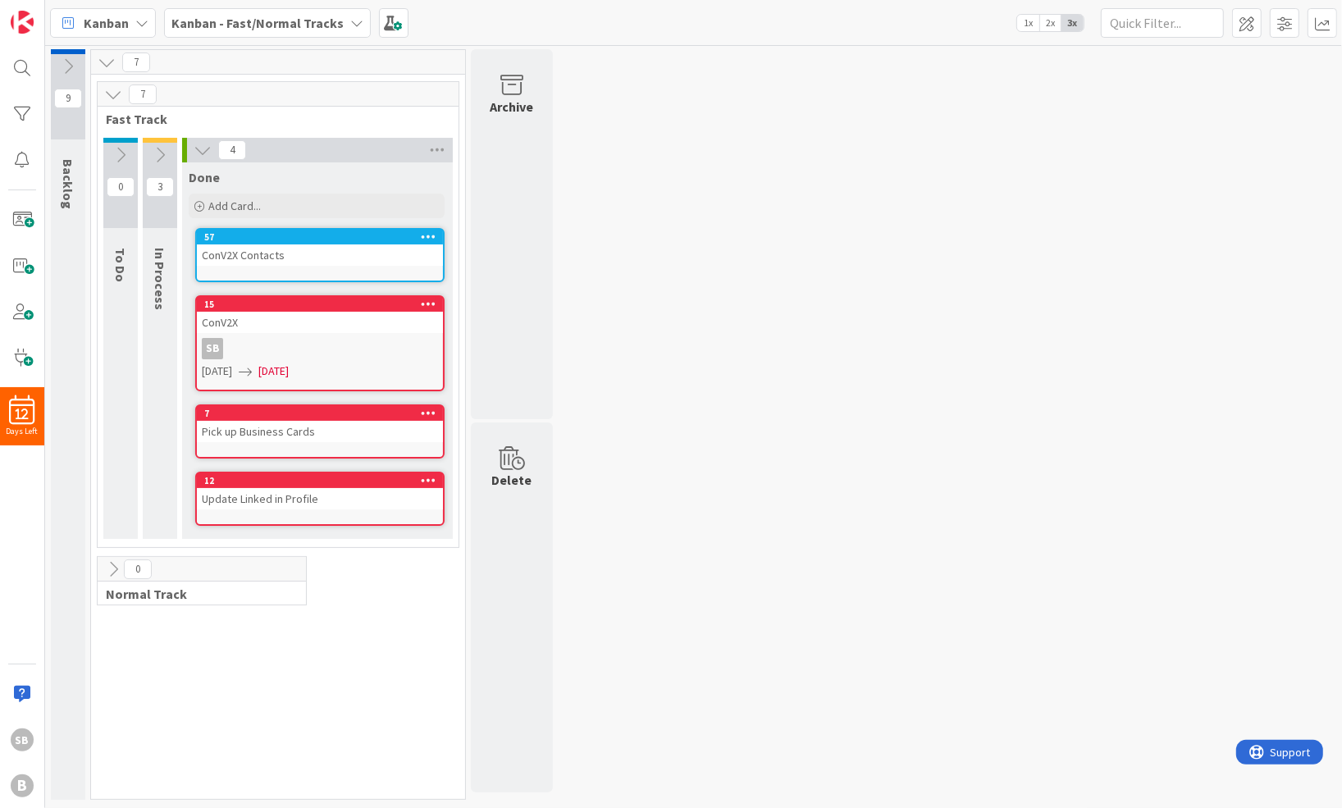
click at [163, 148] on icon at bounding box center [160, 155] width 18 height 18
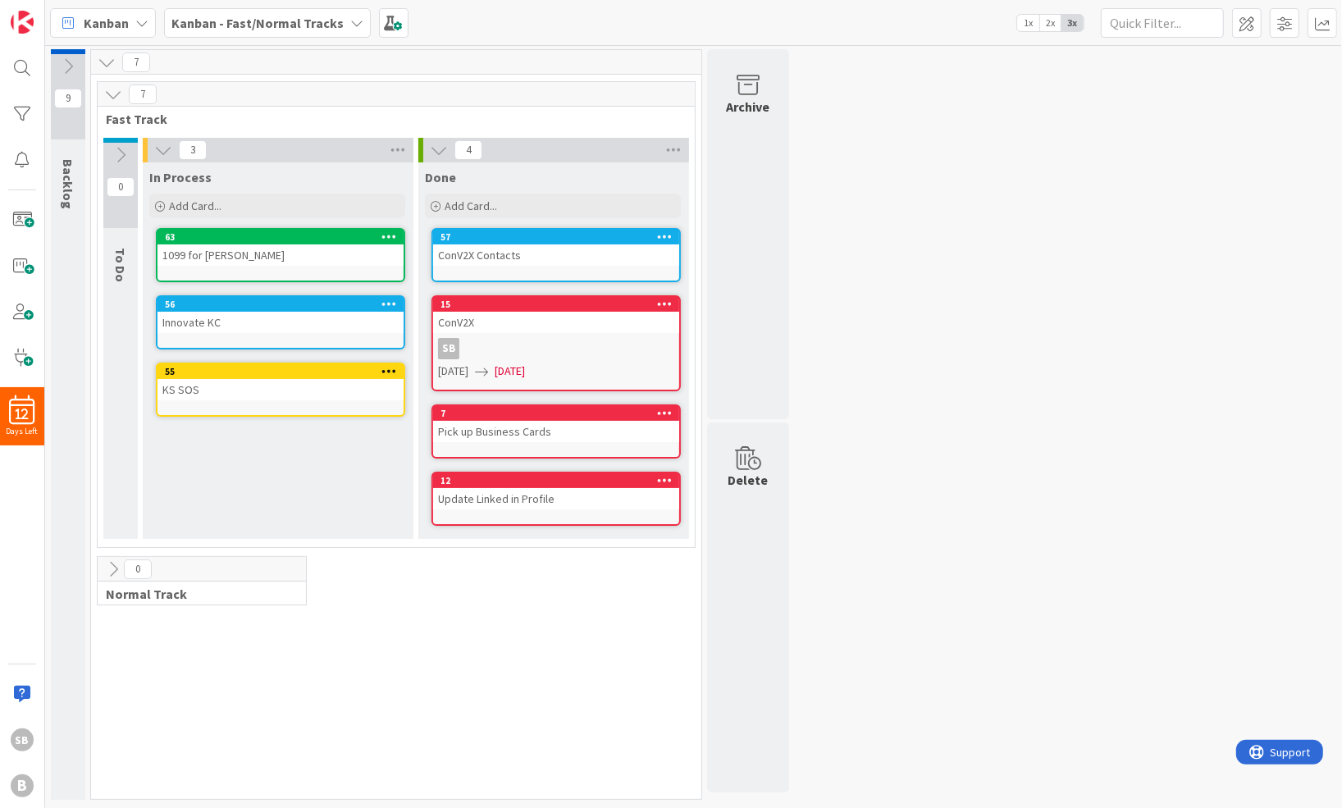
click at [936, 309] on div "9 Backlog 7 7 Fast Track 0 To Do 3 In Process Add Card... 63 1099 for [PERSON_N…" at bounding box center [693, 428] width 1290 height 759
click at [927, 344] on div "9 Backlog 7 7 Fast Track 0 To Do 3 In Process Add Card... 63 1099 for [PERSON_N…" at bounding box center [693, 428] width 1290 height 759
click at [433, 148] on icon at bounding box center [439, 150] width 18 height 18
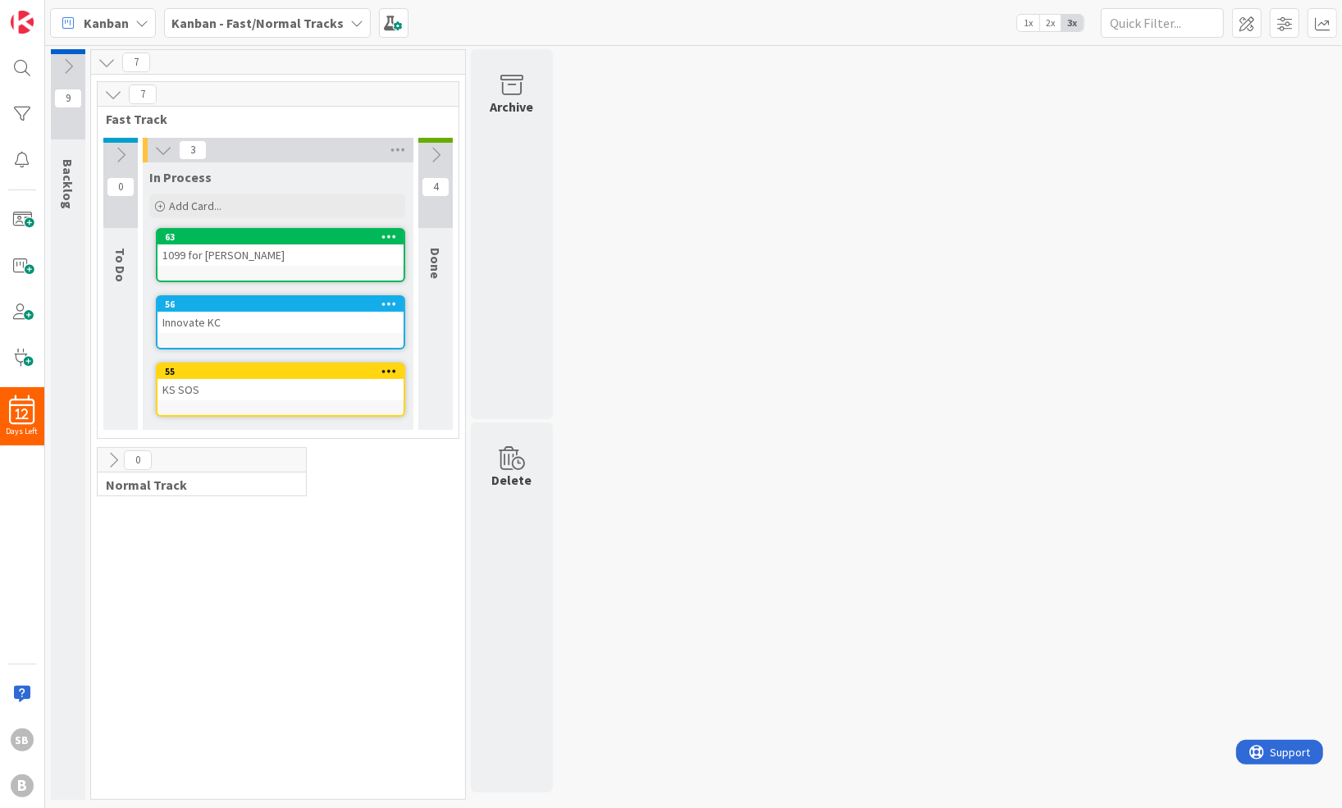
click at [674, 268] on div "9 Backlog 7 7 Fast Track 0 To Do 3 In Process Add Card... 63 1099 for [PERSON_N…" at bounding box center [693, 428] width 1290 height 759
click at [432, 143] on button at bounding box center [435, 155] width 34 height 25
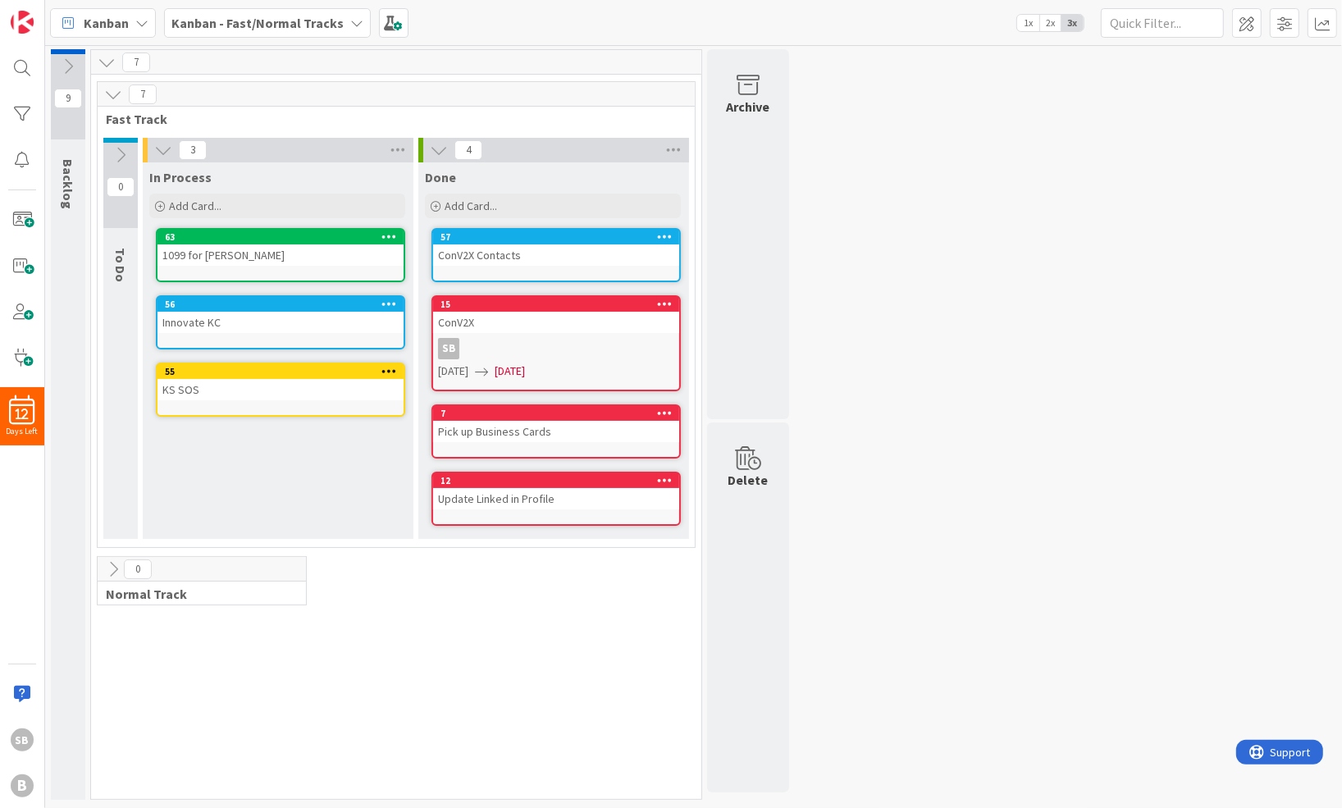
click at [663, 230] on icon at bounding box center [665, 235] width 16 height 11
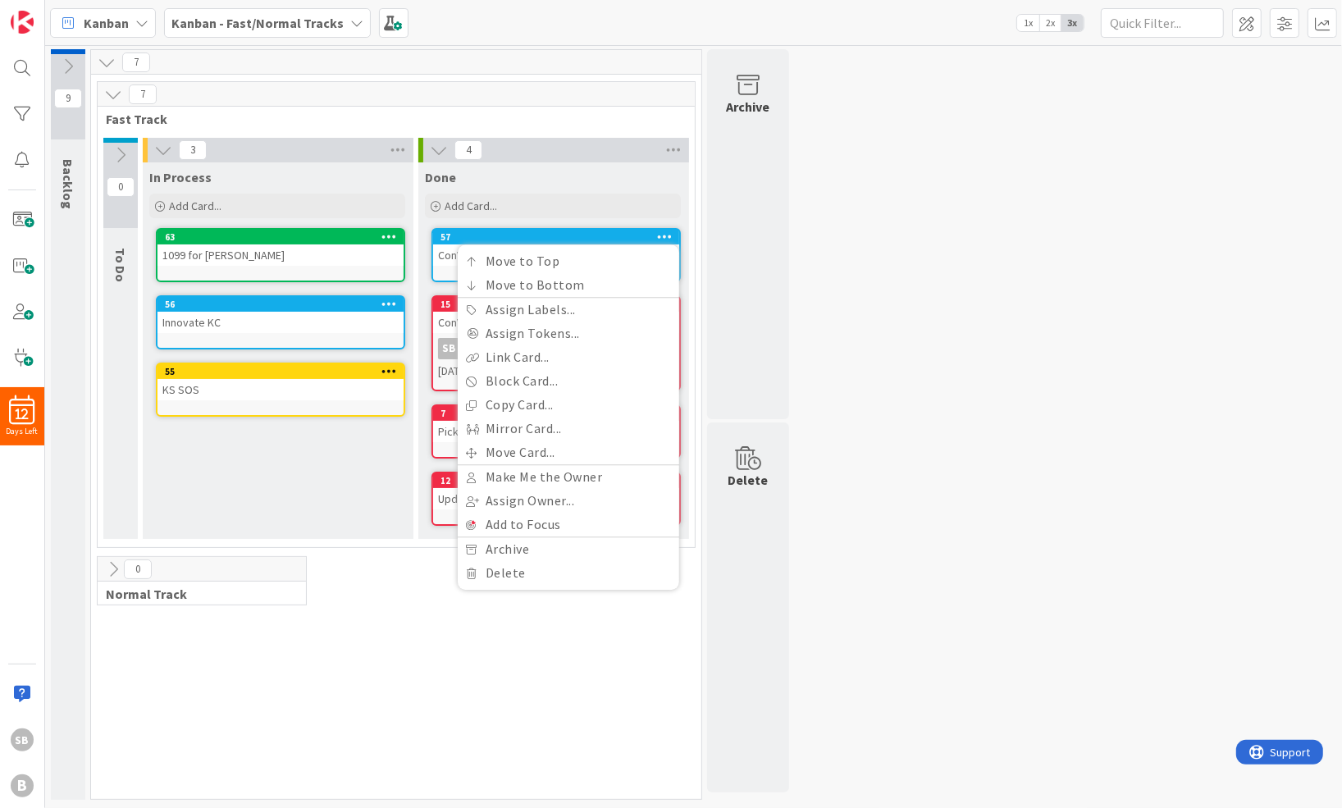
click at [821, 324] on div "9 Backlog 7 7 Fast Track 0 To Do 3 In Process Add Card... 63 1099 for [PERSON_N…" at bounding box center [693, 428] width 1290 height 759
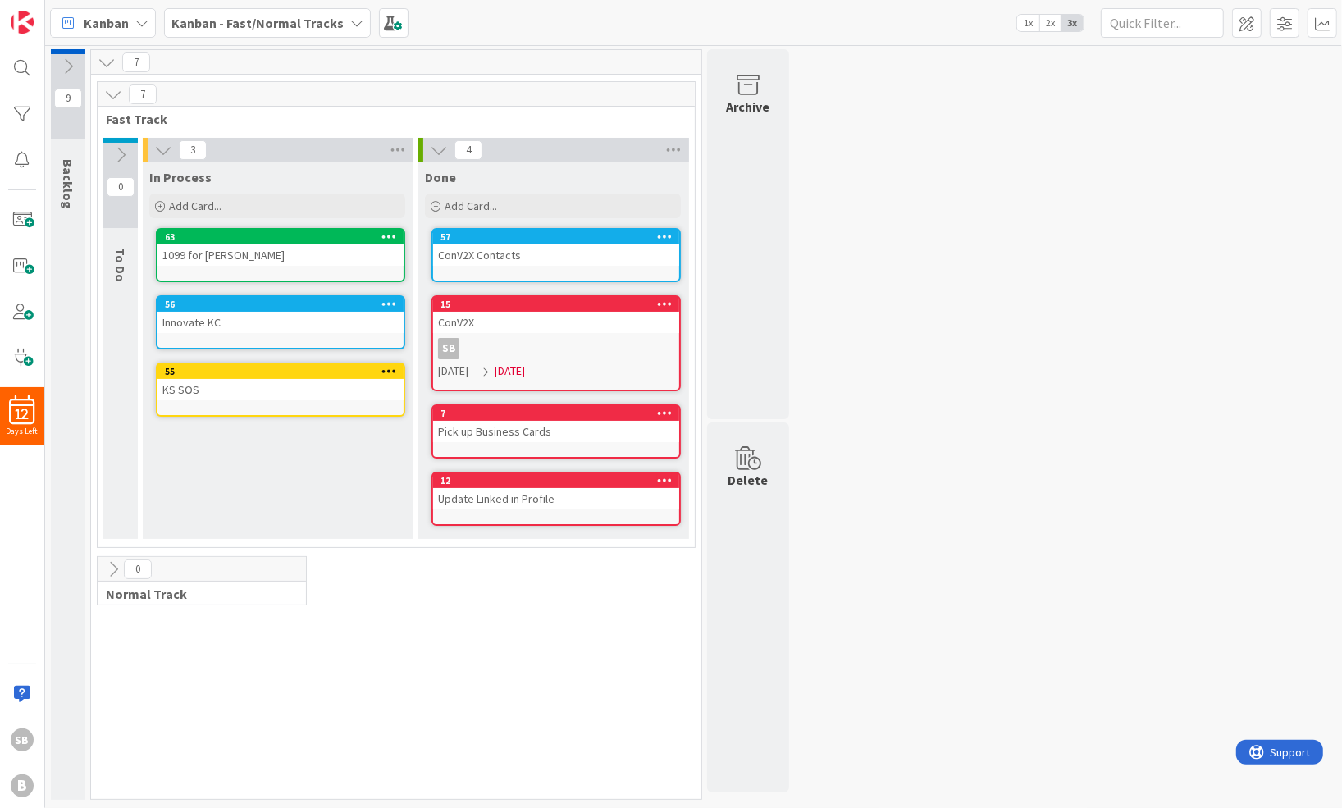
click at [478, 251] on div "ConV2X Contacts" at bounding box center [556, 254] width 246 height 21
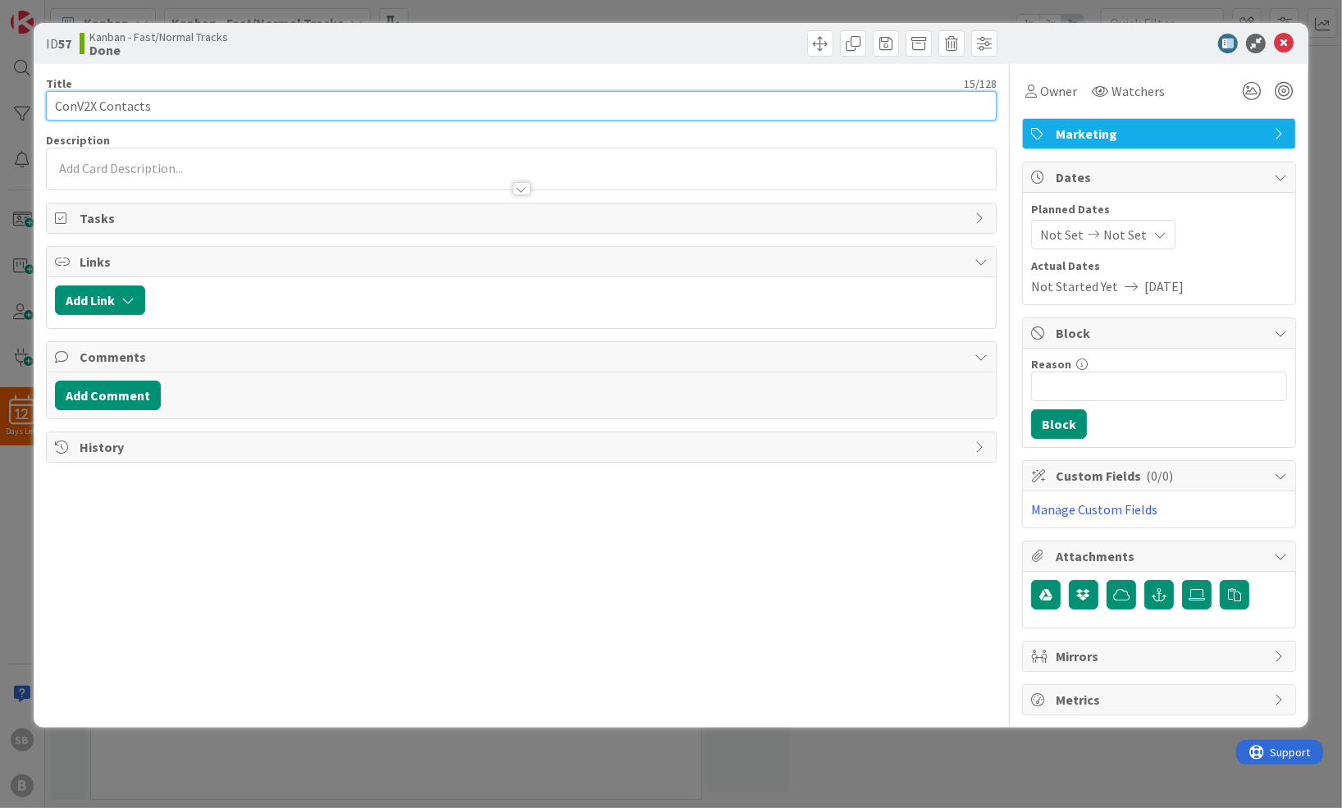
click at [167, 99] on input "ConV2X Contacts" at bounding box center [521, 106] width 950 height 30
click at [55, 106] on input "ConV2X Contacts" at bounding box center [521, 106] width 950 height 30
drag, startPoint x: 290, startPoint y: 99, endPoint x: -75, endPoint y: 52, distance: 368.8
click at [0, 52] on html "12 Days Left SB B [PERSON_NAME] - Fast/Normal Tracks 1x 2x 3x 9 Backlog 7 7 Fas…" at bounding box center [671, 404] width 1342 height 808
type input "Capture and Share ConV2X Contacts"
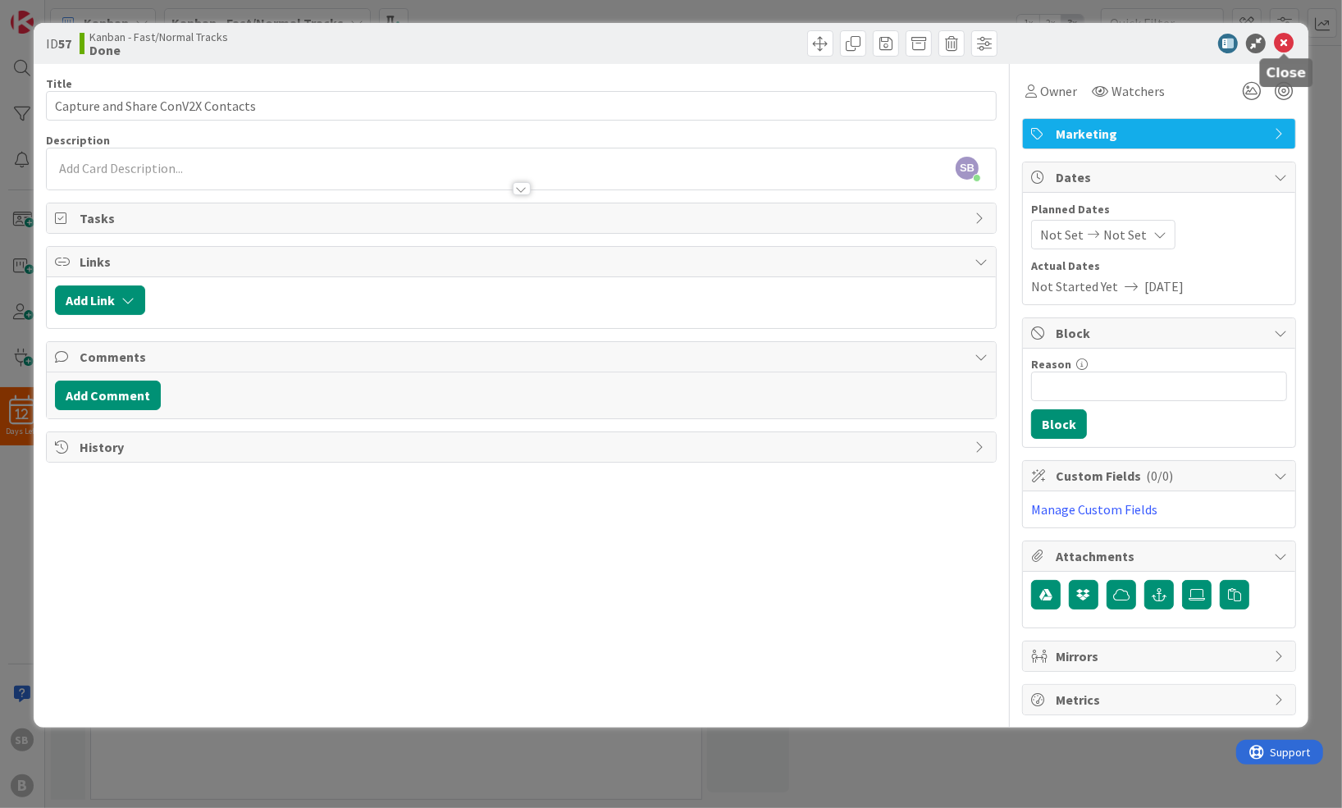
click at [1288, 42] on icon at bounding box center [1284, 44] width 20 height 20
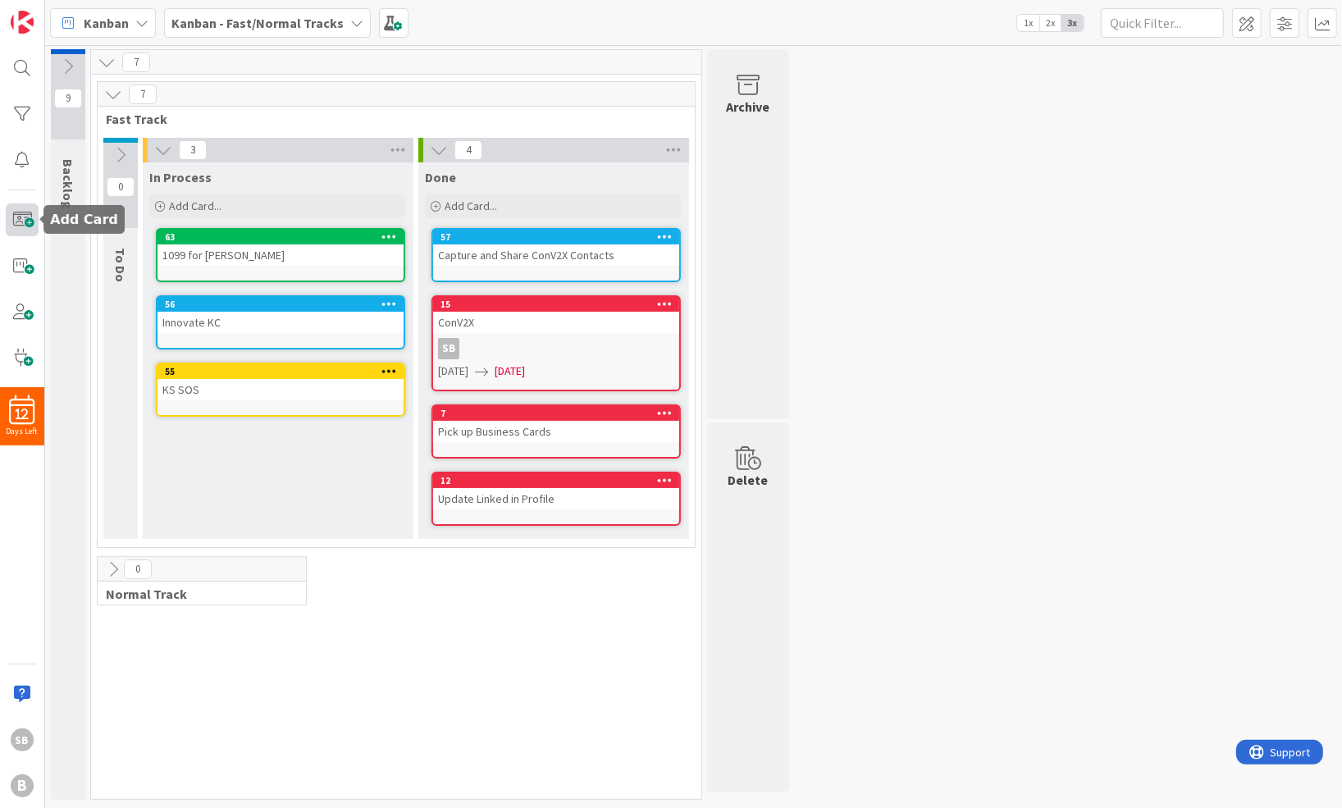
click at [29, 220] on span at bounding box center [22, 219] width 33 height 33
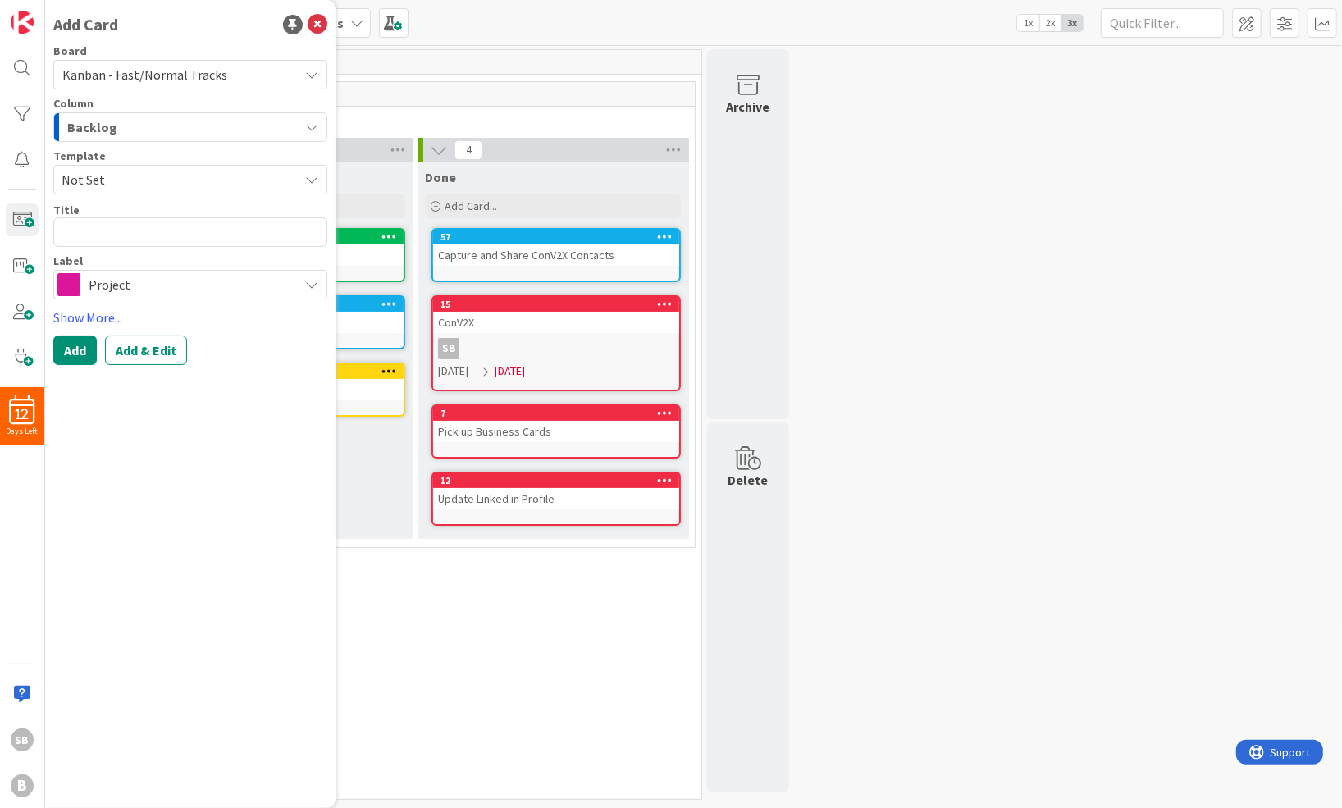
click at [180, 283] on span "Project" at bounding box center [190, 284] width 202 height 23
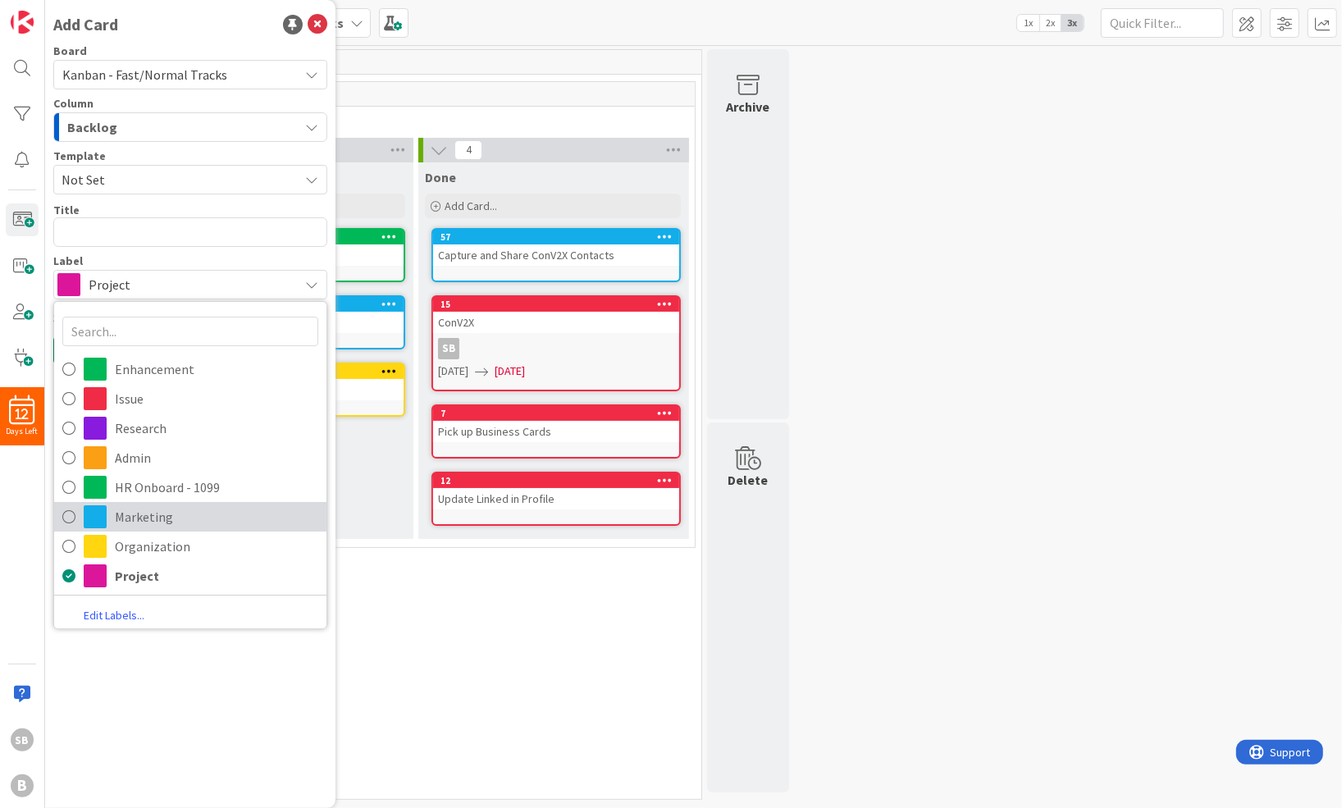
click at [75, 517] on icon at bounding box center [68, 516] width 13 height 25
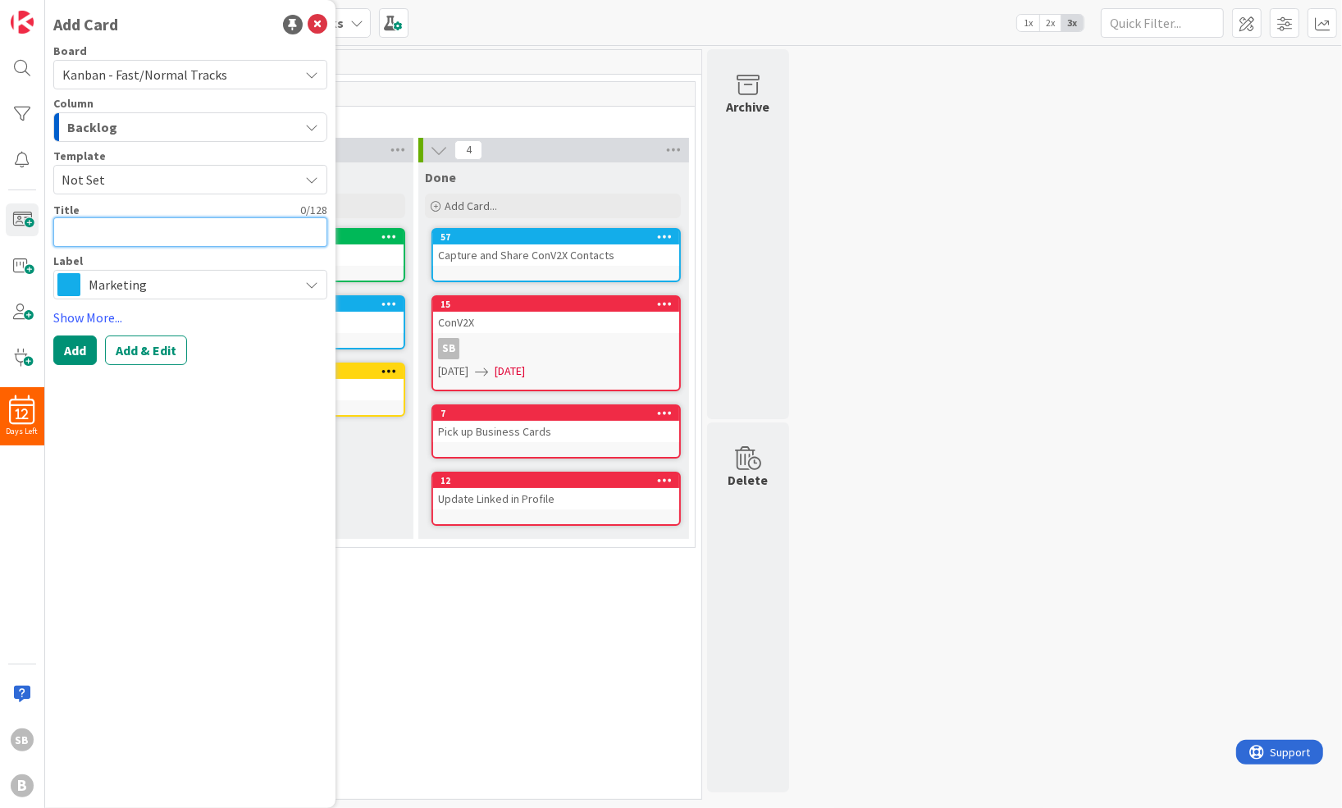
click at [125, 237] on textarea at bounding box center [190, 232] width 274 height 30
paste textarea "Capture and Share ConV2X Contacts"
type textarea "x"
type textarea "Capture and Share ConV2X Contacts"
drag, startPoint x: 166, startPoint y: 234, endPoint x: 14, endPoint y: 213, distance: 153.1
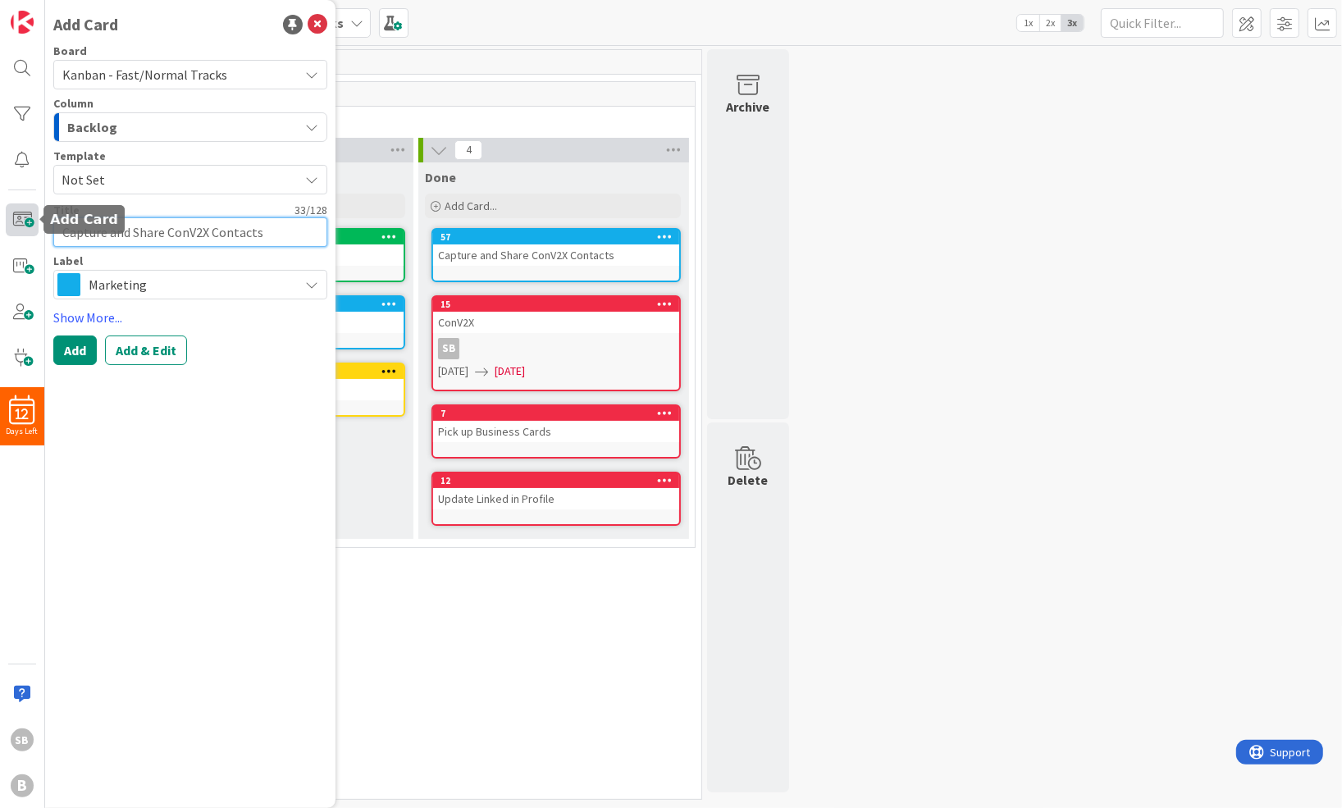
click at [14, 213] on div "12 Days Left SB B Add Card Board Kanban - Fast/Normal Tracks Column Backlog Tem…" at bounding box center [22, 404] width 45 height 808
type textarea "x"
type textarea "FConV2X Contacts"
type textarea "x"
type textarea "FoConV2X Contacts"
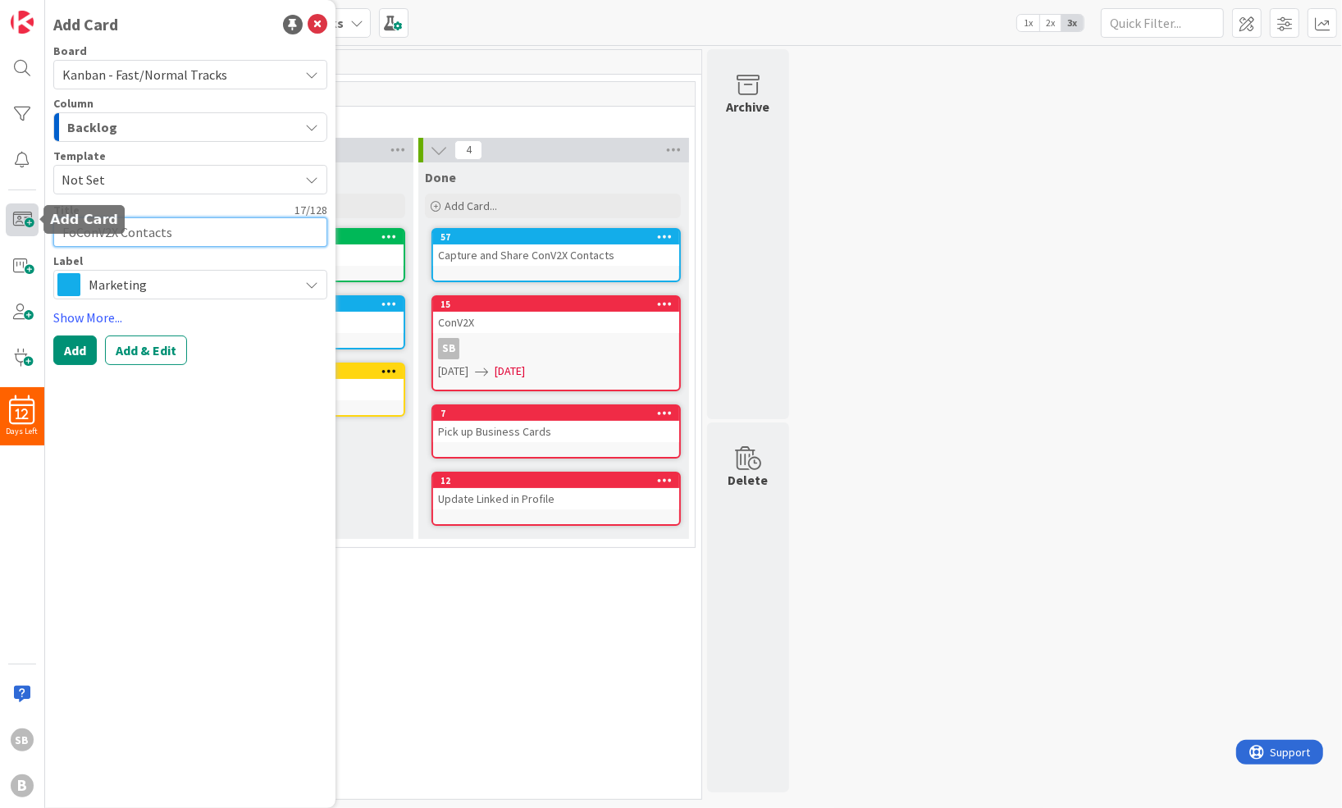
type textarea "x"
type textarea "FolConV2X Contacts"
type textarea "x"
type textarea "FollConV2X Contacts"
type textarea "x"
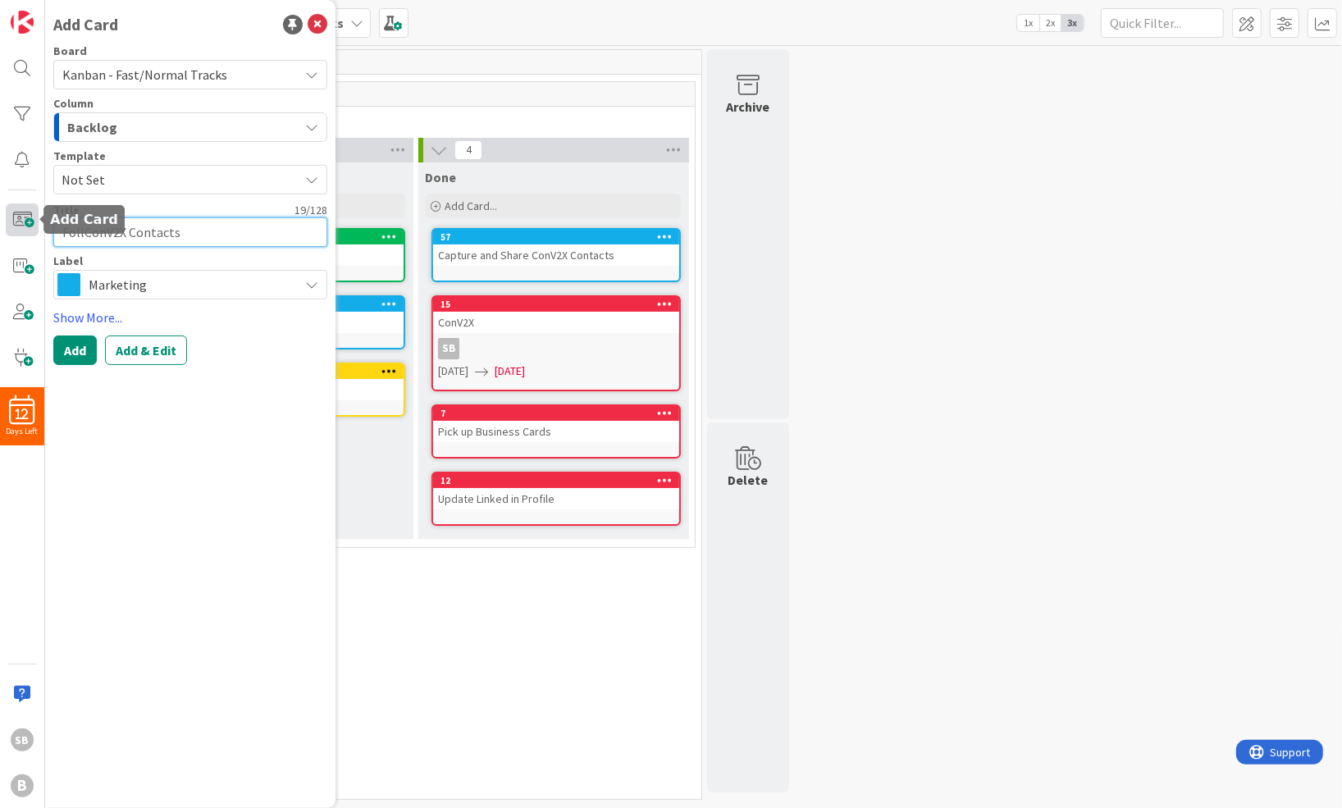
type textarea "FolloConV2X Contacts"
type textarea "x"
type textarea "FollowConV2X Contacts"
type textarea "x"
type textarea "Follow ConV2X Contacts"
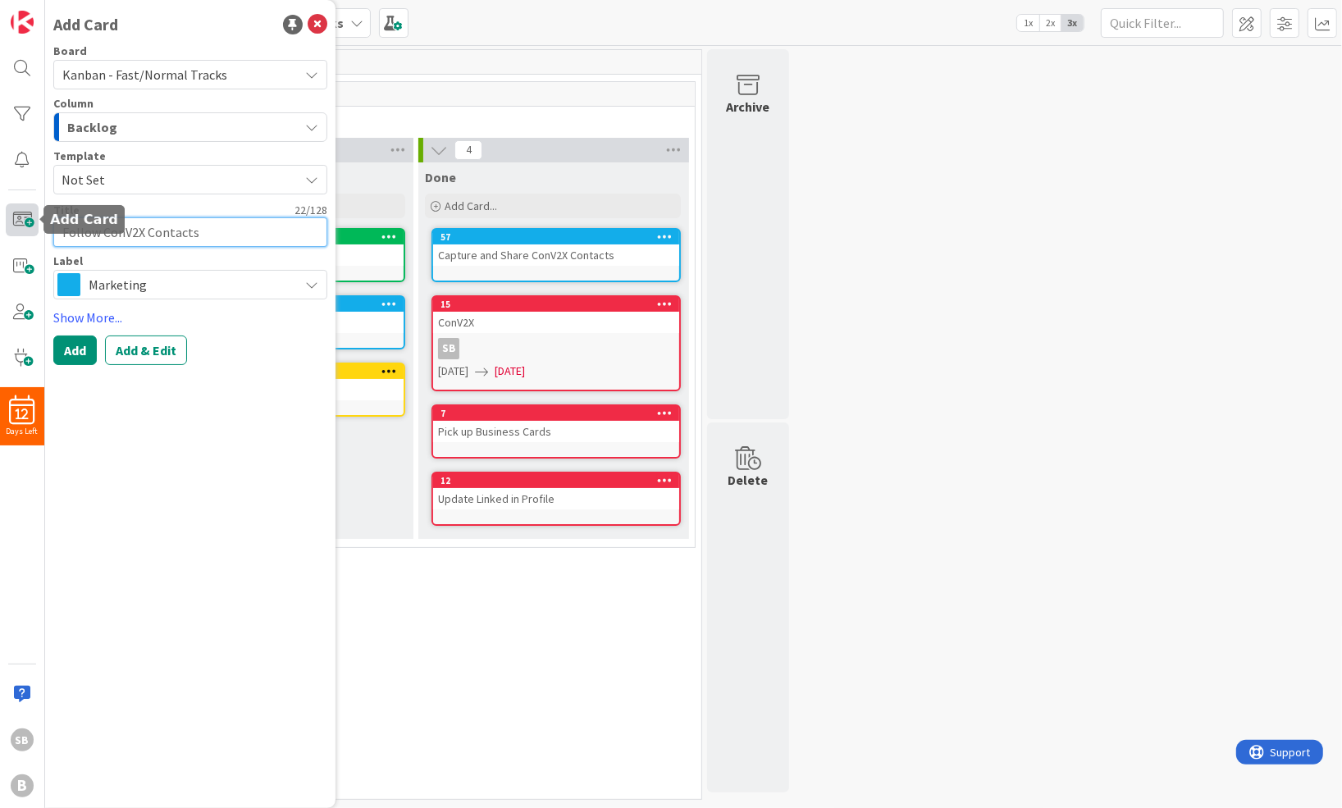
type textarea "x"
type textarea "Follow uConV2X Contacts"
type textarea "x"
type textarea "Follow upConV2X Contacts"
type textarea "x"
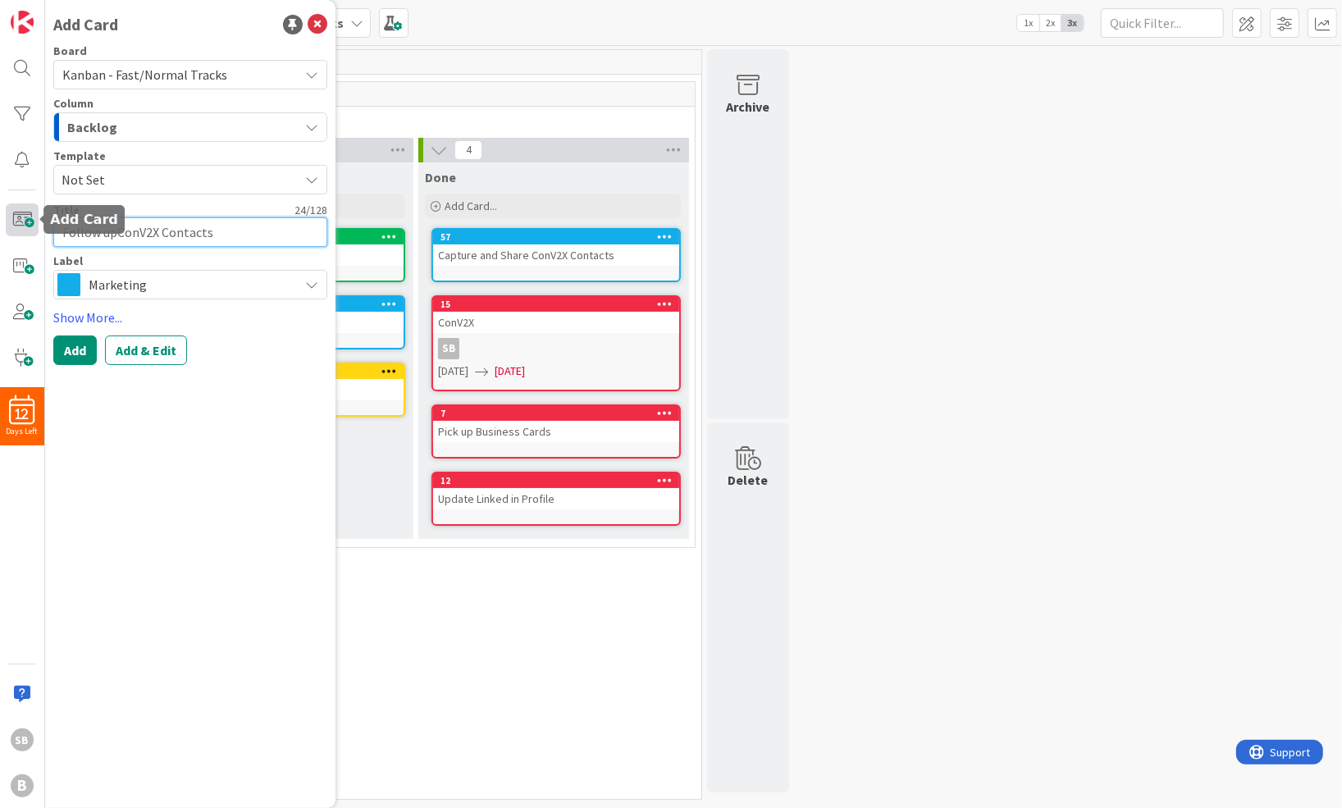
type textarea "Follow up ConV2X Contacts"
type textarea "x"
type textarea "Follow up wConV2X Contacts"
type textarea "x"
type textarea "Follow up wiConV2X Contacts"
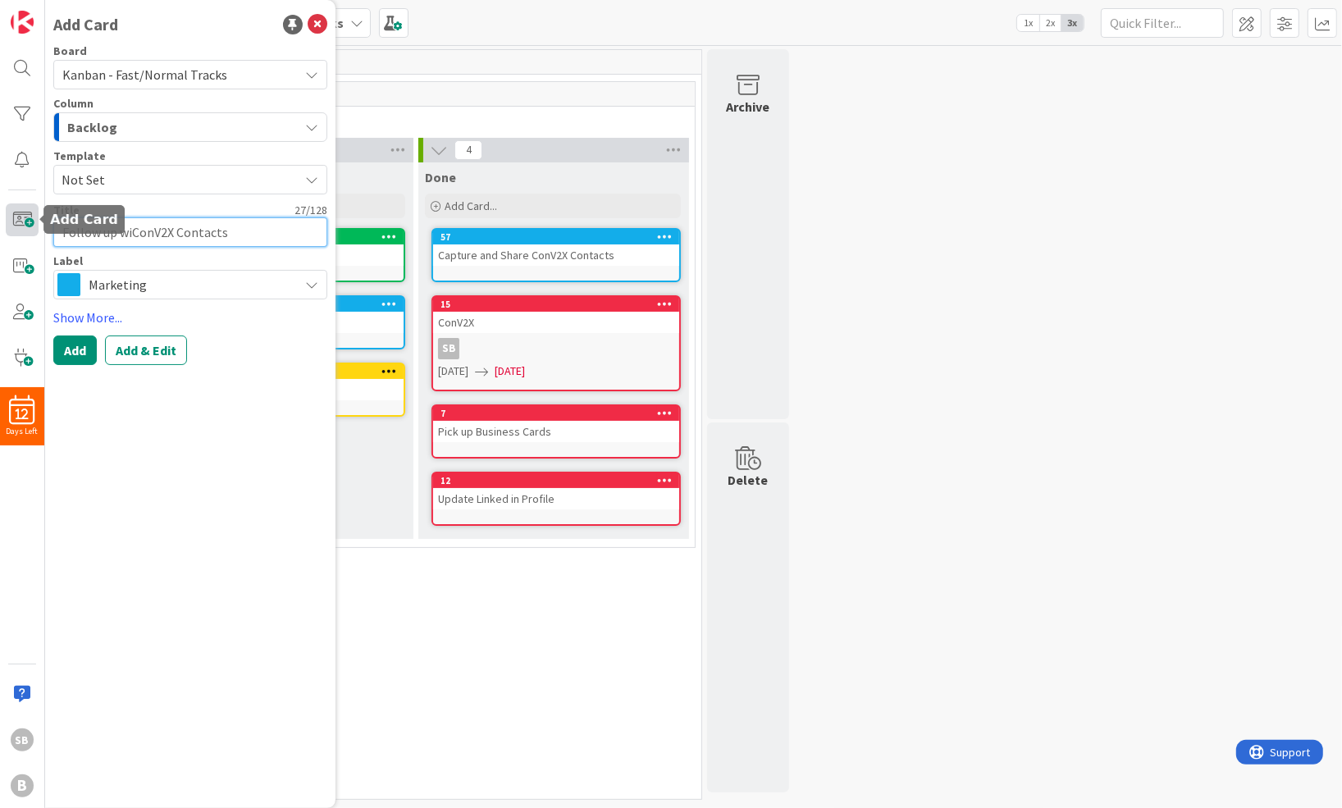
type textarea "x"
type textarea "Follow up witConV2X Contacts"
type textarea "x"
type textarea "Follow up withConV2X Contacts"
type textarea "x"
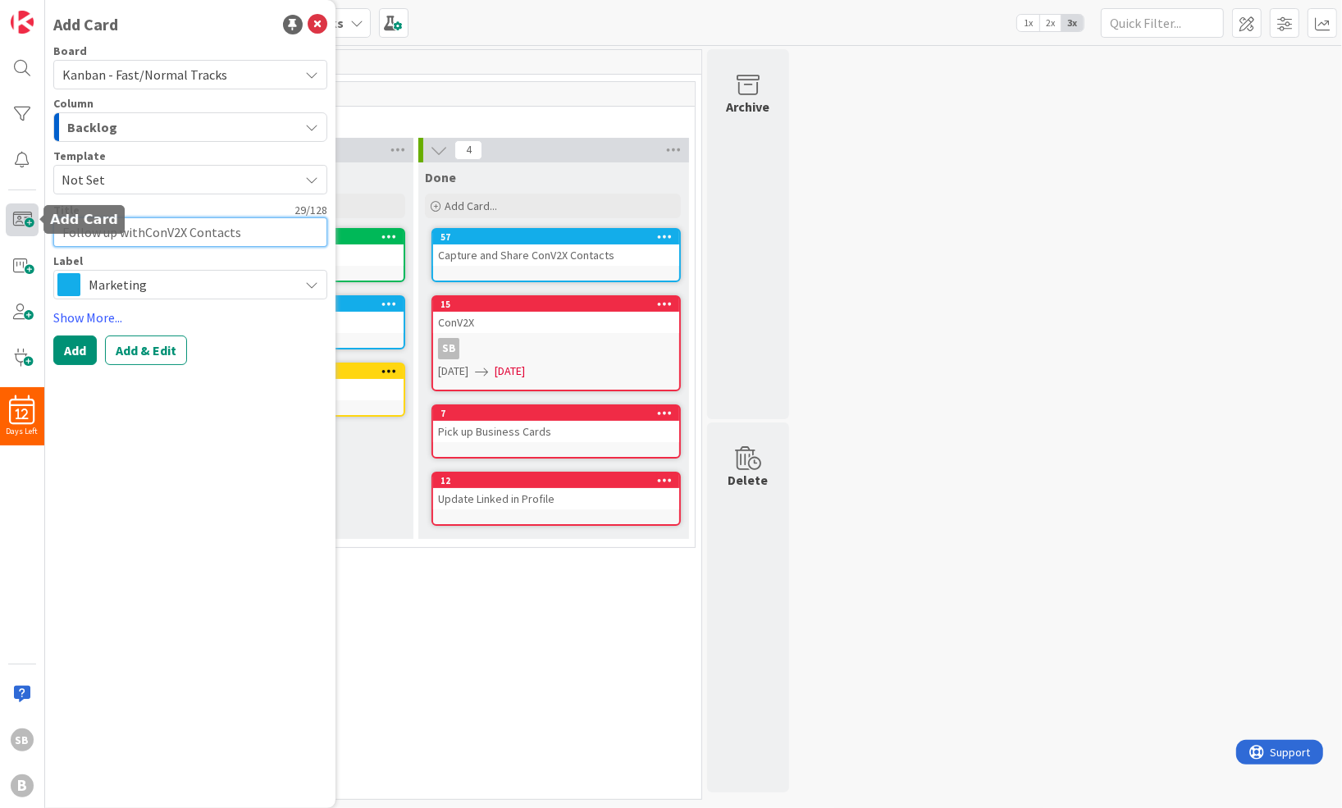
type textarea "Follow up with ConV2X Contacts"
type textarea "x"
type textarea "Follow up with ]ConV2X Contacts"
type textarea "x"
type textarea "Follow up with ConV2X Contacts"
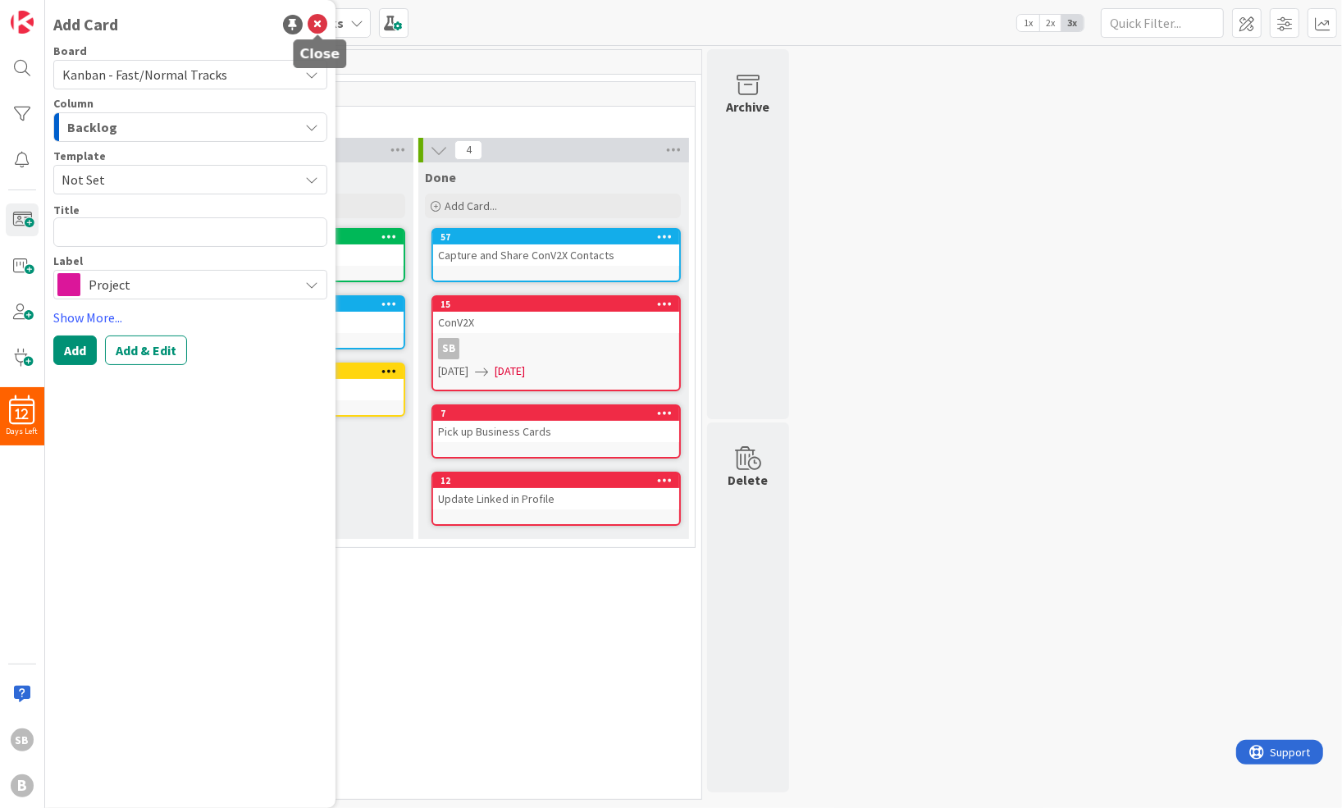
click at [314, 25] on icon at bounding box center [318, 25] width 20 height 20
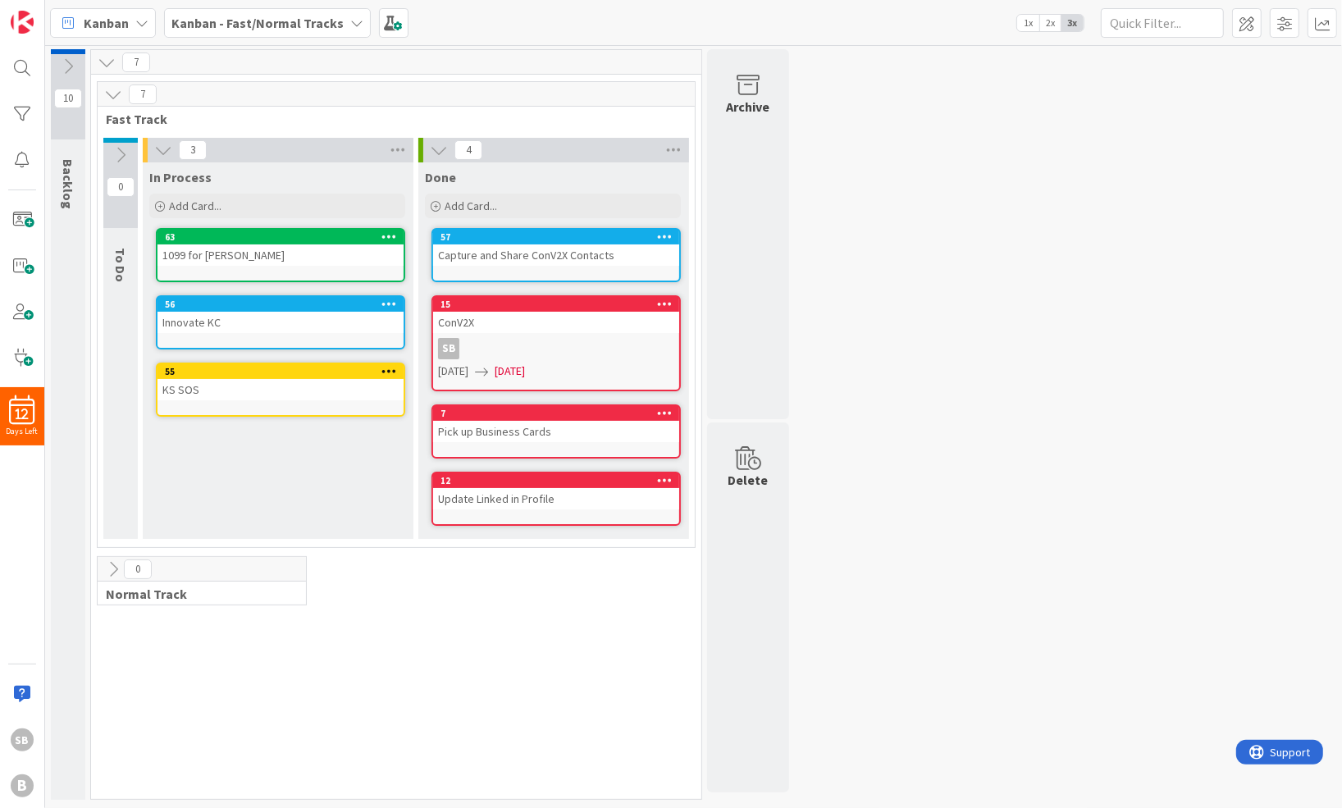
click at [63, 66] on icon at bounding box center [68, 66] width 18 height 18
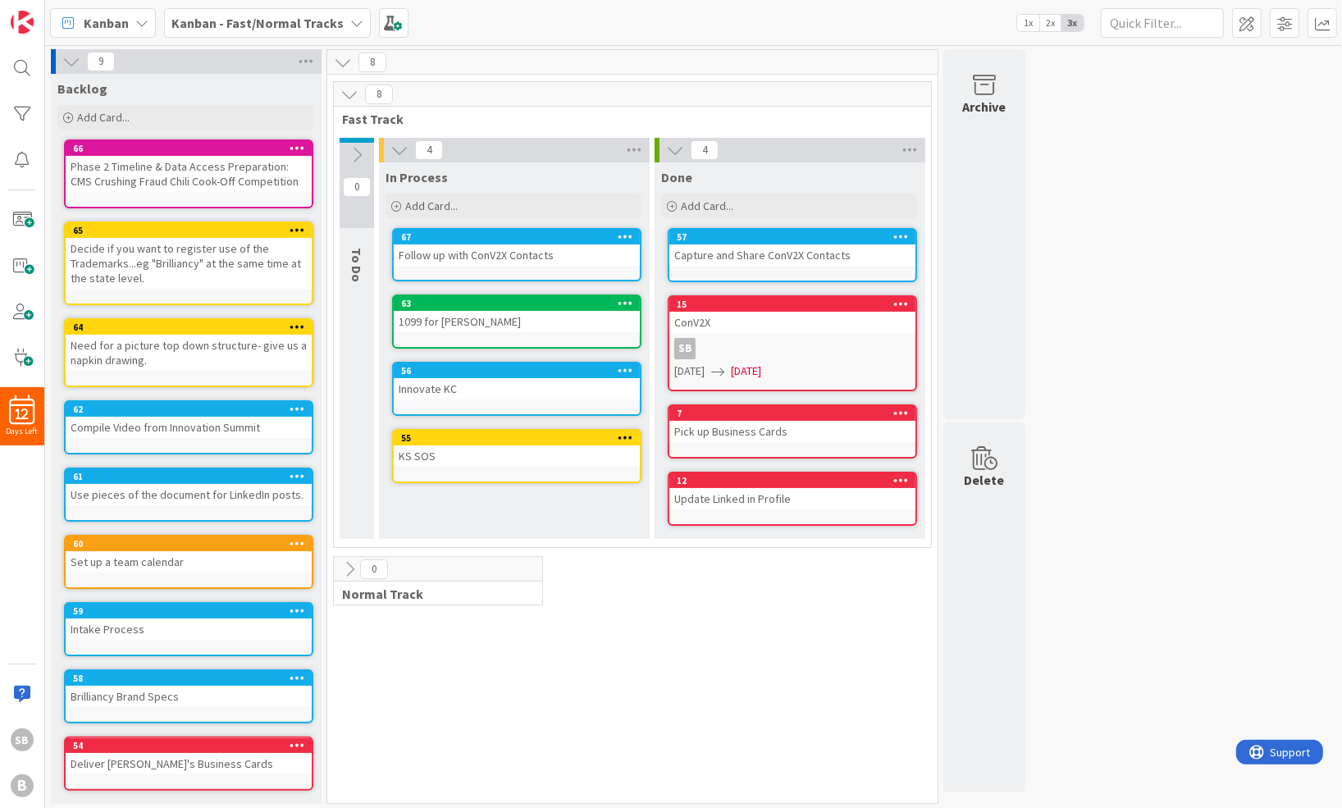
click at [72, 62] on icon at bounding box center [71, 61] width 18 height 18
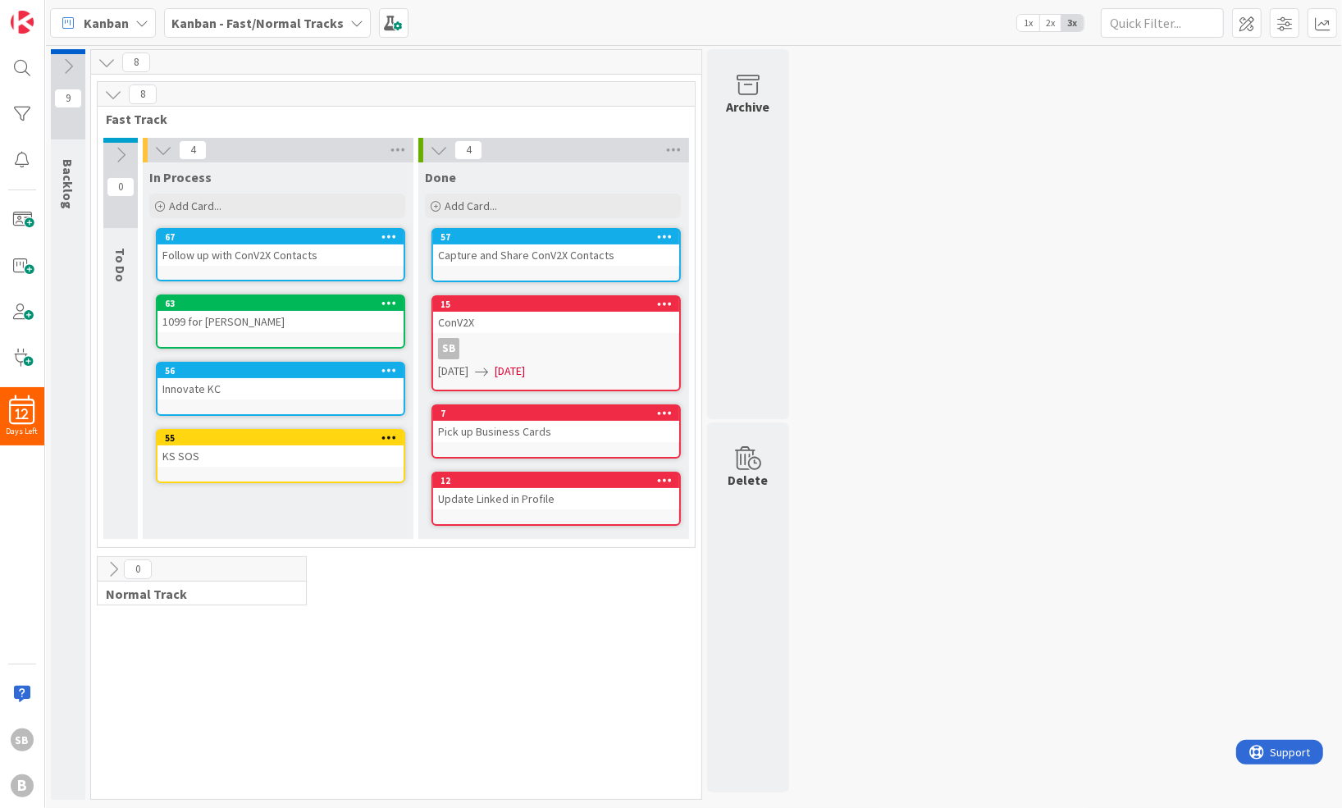
click at [71, 64] on icon at bounding box center [68, 66] width 18 height 18
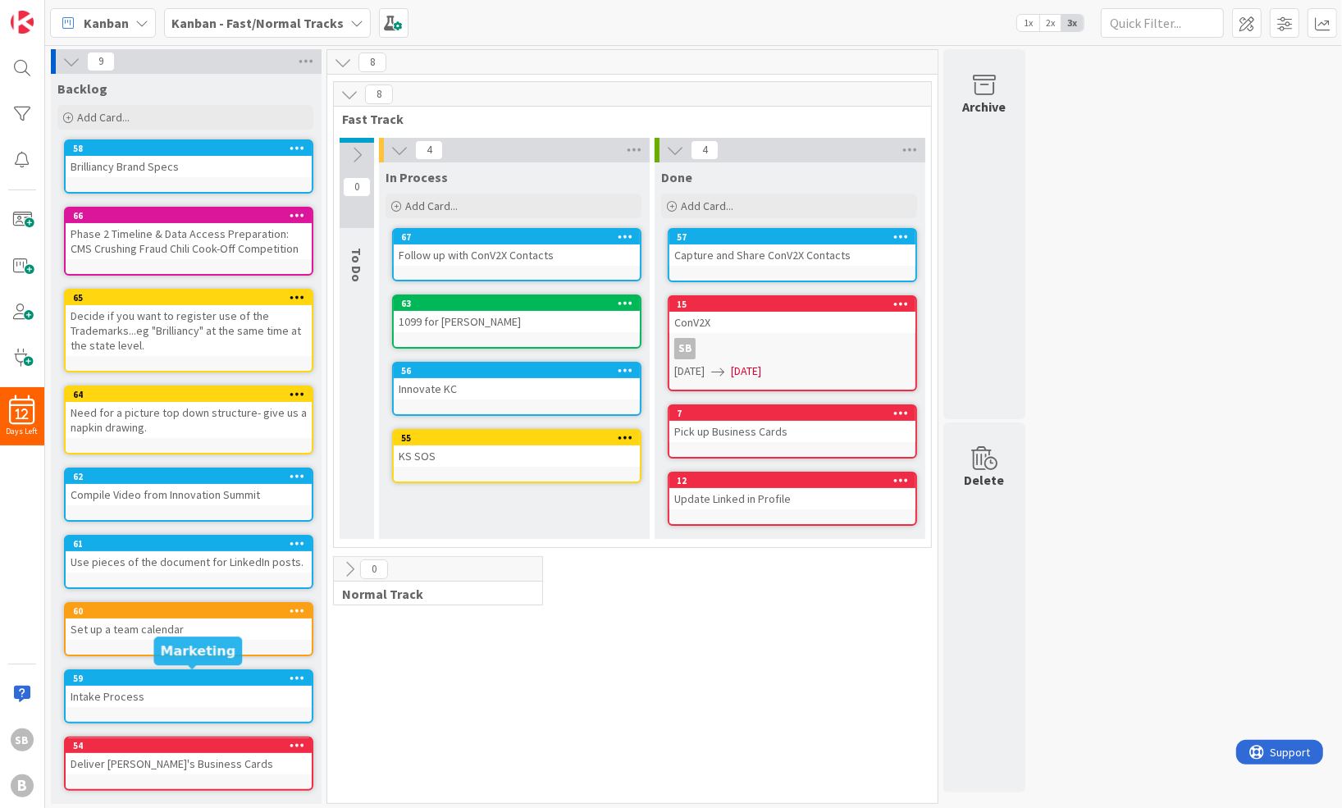
click at [162, 166] on div "Brilliancy Brand Specs" at bounding box center [189, 166] width 246 height 21
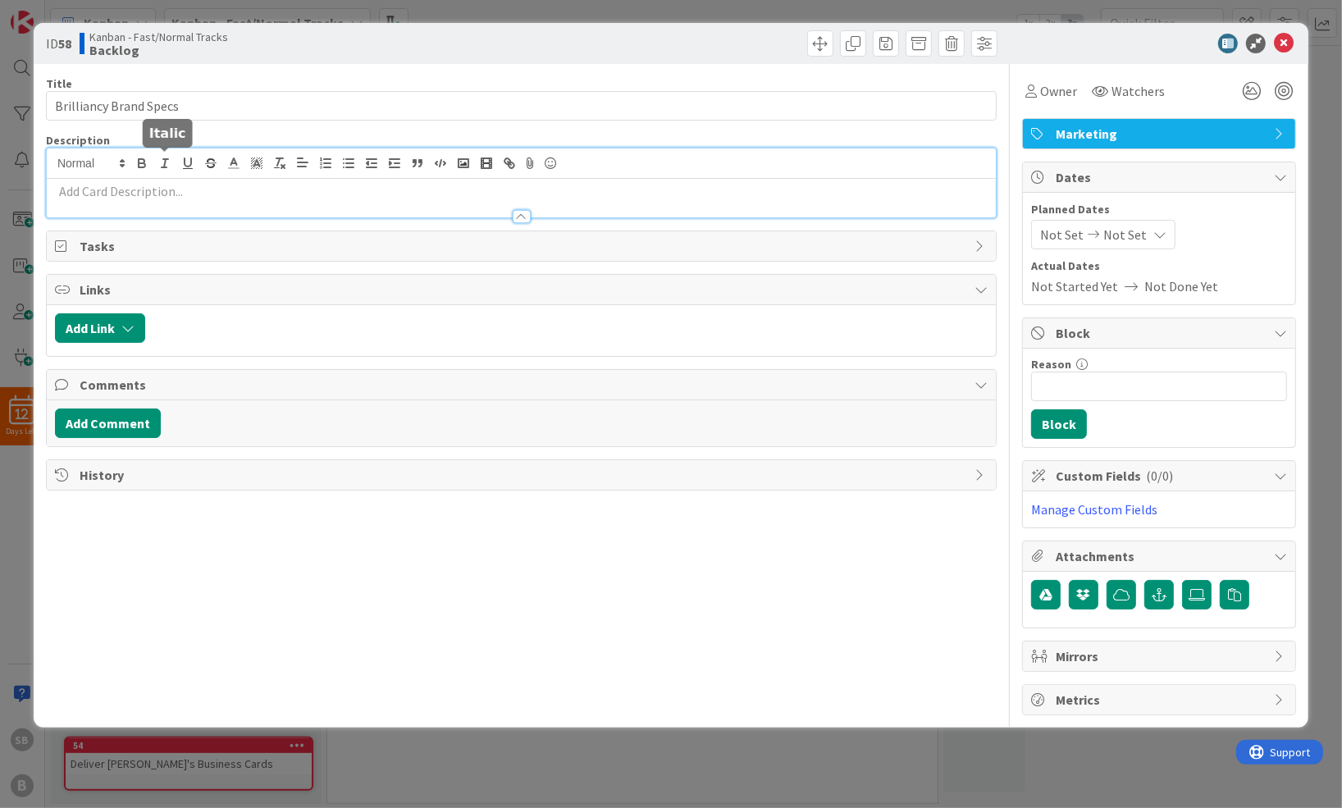
click at [171, 162] on div at bounding box center [521, 182] width 949 height 69
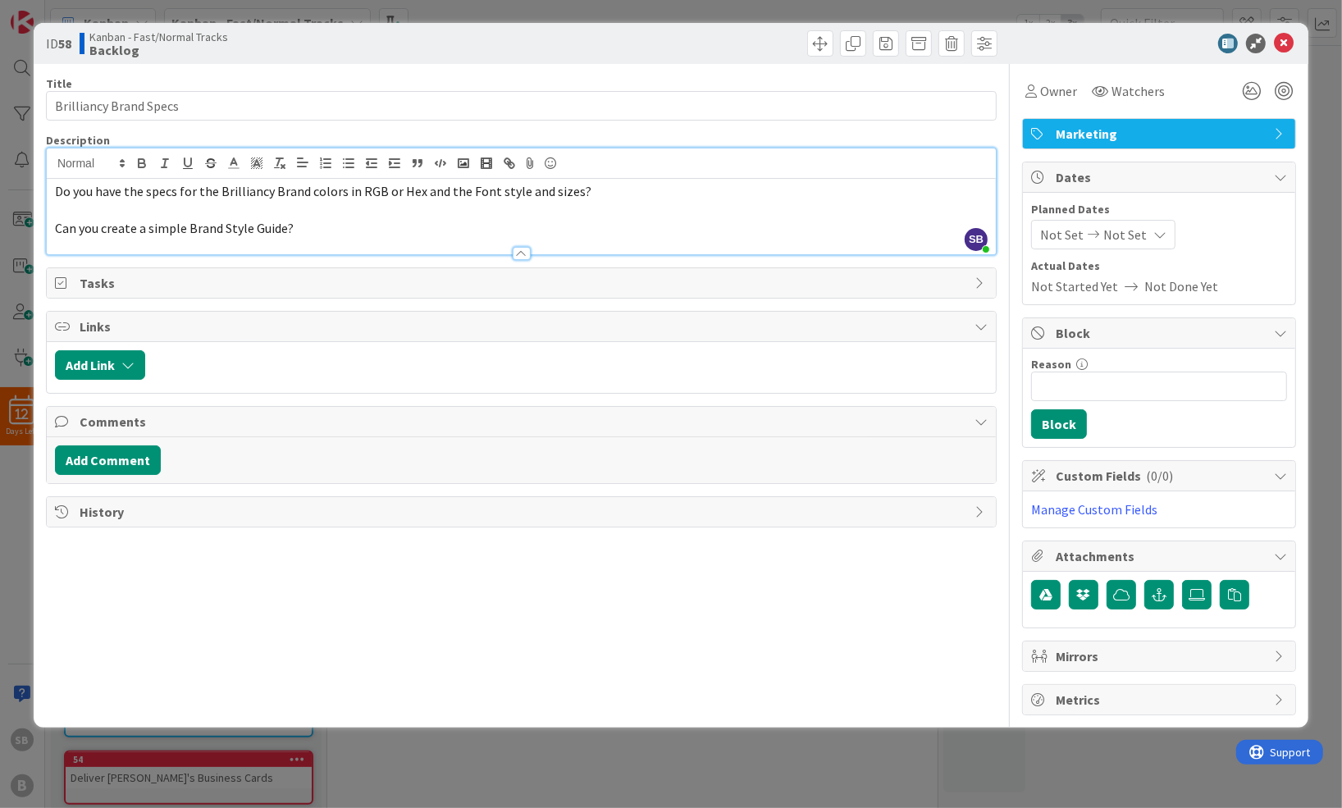
click at [58, 227] on span "Can you create a simple Brand Style Guide?" at bounding box center [174, 228] width 239 height 16
click at [55, 226] on span "Can you create a simple Brand Style Guide?" at bounding box center [174, 228] width 239 height 16
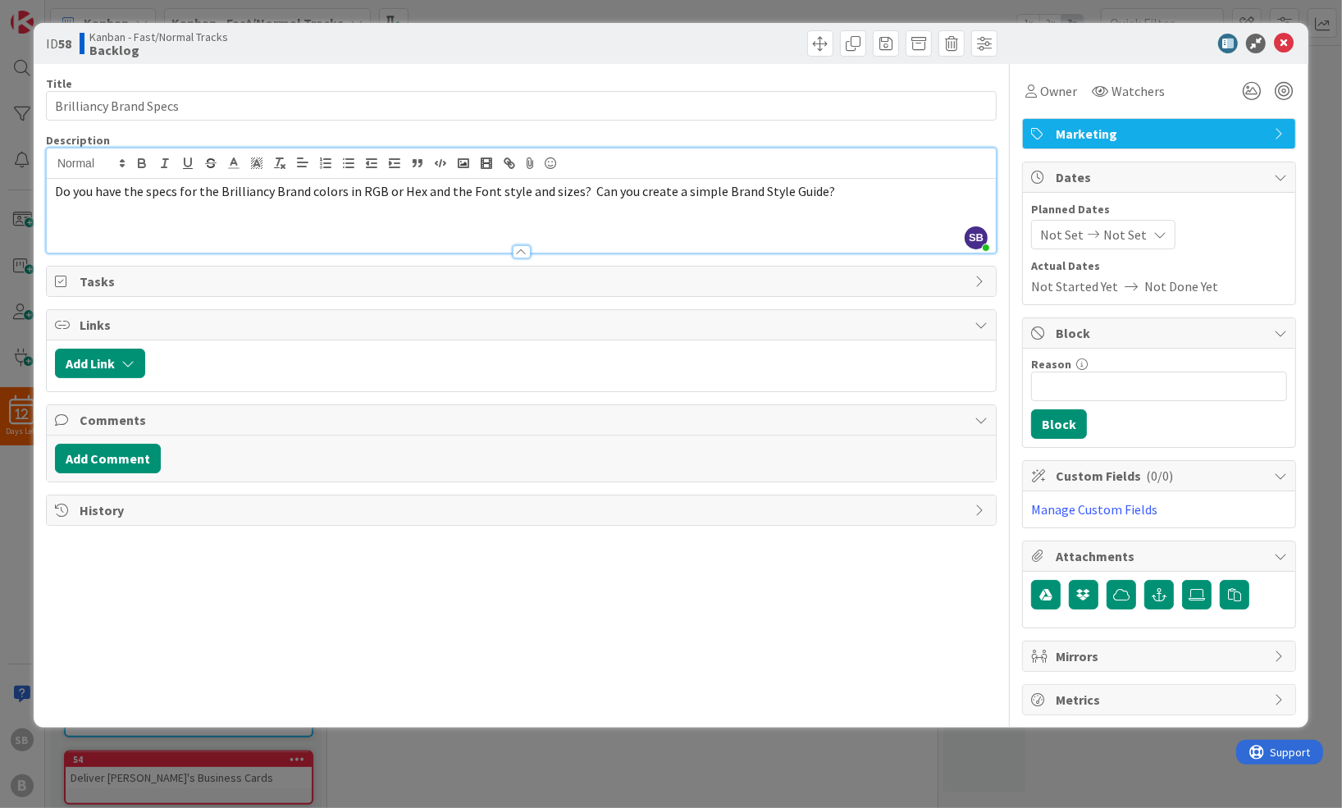
click at [873, 198] on p "Do you have the specs for the Brilliancy Brand colors in RGB or Hex and the Fon…" at bounding box center [521, 191] width 932 height 19
click at [1283, 46] on icon at bounding box center [1284, 44] width 20 height 20
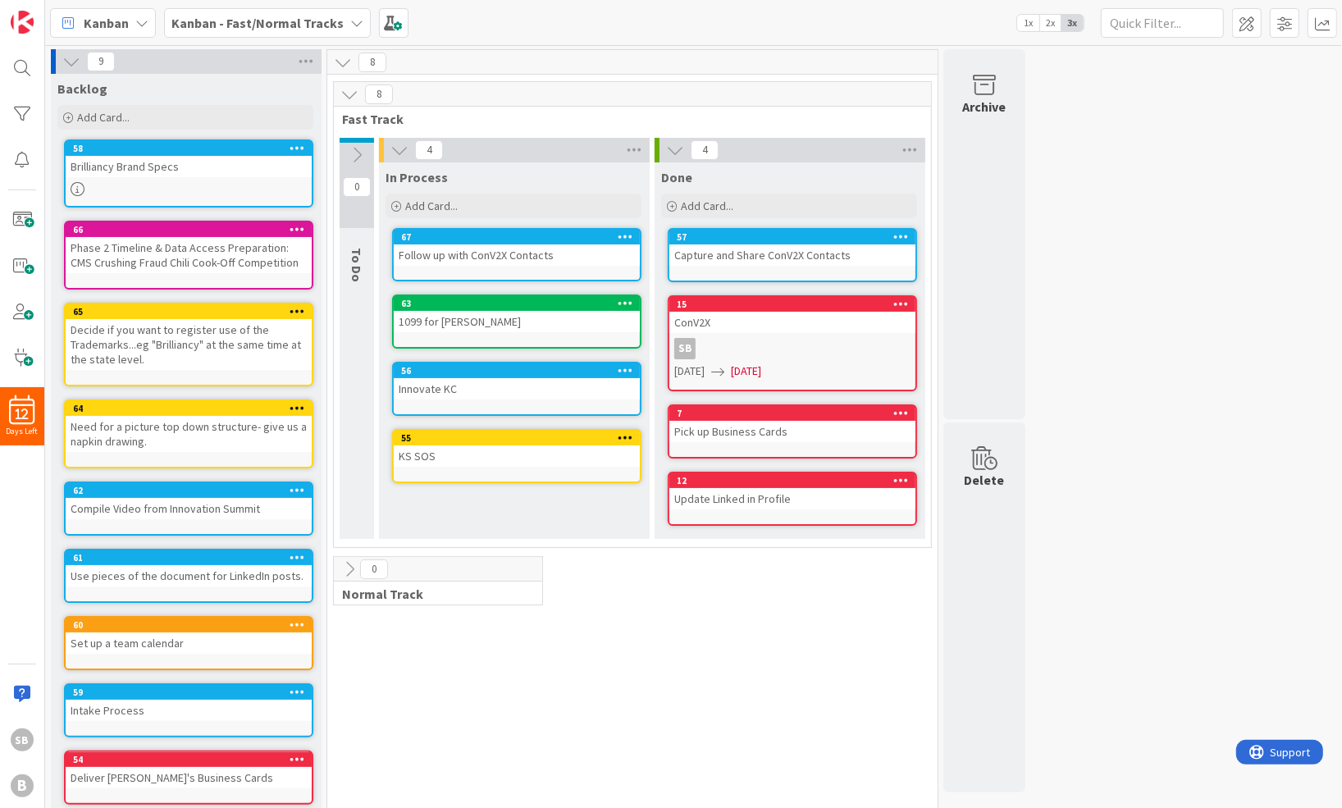
click at [496, 754] on div "8 Fast Track 0 To Do 4 In Process Add Card... 67 Follow up with ConV2X Contacts…" at bounding box center [632, 449] width 604 height 736
